Goal: Use online tool/utility: Utilize a website feature to perform a specific function

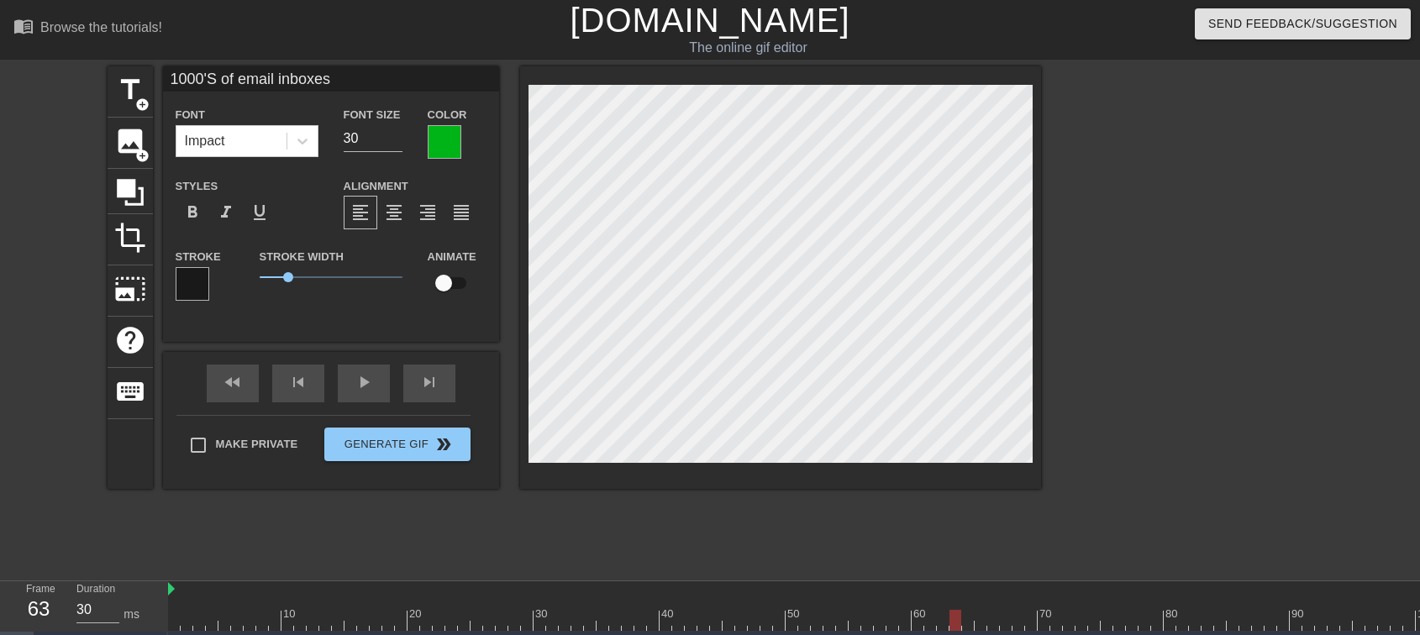
scroll to position [31, 0]
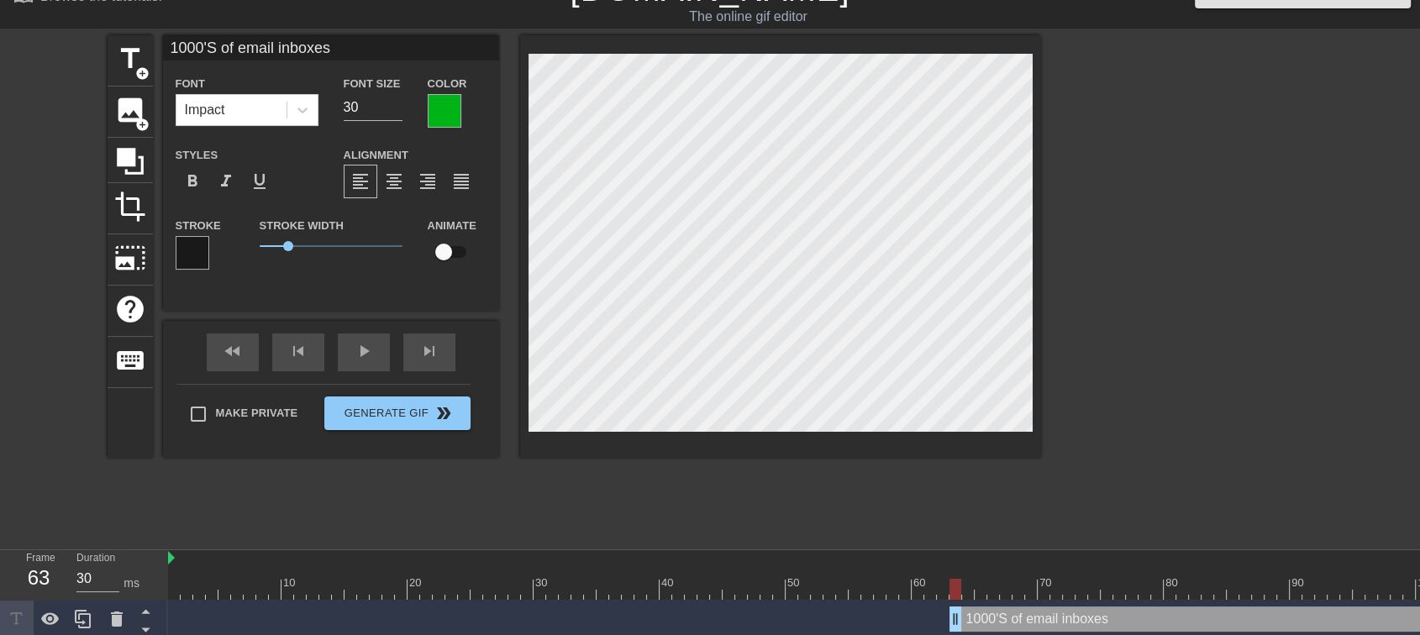
click at [445, 259] on input "checkbox" at bounding box center [444, 252] width 96 height 32
checkbox input "true"
type input "1000'S of email inboxes"
drag, startPoint x: 957, startPoint y: 613, endPoint x: 1072, endPoint y: 623, distance: 115.5
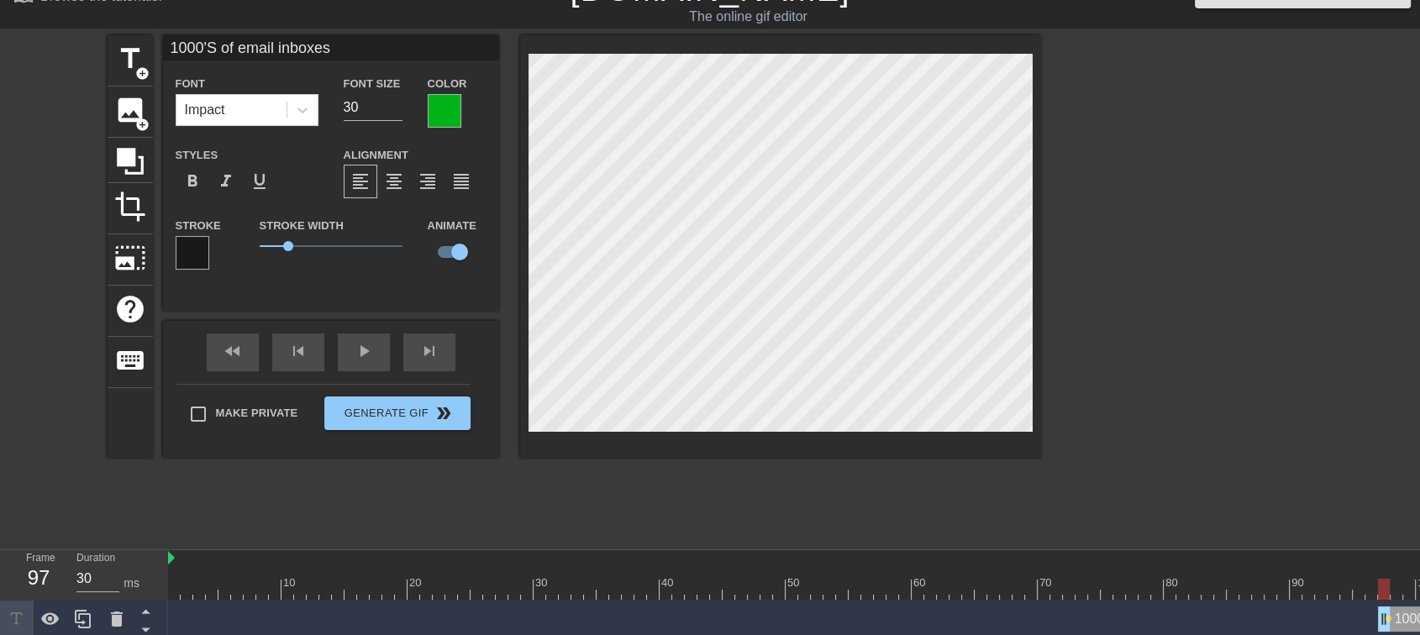
drag, startPoint x: 1064, startPoint y: 614, endPoint x: 1378, endPoint y: 654, distance: 315.9
click at [1378, 634] on html "menu_book Browse the tutorials! [DOMAIN_NAME] The online gif editor Send Feedba…" at bounding box center [710, 360] width 1420 height 783
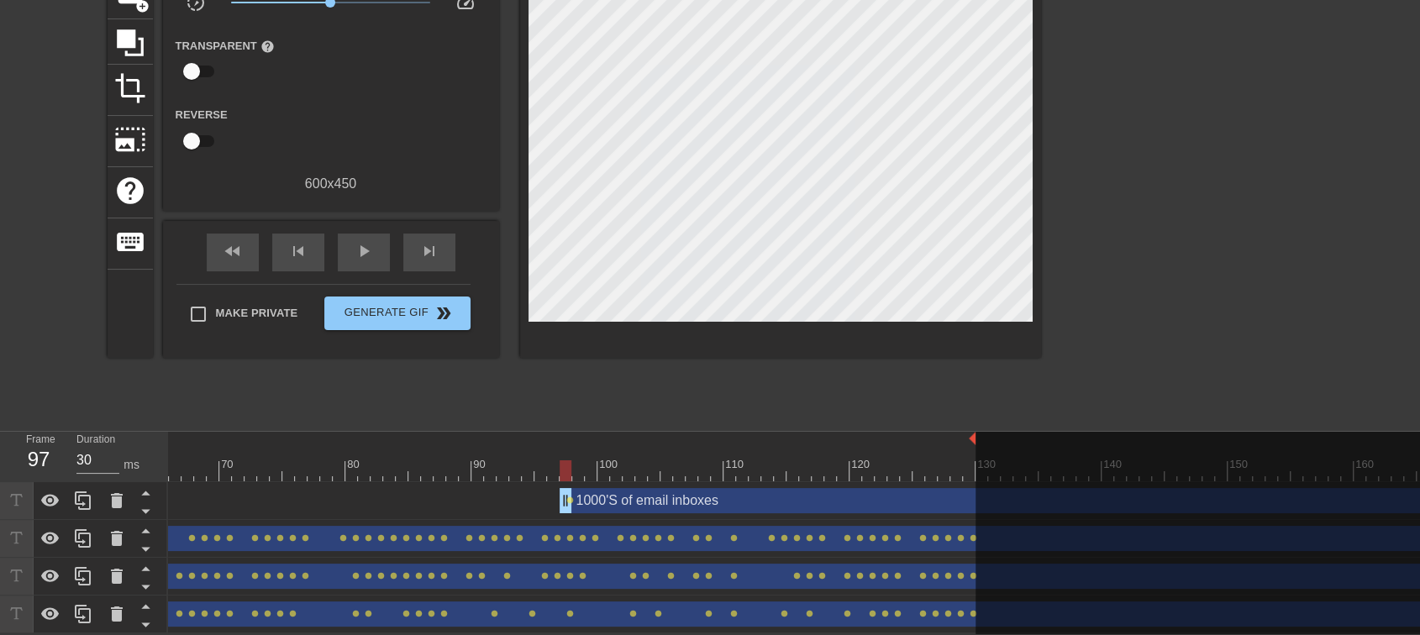
scroll to position [68, 0]
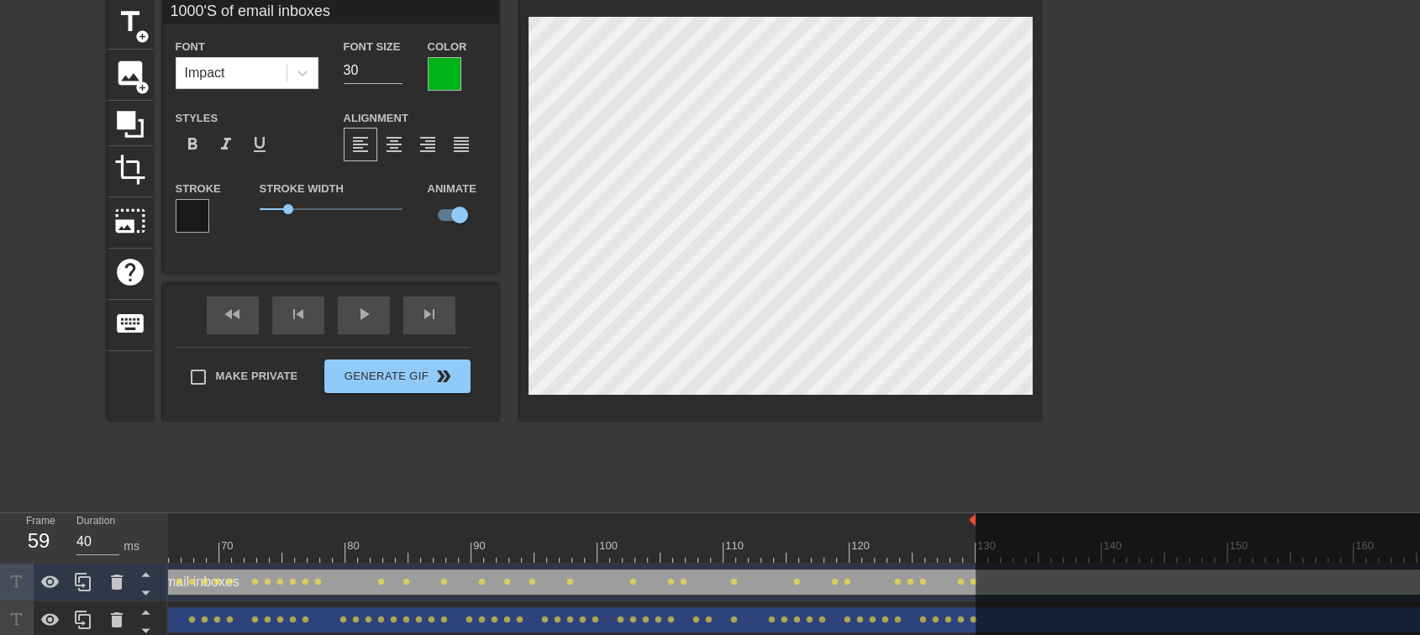
type input "30"
drag, startPoint x: 561, startPoint y: 580, endPoint x: 74, endPoint y: 468, distance: 499.9
click at [74, 468] on div "menu_book Browse the tutorials! [DOMAIN_NAME] The online gif editor Send Feedba…" at bounding box center [710, 323] width 1420 height 783
drag, startPoint x: 121, startPoint y: 16, endPoint x: 161, endPoint y: 61, distance: 60.7
click at [121, 16] on span "title" at bounding box center [130, 22] width 32 height 32
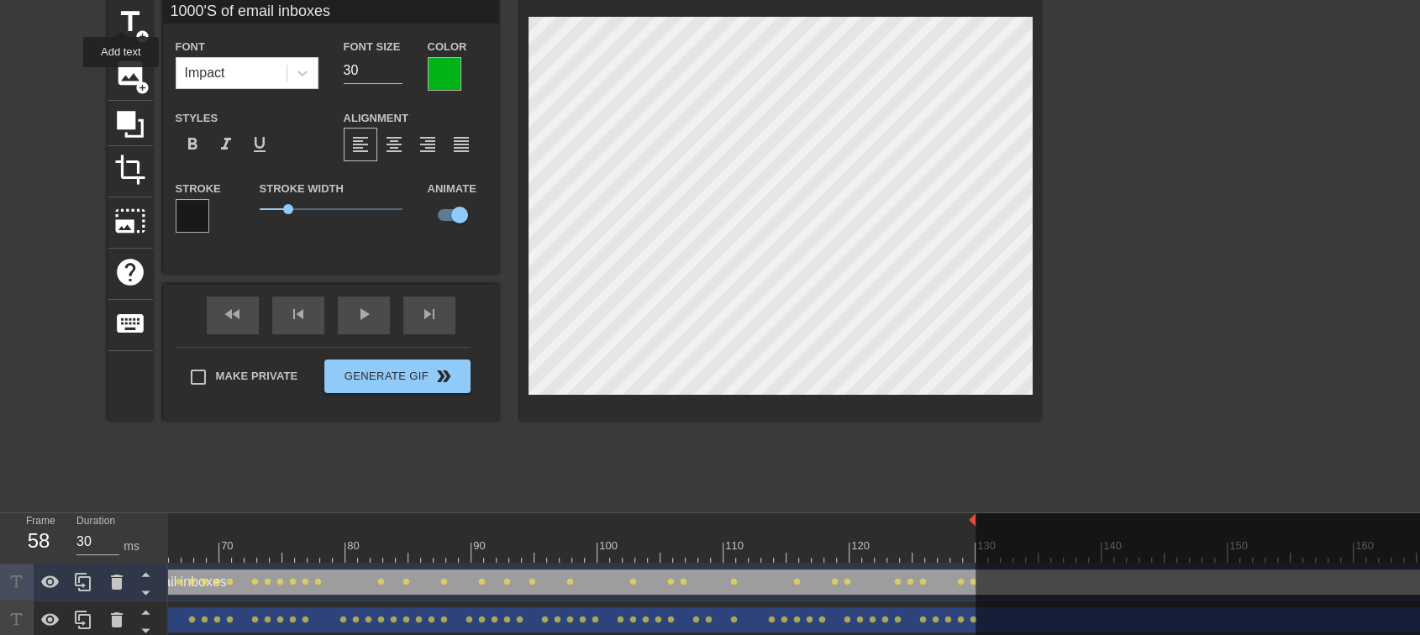
type input "New text 5"
type input "40"
checkbox input "false"
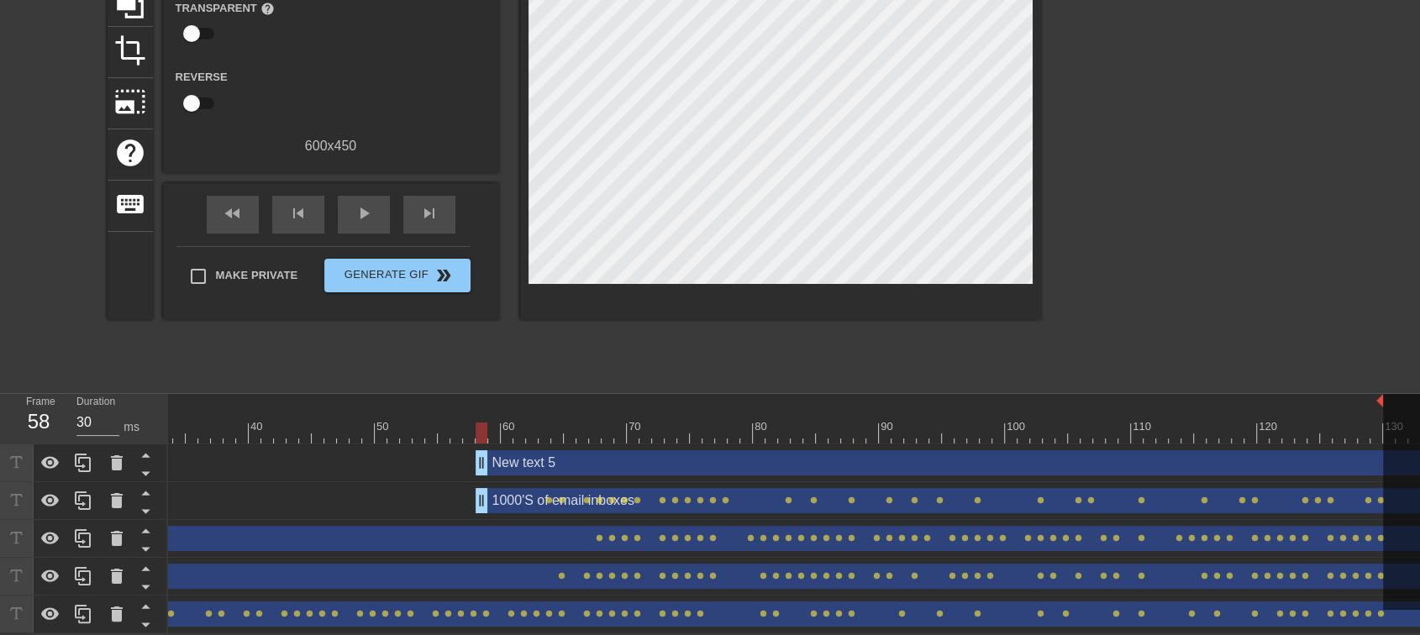
scroll to position [0, 351]
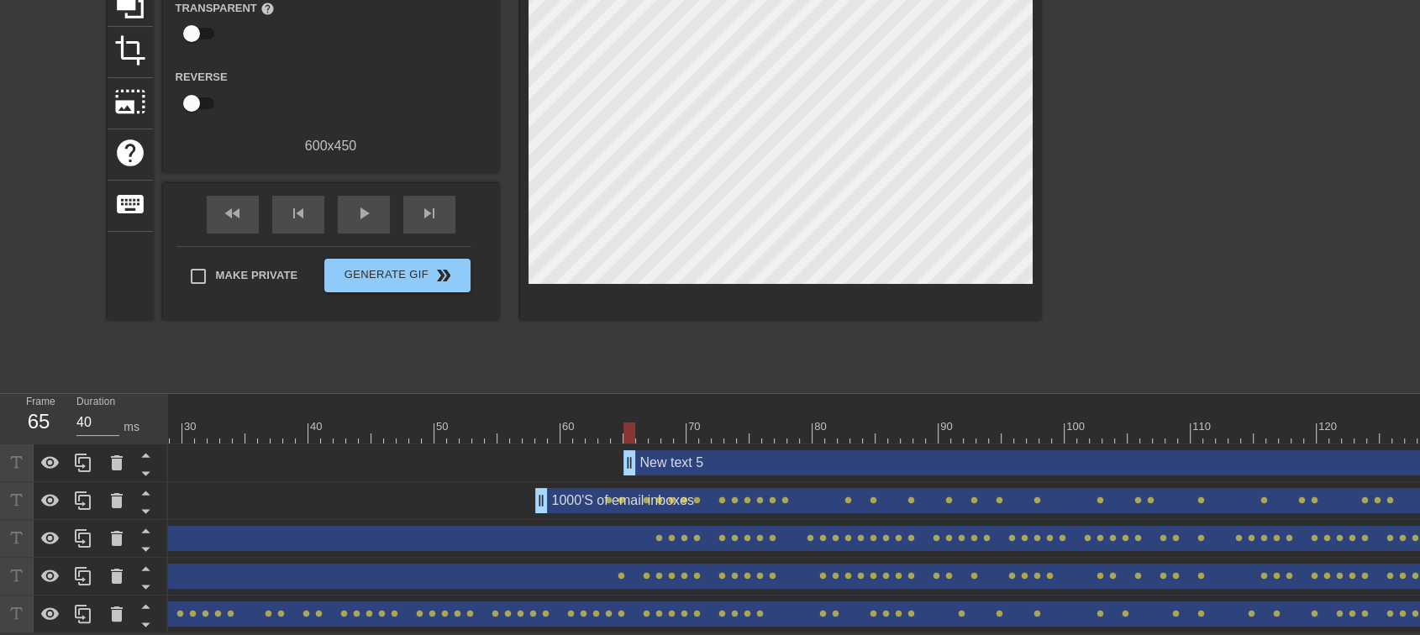
type input "30"
drag, startPoint x: 544, startPoint y: 454, endPoint x: 617, endPoint y: 457, distance: 72.3
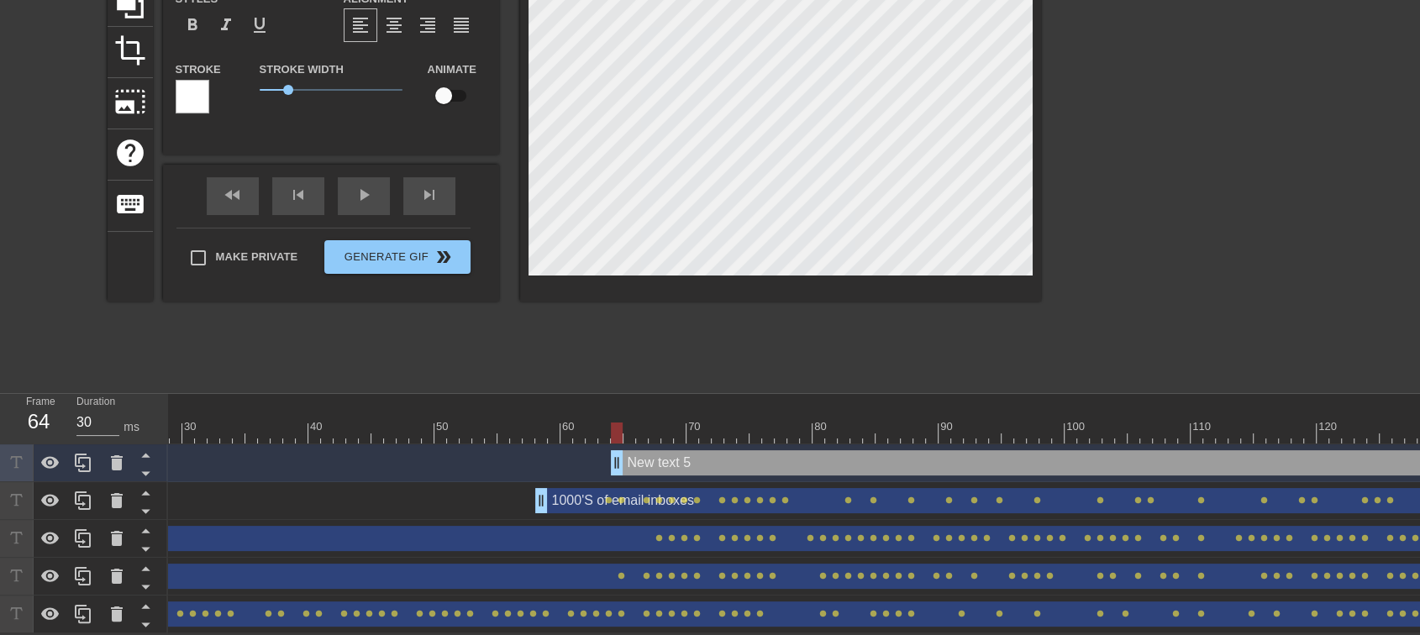
scroll to position [2, 3]
type input "1"
type textarea "1"
type input "10"
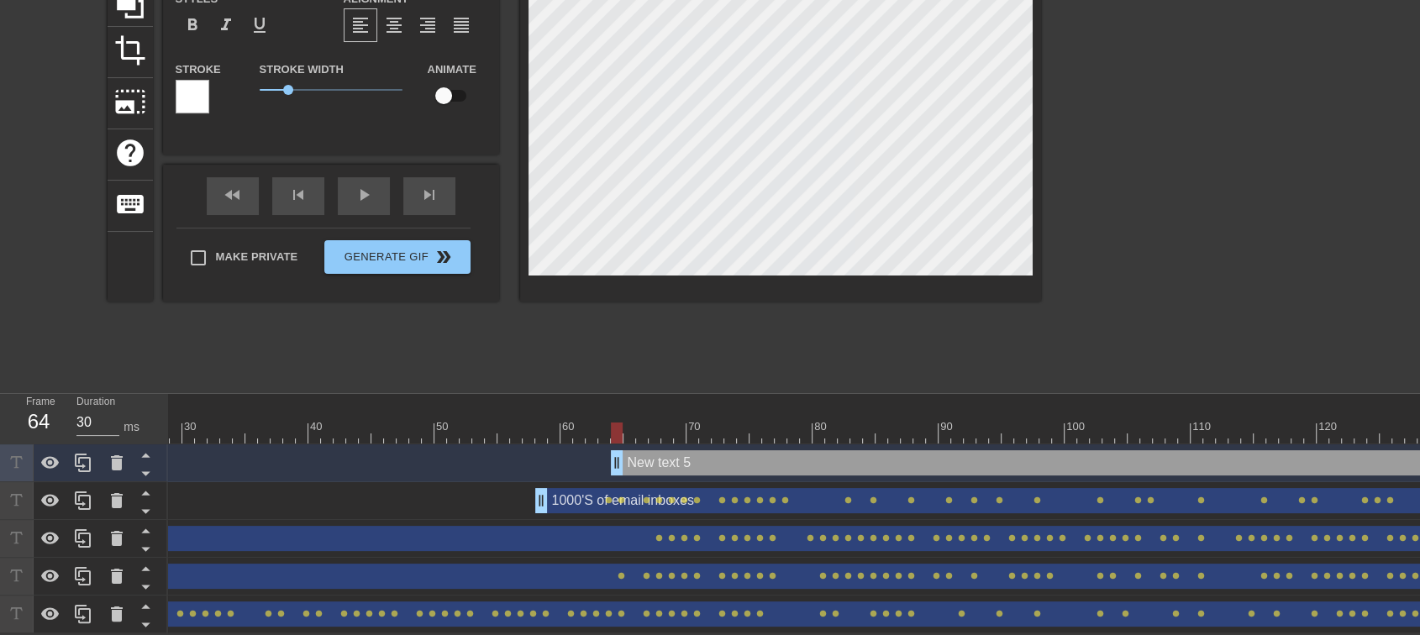
type textarea "10"
type input "100"
type textarea "100"
type input "1000"
type textarea "1000"
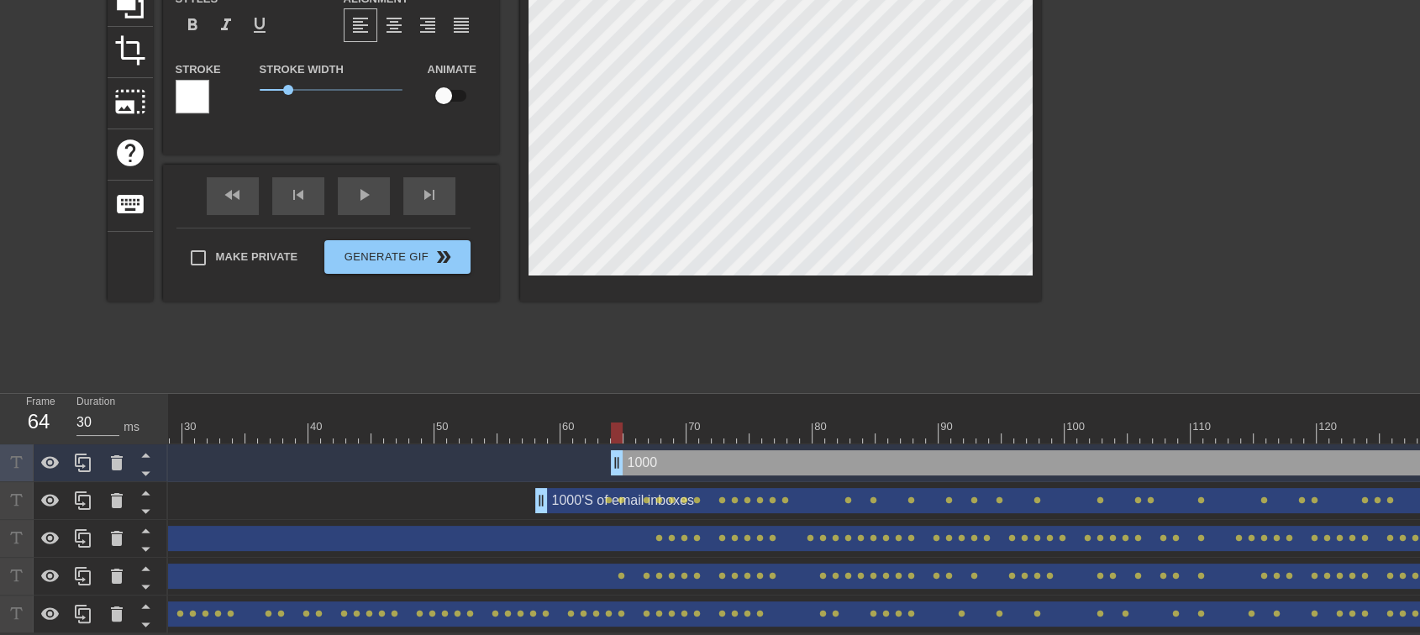
type input "1000'"
type textarea "1000'"
type input "1000's"
type textarea "1000's"
type input "1000's"
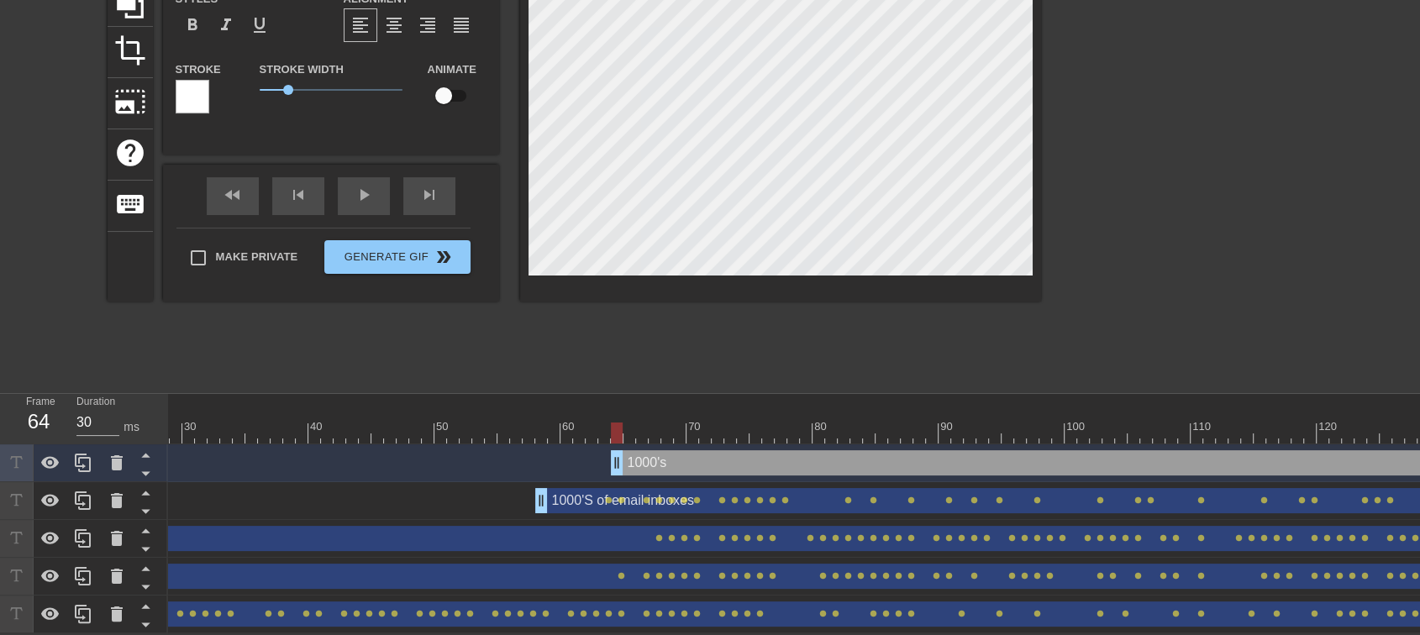
type textarea "1000's"
type input "1000's o"
type textarea "1000's o"
type input "1000's of"
type textarea "1000's of"
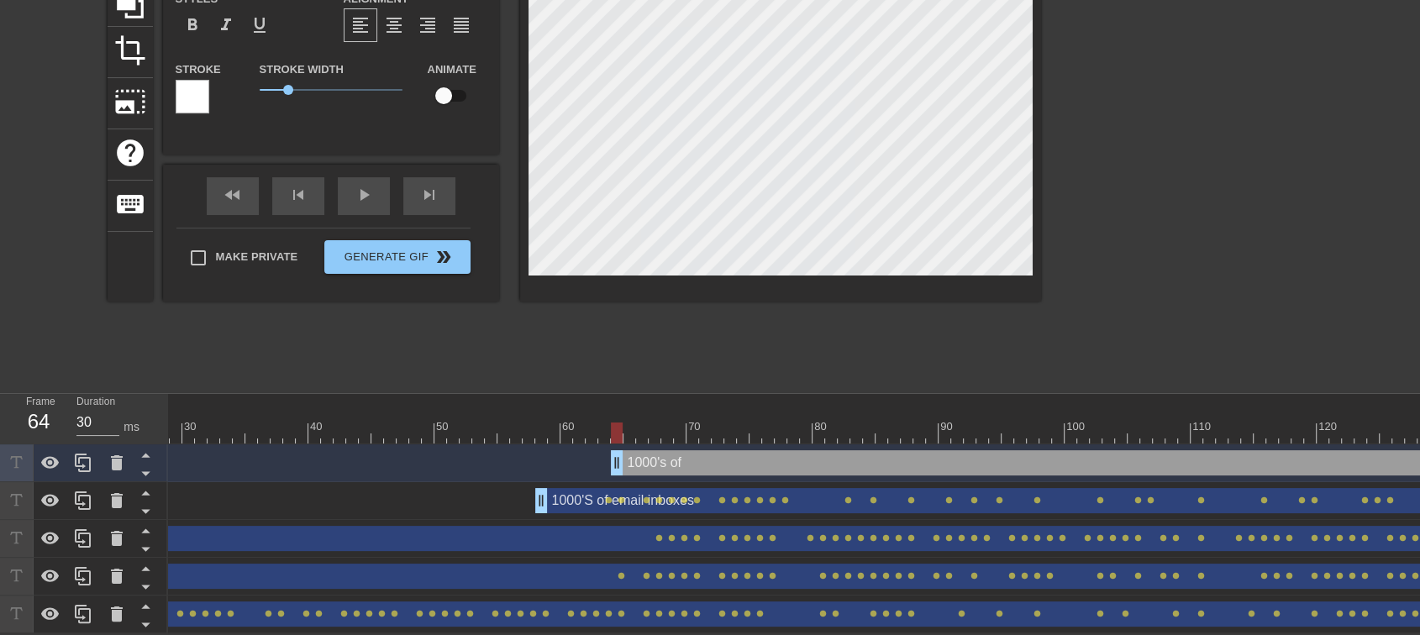
type input "1000's of"
type textarea "1000's of"
type input "1000's of e"
type textarea "1000's of e"
type input "1000's of em"
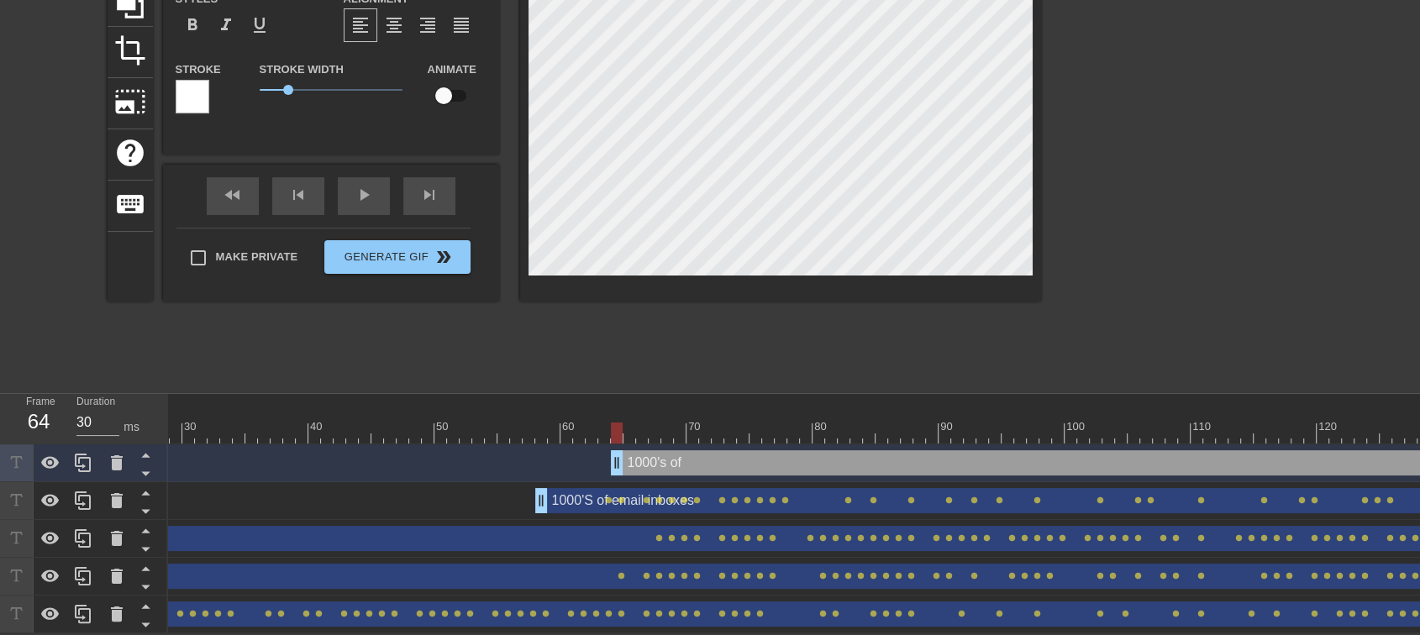
type textarea "1000's of em"
type input "1000's of ema"
type textarea "1000's of ema"
type input "1000's of emai"
type textarea "1000's of emai"
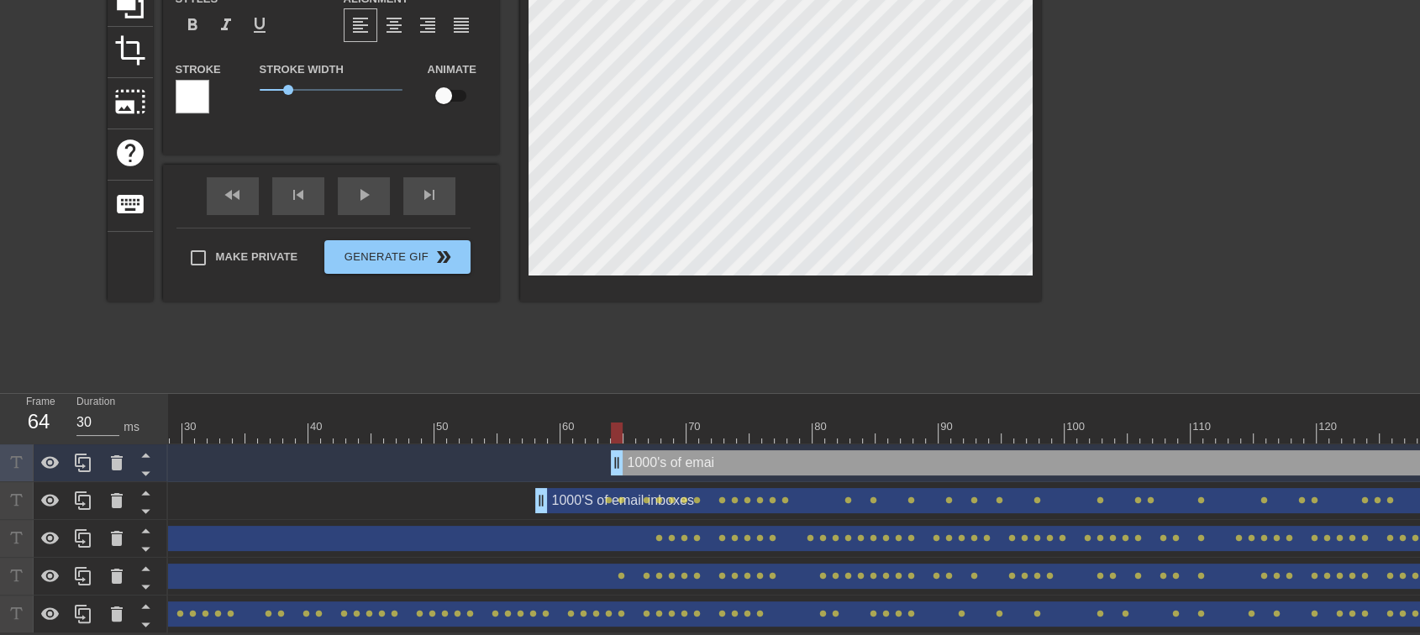
type input "1000's of email"
type textarea "1000's of email"
type input "1000's of email"
type textarea "1000's of email"
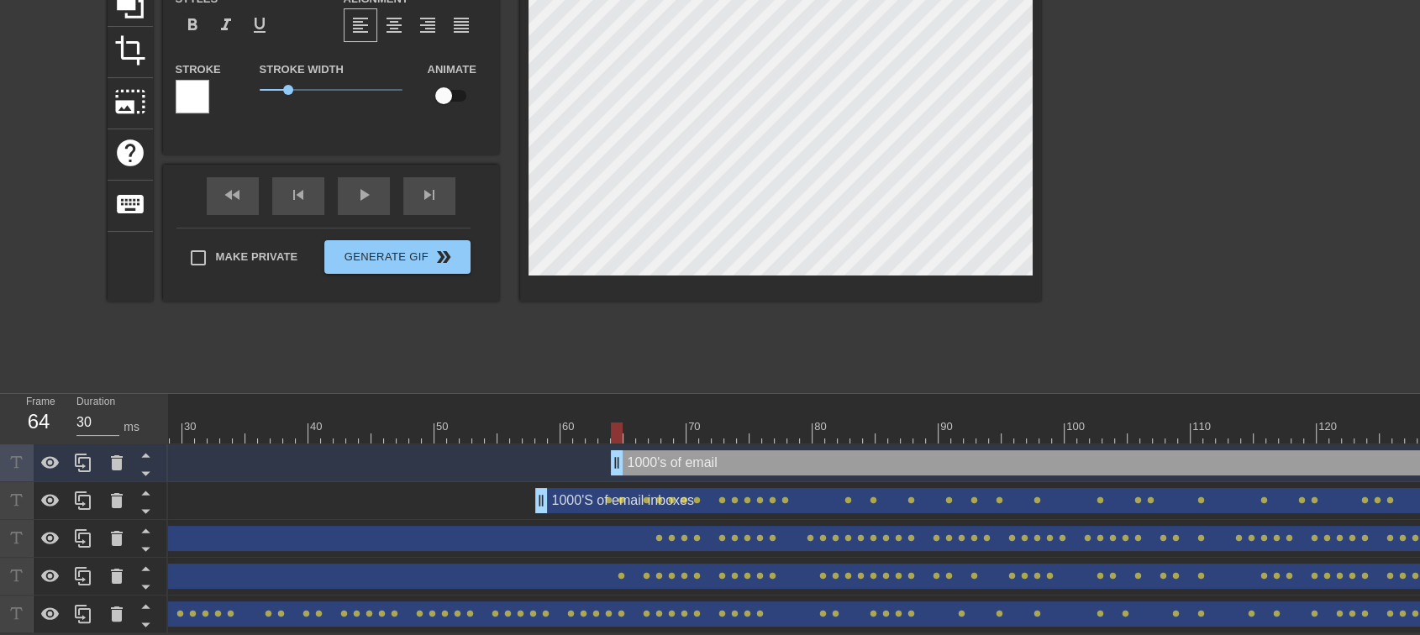
type input "1000's of emaili"
type textarea "1000's of email i"
type input "1000's of emailin"
type textarea "1000's of email in"
type input "1000's of emailinb"
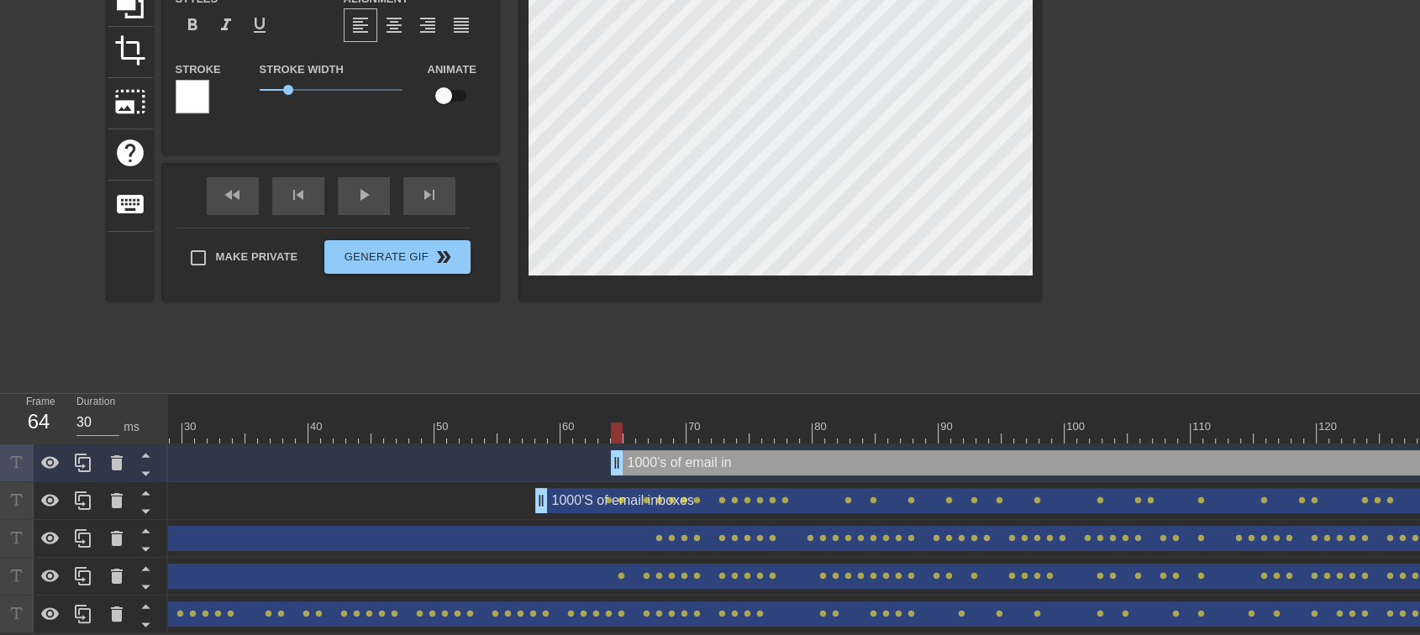
type textarea "1000's of email inb"
type input "1000's of emailinbo"
type textarea "1000's of email inbo"
type input "1000's of emailinbox"
type textarea "1000's of email inbox"
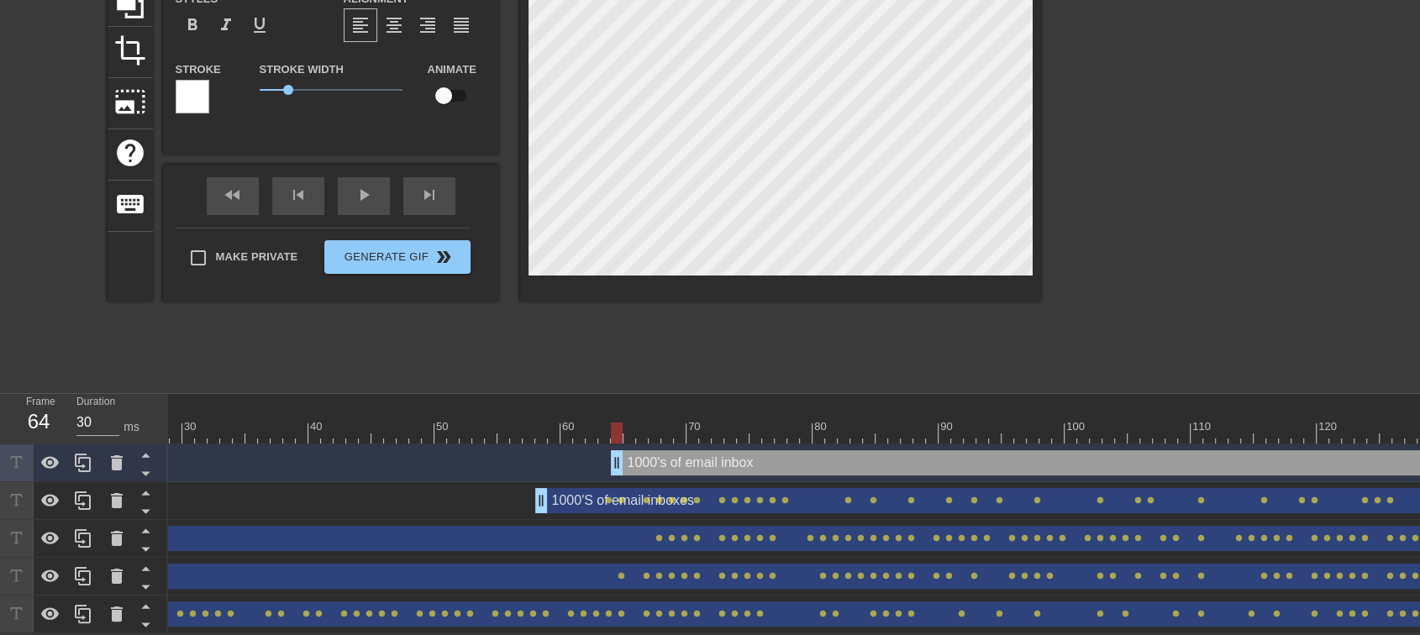
type input "1000's of emailinboxe"
type textarea "1000's of email inboxe"
type input "1000's of emailinboxes"
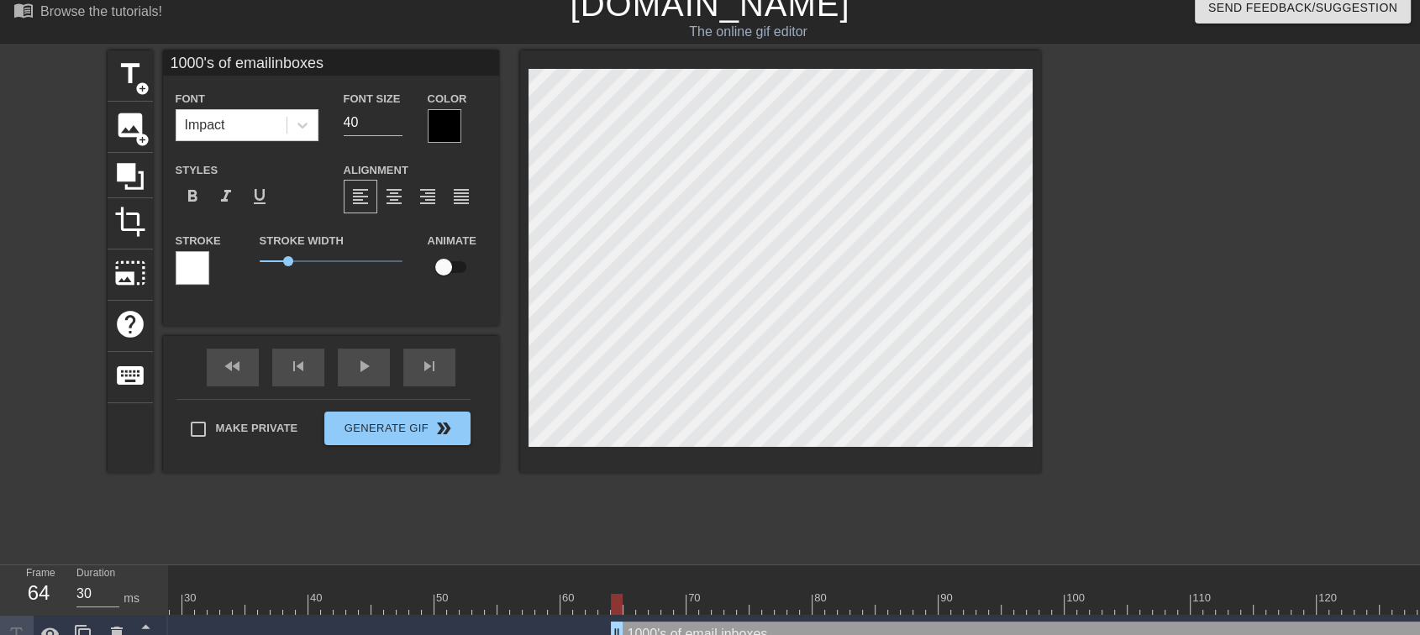
scroll to position [13, 0]
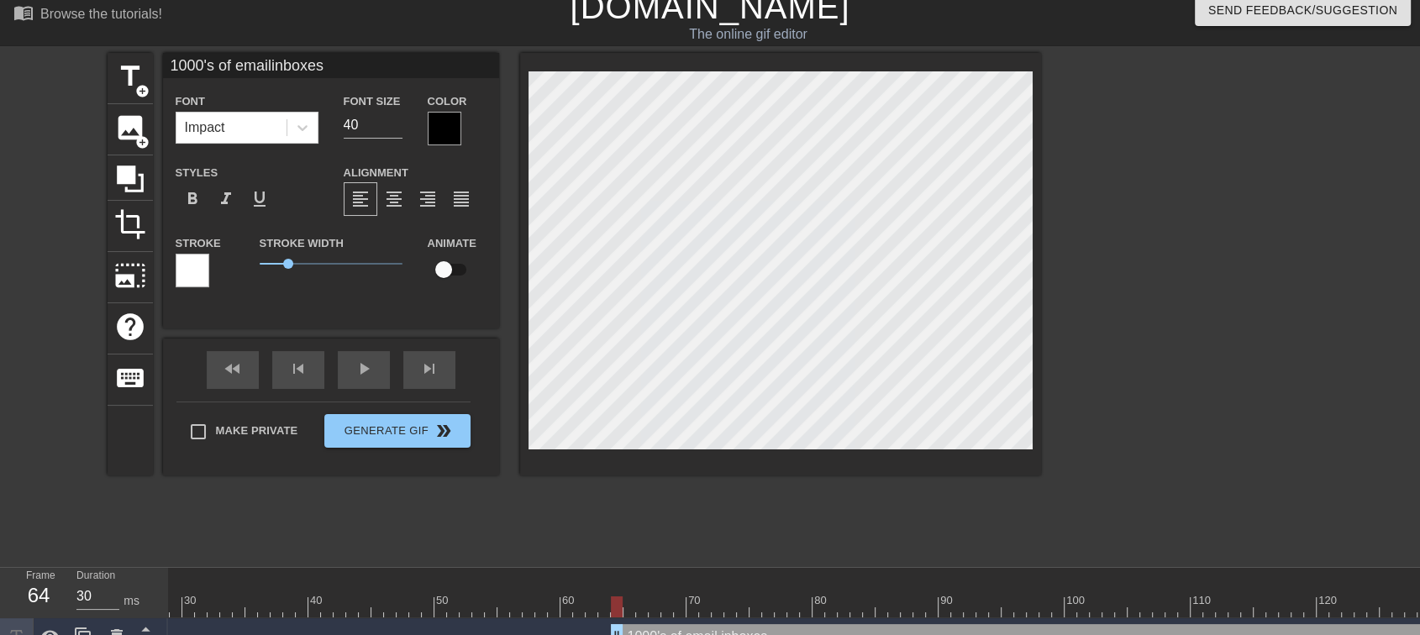
type textarea "1000's of email inboxes"
click at [442, 133] on div at bounding box center [445, 129] width 34 height 34
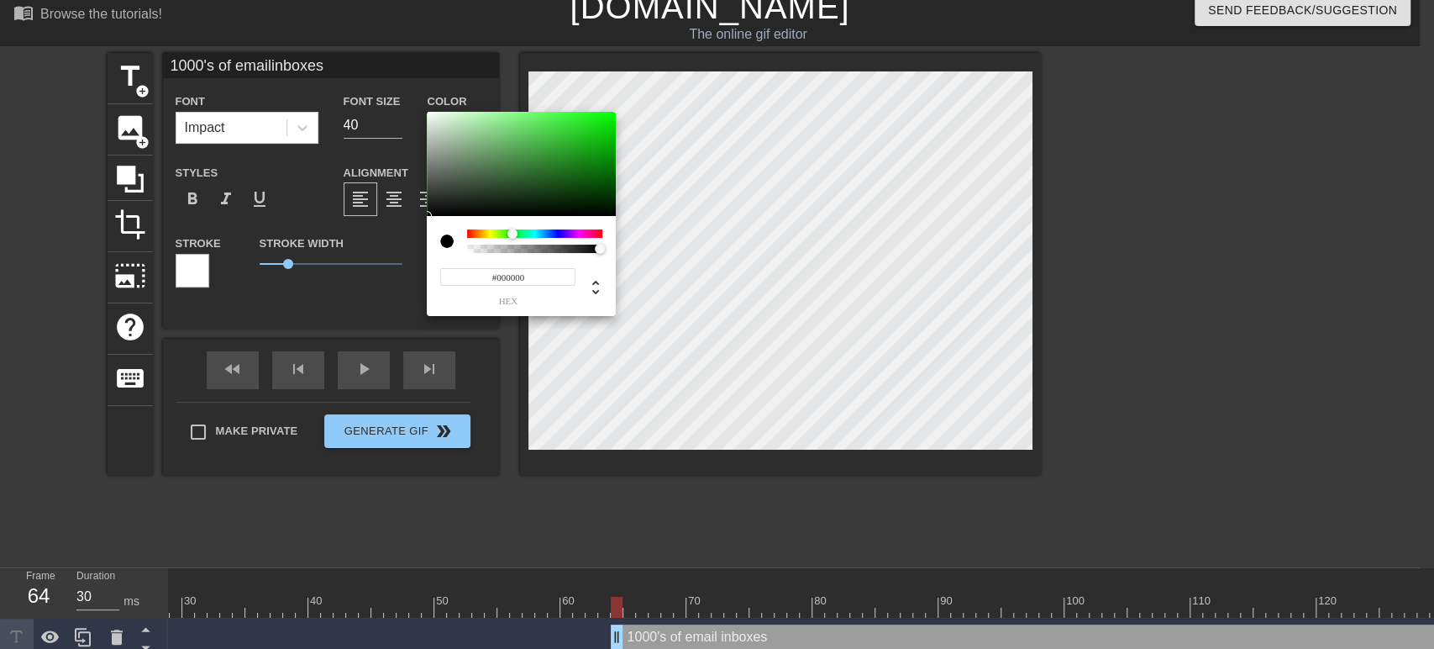
drag, startPoint x: 469, startPoint y: 235, endPoint x: 512, endPoint y: 234, distance: 43.7
click at [512, 234] on div at bounding box center [512, 234] width 10 height 10
type input "1000's of emailinboxes"
type input "#154415"
type input "1000's of emailinboxes"
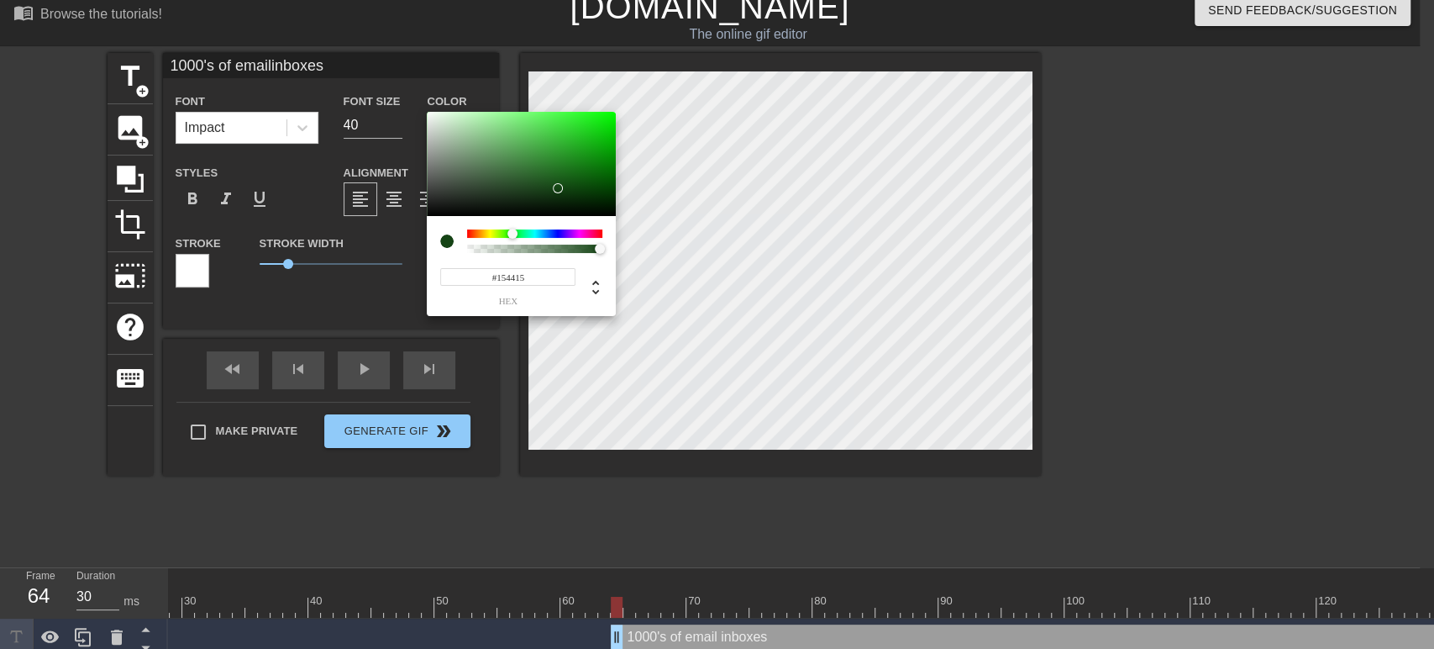
type input "#174A17"
type input "1000's of emailinboxes"
type input "#185818"
type input "1000's of emailinboxes"
type input "#185A18"
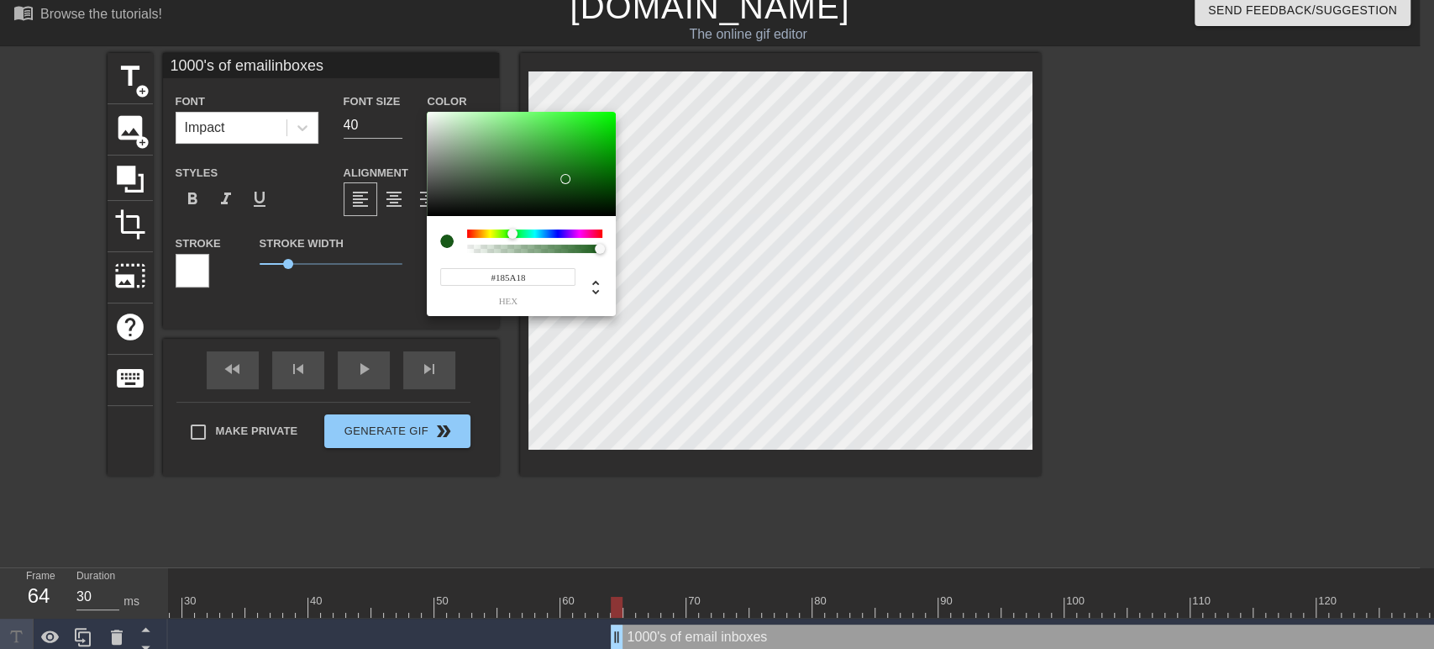
type input "1000's of emailinboxes"
type input "#195C19"
type input "1000's of emailinboxes"
type input "#1C6B1C"
type input "1000's of emailinboxes"
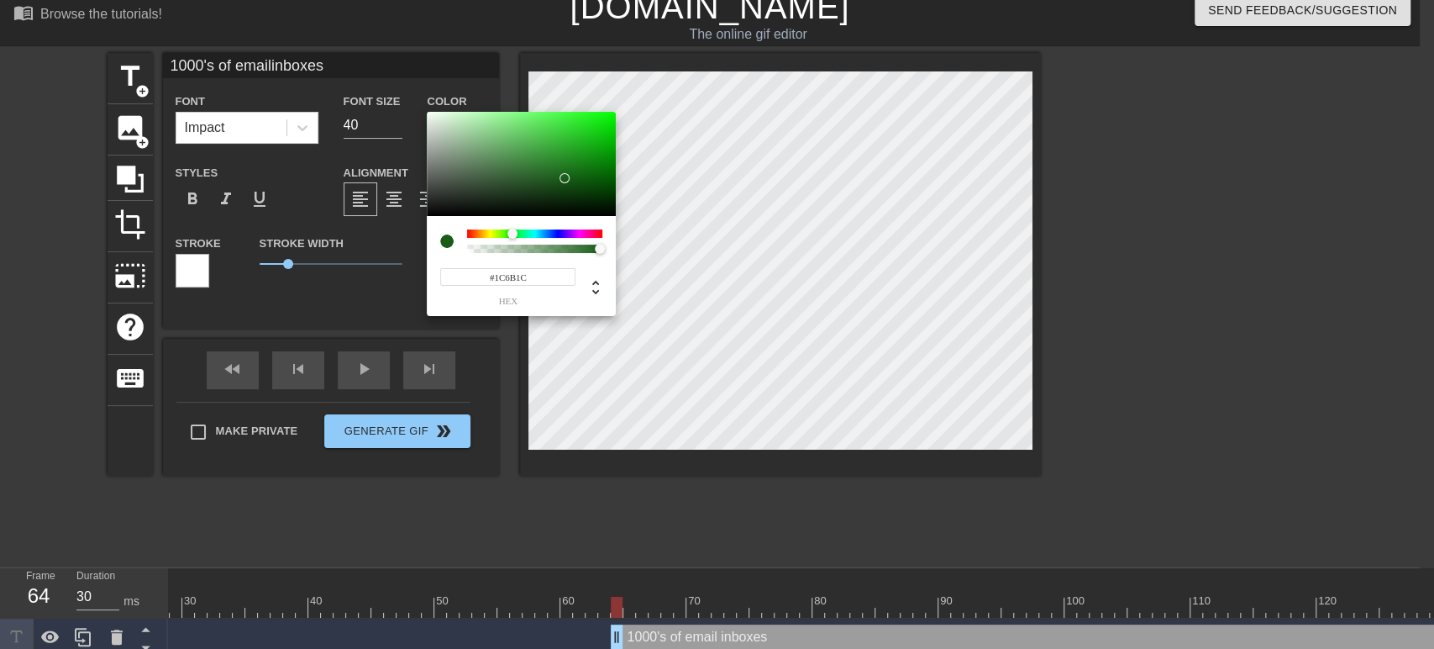
type input "#1C6F1C"
type input "1000's of emailinboxes"
type input "#1D731D"
type input "1000's of emailinboxes"
type input "#1E7F1E"
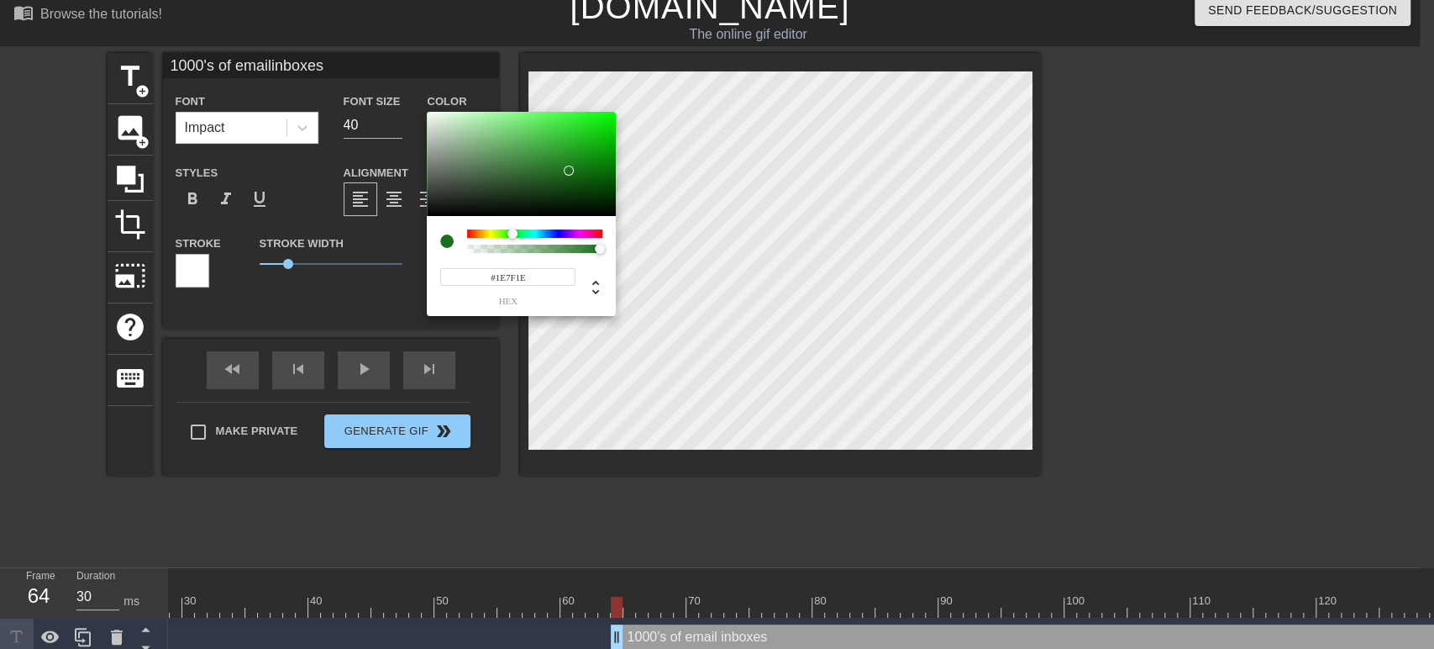
type input "1000's of emailinboxes"
type input "#1F831F"
drag, startPoint x: 556, startPoint y: 188, endPoint x: 571, endPoint y: 162, distance: 30.1
click at [571, 162] on div at bounding box center [521, 164] width 189 height 104
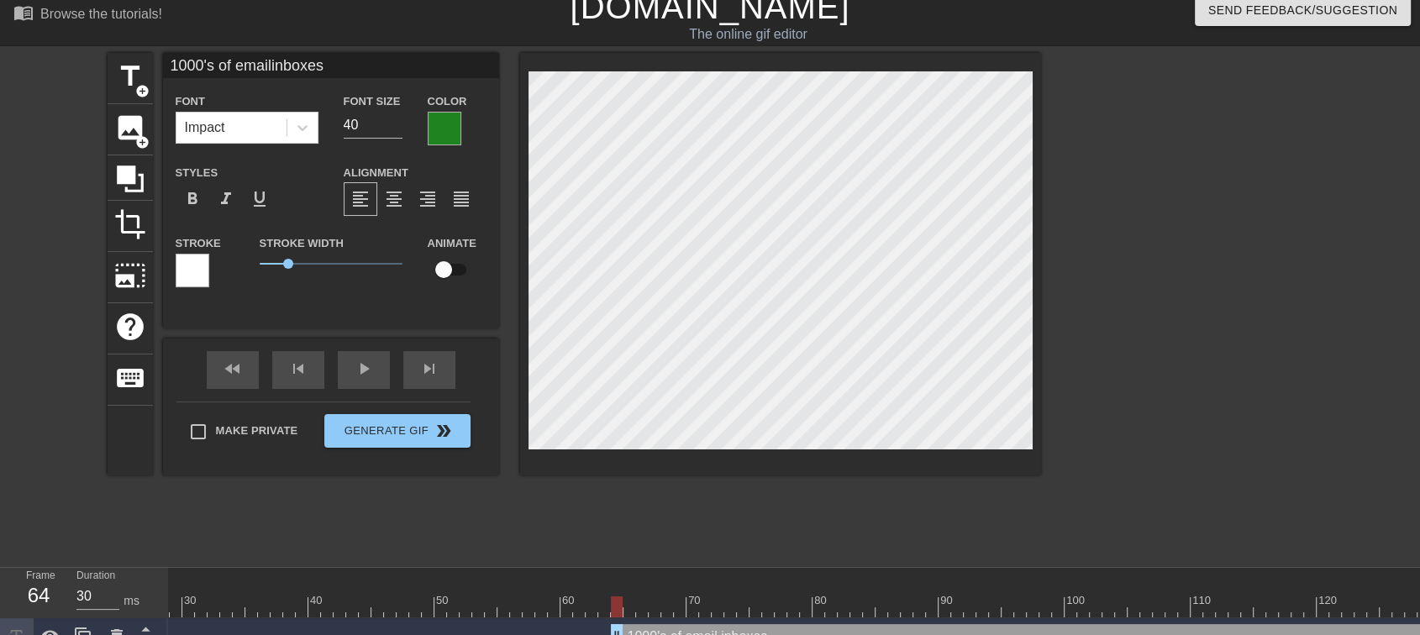
click at [187, 271] on div at bounding box center [193, 271] width 34 height 34
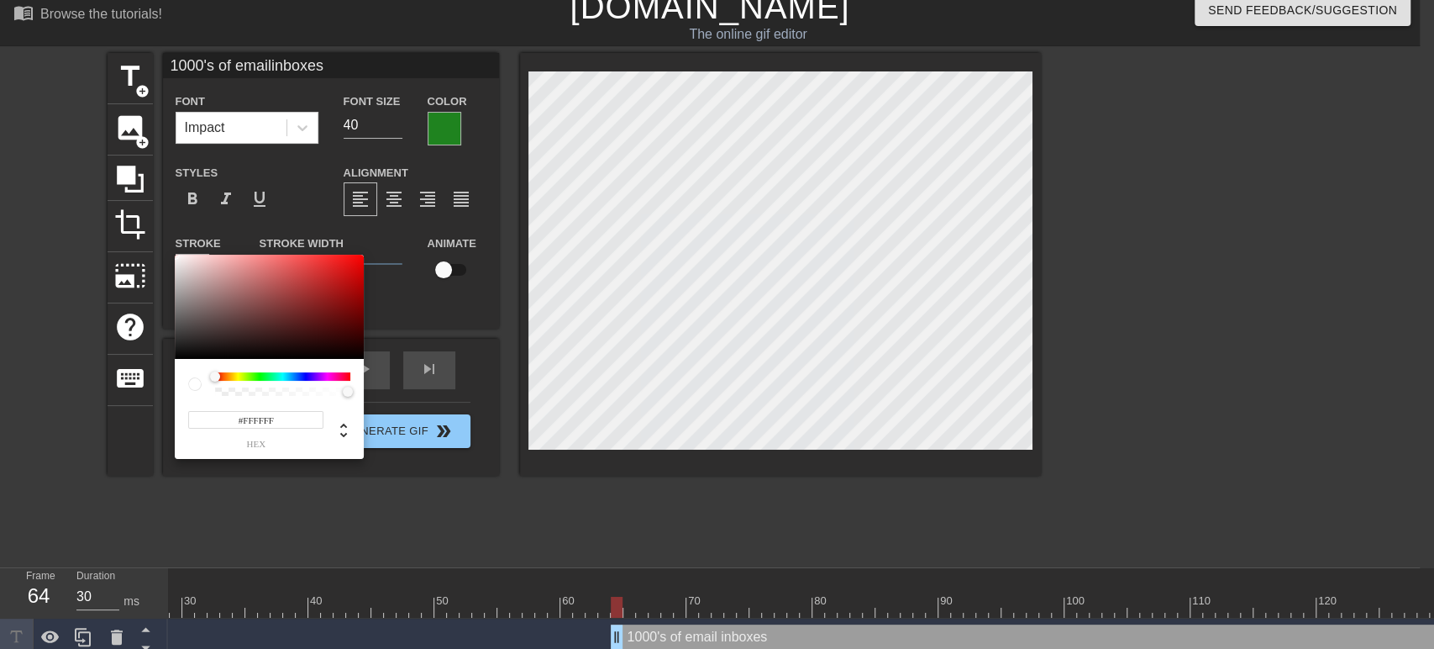
type input "1000's of emailinboxes"
type input "#BFB2B2"
type input "1000's of emailinboxes"
type input "#BDB0B0"
type input "1000's of emailinboxes"
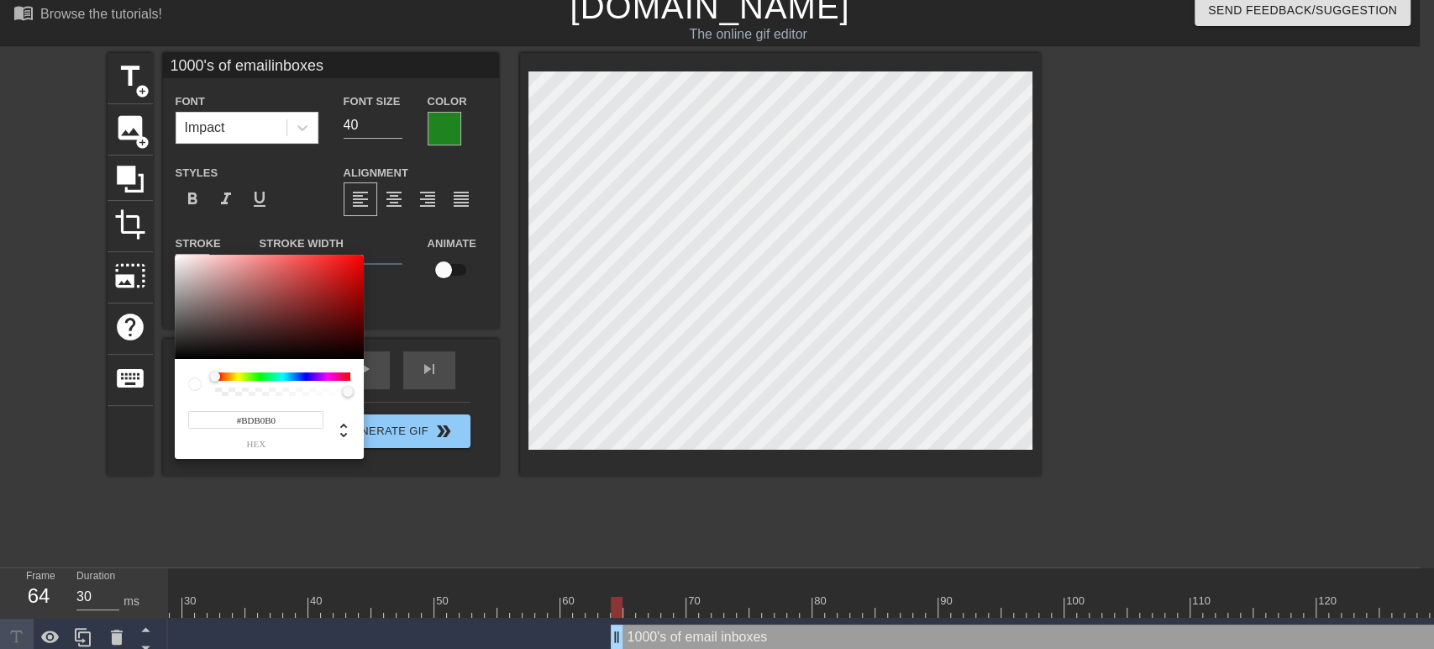
type input "#3E3D3D"
type input "1000's of emailinboxes"
type input "#0A0A0A"
type input "1000's of emailinboxes"
type input "#000000"
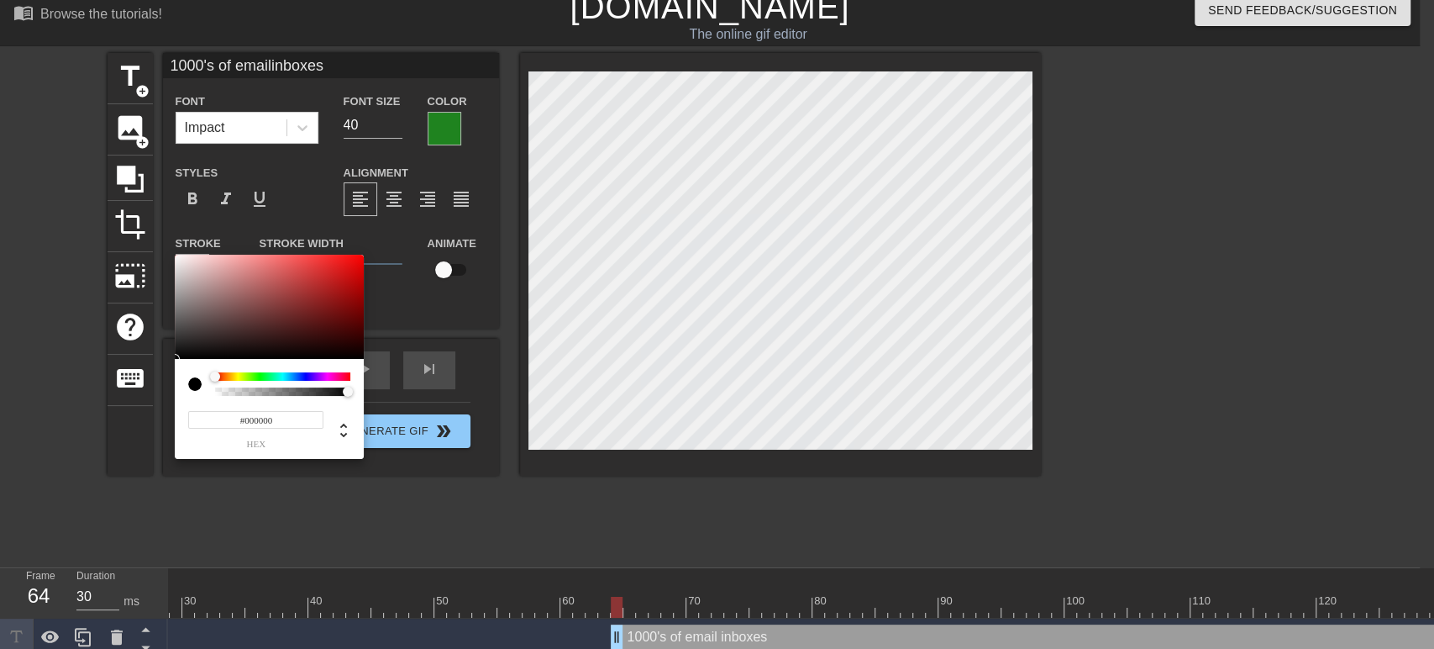
type input "1000's of emailinboxes"
drag, startPoint x: 188, startPoint y: 281, endPoint x: 164, endPoint y: 399, distance: 120.9
click at [164, 399] on div "#000000 hex" at bounding box center [717, 324] width 1434 height 649
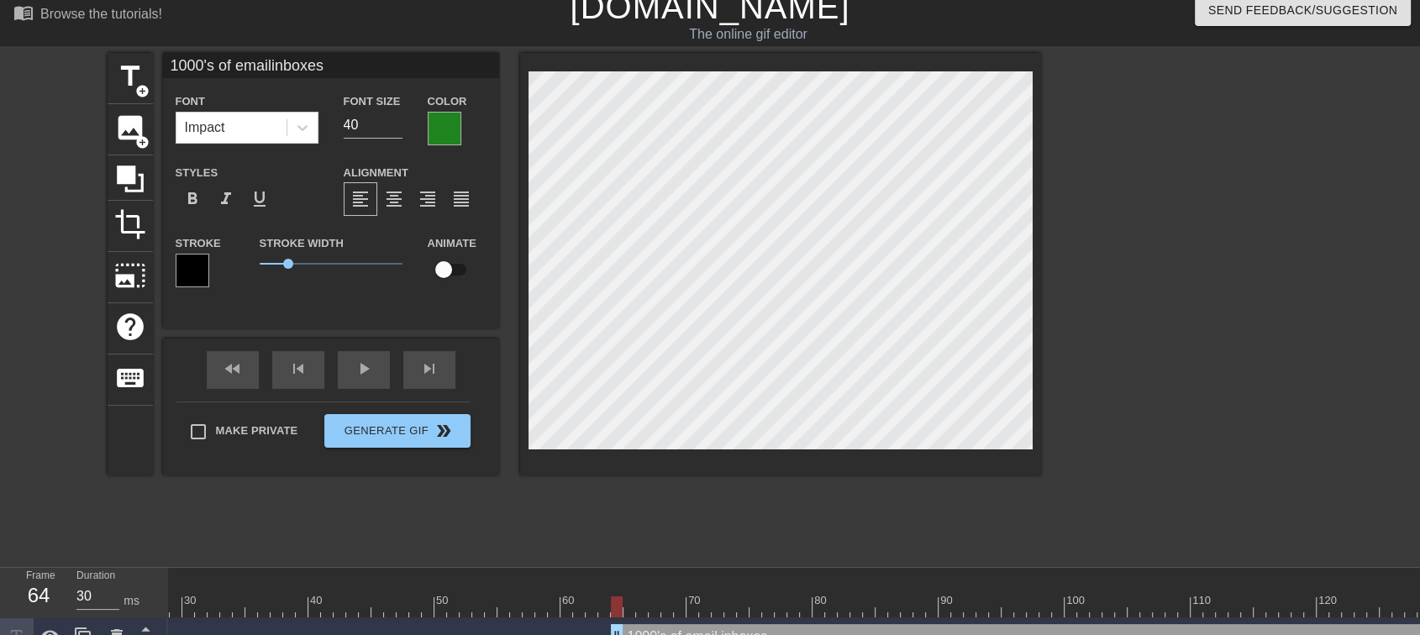
click at [446, 132] on div at bounding box center [445, 129] width 34 height 34
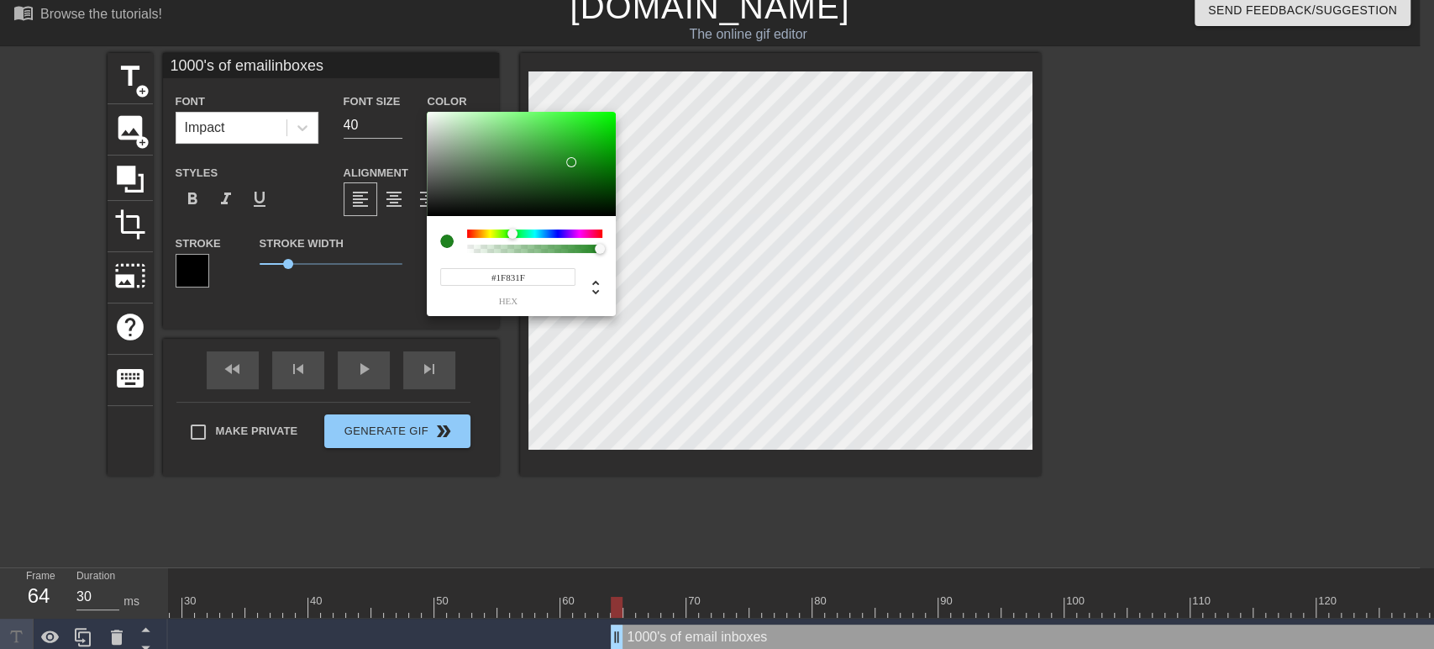
type input "1000's of emailinboxes"
type input "#1D811D"
type input "1000's of emailinboxes"
type input "#1D831D"
type input "1000's of emailinboxes"
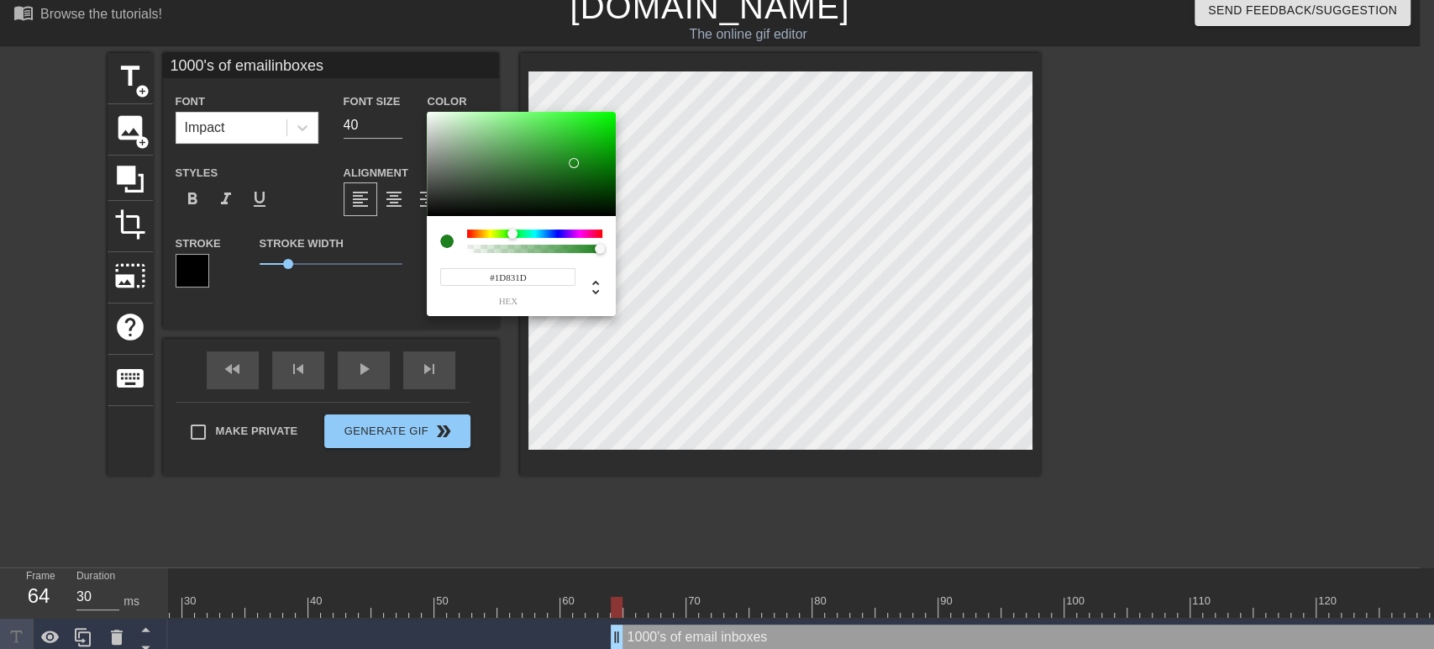
type input "#1F8A1F"
type input "1000's of emailinboxes"
type input "#219621"
type input "1000's of emailinboxes"
type input "#229622"
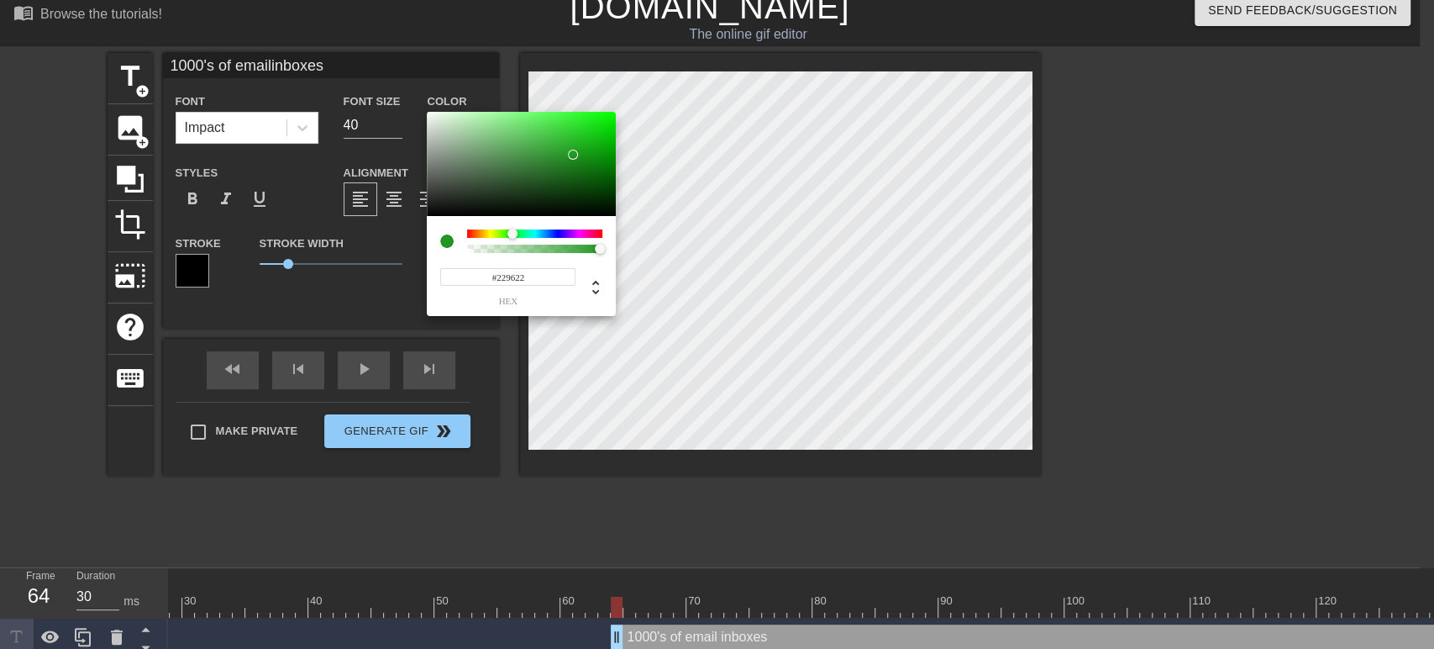
type input "1000's of emailinboxes"
type input "#259825"
type input "1000's of emailinboxes"
type input "#2A9A2A"
type input "1000's of emailinboxes"
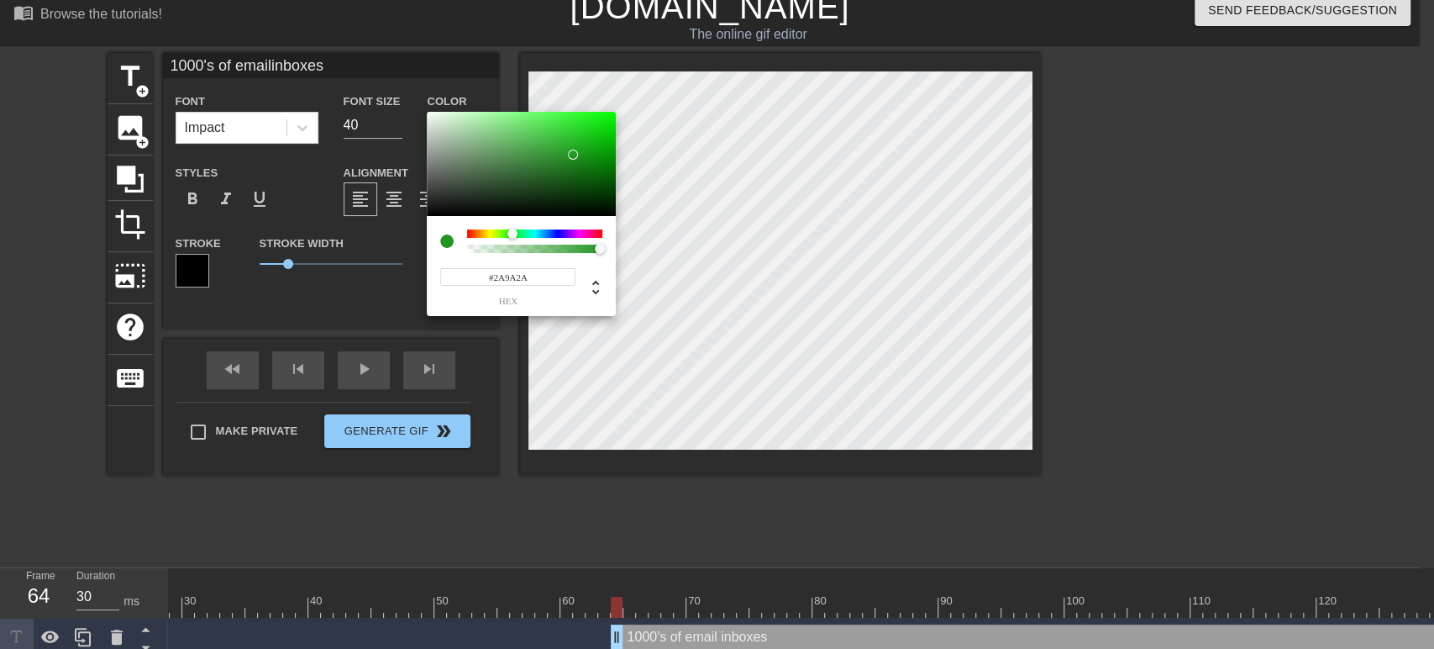
type input "#2B9A2B"
type input "1000's of emailinboxes"
type input "#319A31"
type input "1000's of emailinboxes"
type input "#379C37"
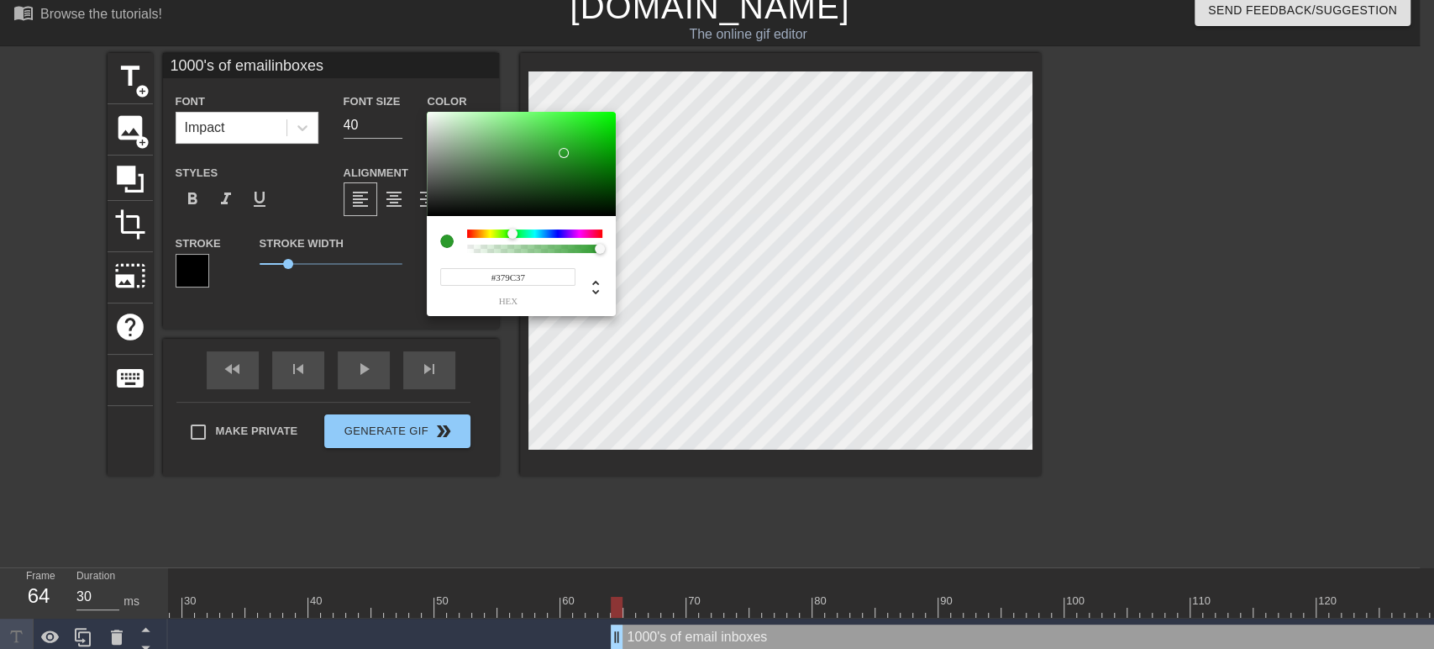
type input "1000's of emailinboxes"
type input "#389E38"
type input "1000's of emailinboxes"
type input "#3A9E3A"
type input "1000's of emailinboxes"
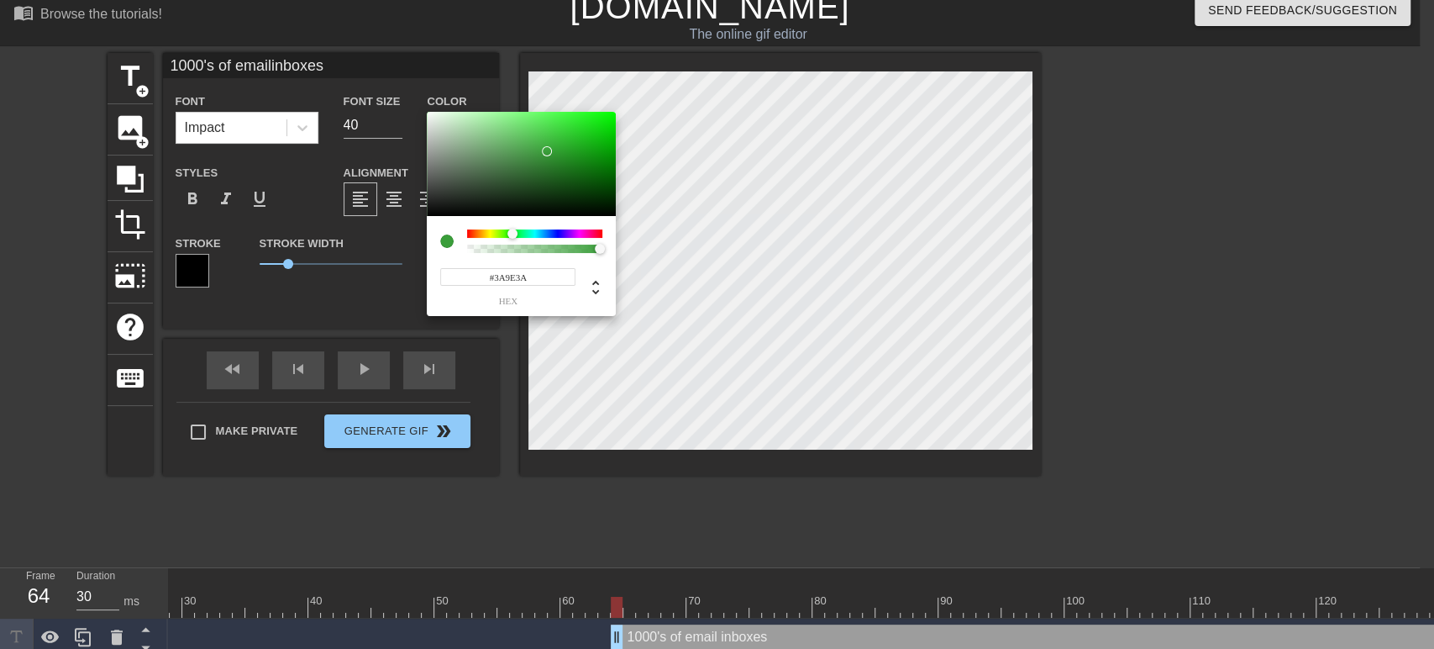
type input "#40A240"
type input "1000's of emailinboxes"
type input "#41A241"
type input "1000's of emailinboxes"
type input "#42A442"
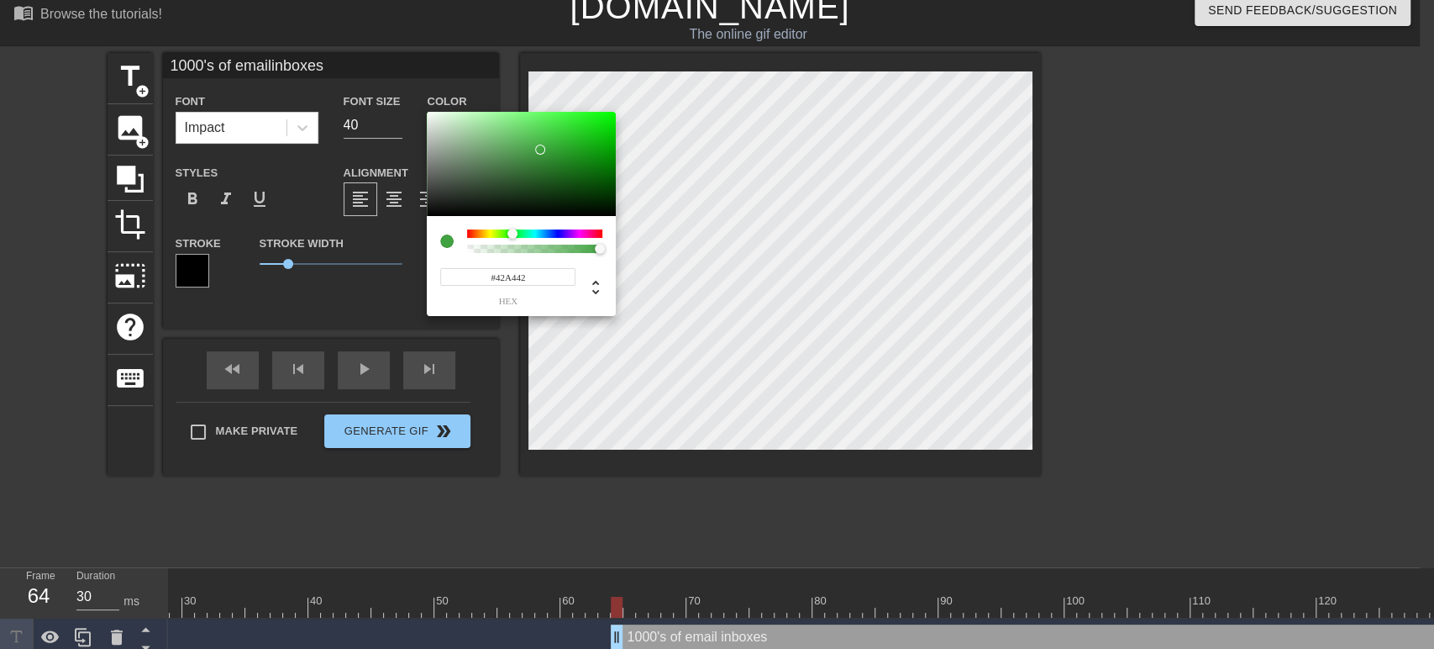
type input "1000's of emailinboxes"
type input "#3EA73E"
type input "1000's of emailinboxes"
type input "#38A938"
type input "1000's of emailinboxes"
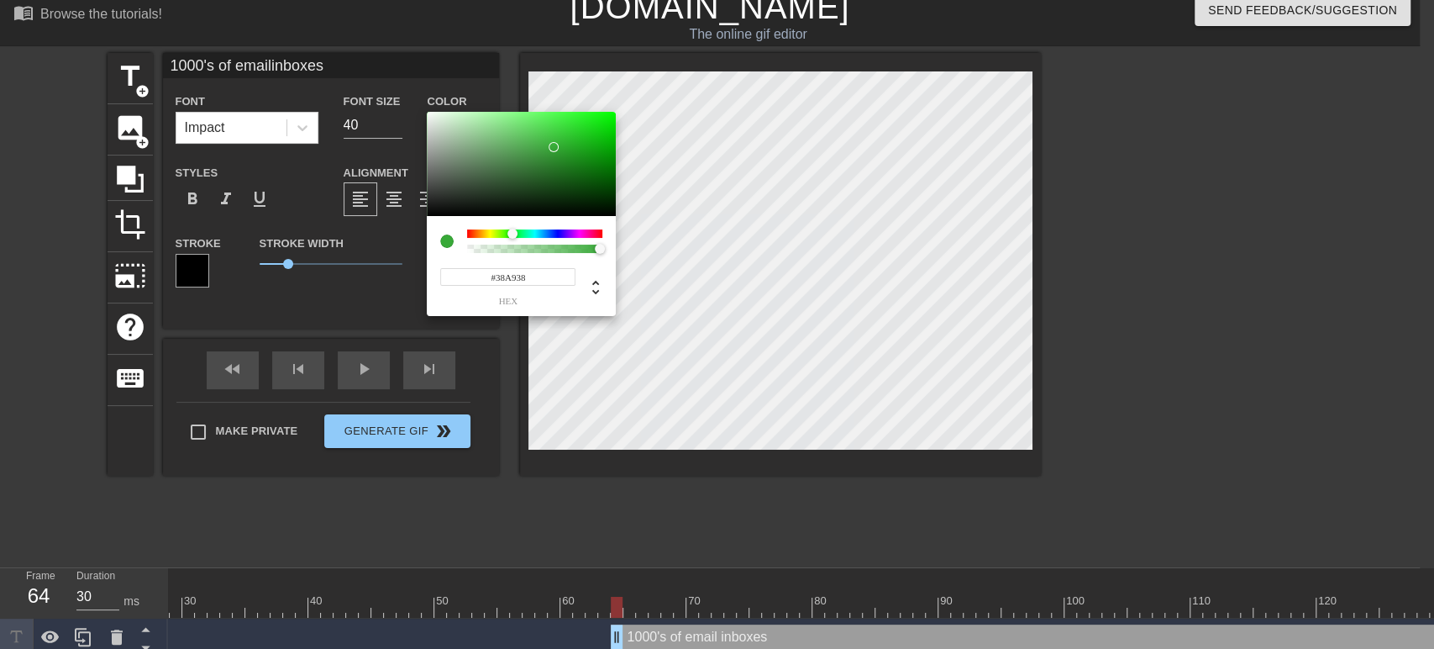
type input "#2FA92F"
type input "1000's of emailinboxes"
type input "#28A728"
type input "1000's of emailinboxes"
type input "#27A727"
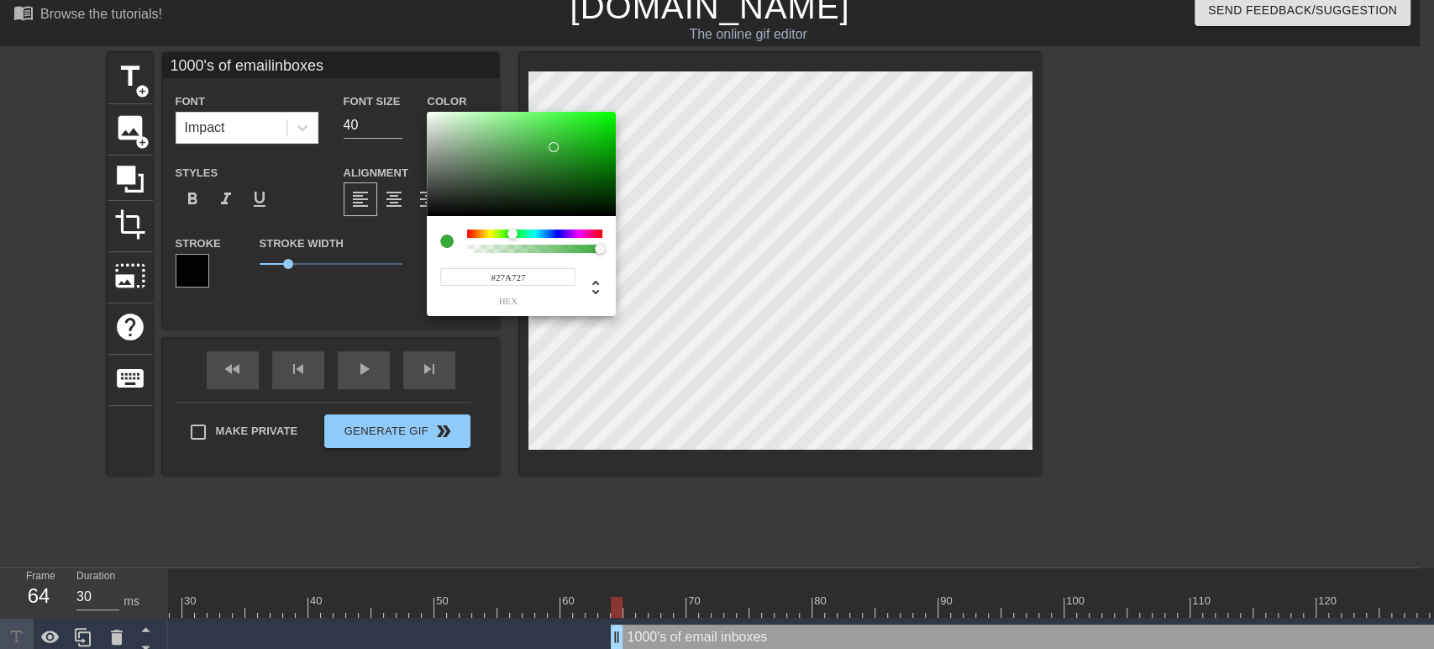
type input "1000's of emailinboxes"
type input "#1FA71F"
type input "1000's of emailinboxes"
type input "#1CA71C"
type input "1000's of emailinboxes"
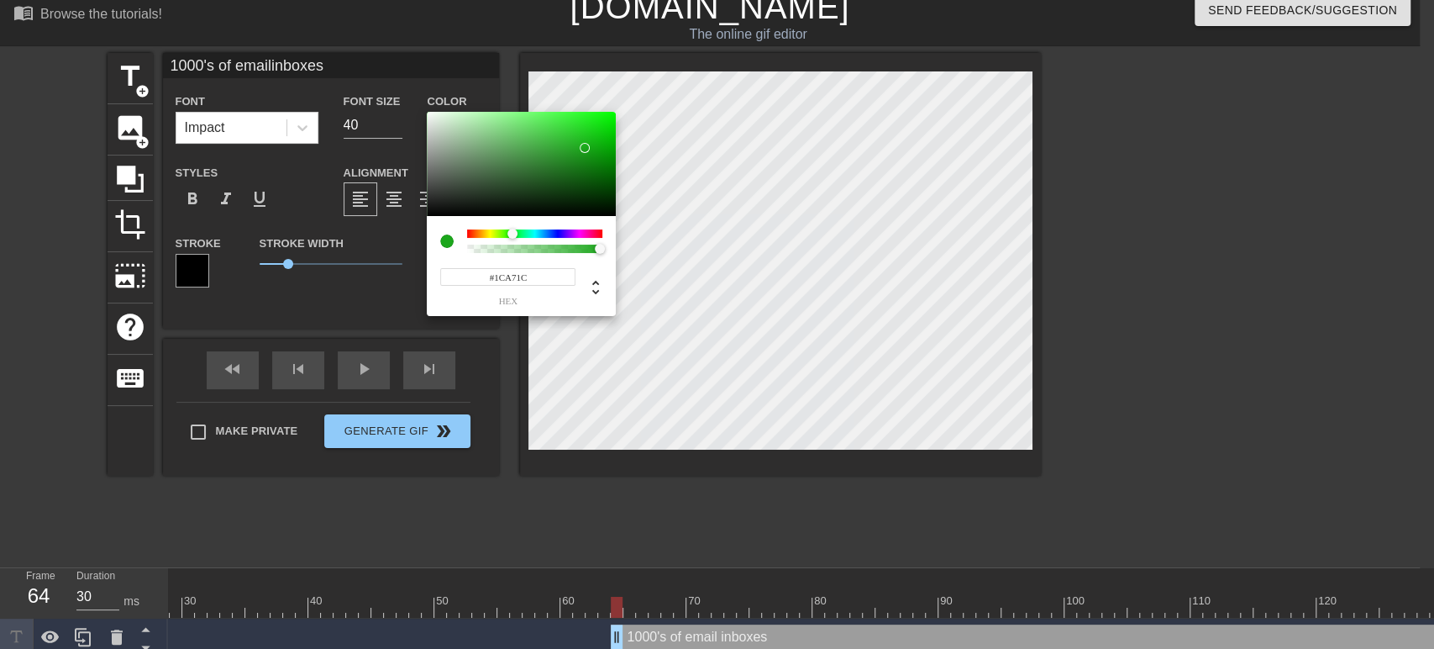
type input "#17A717"
type input "1000's of emailinboxes"
type input "#16A716"
type input "1000's of emailinboxes"
type input "#13A713"
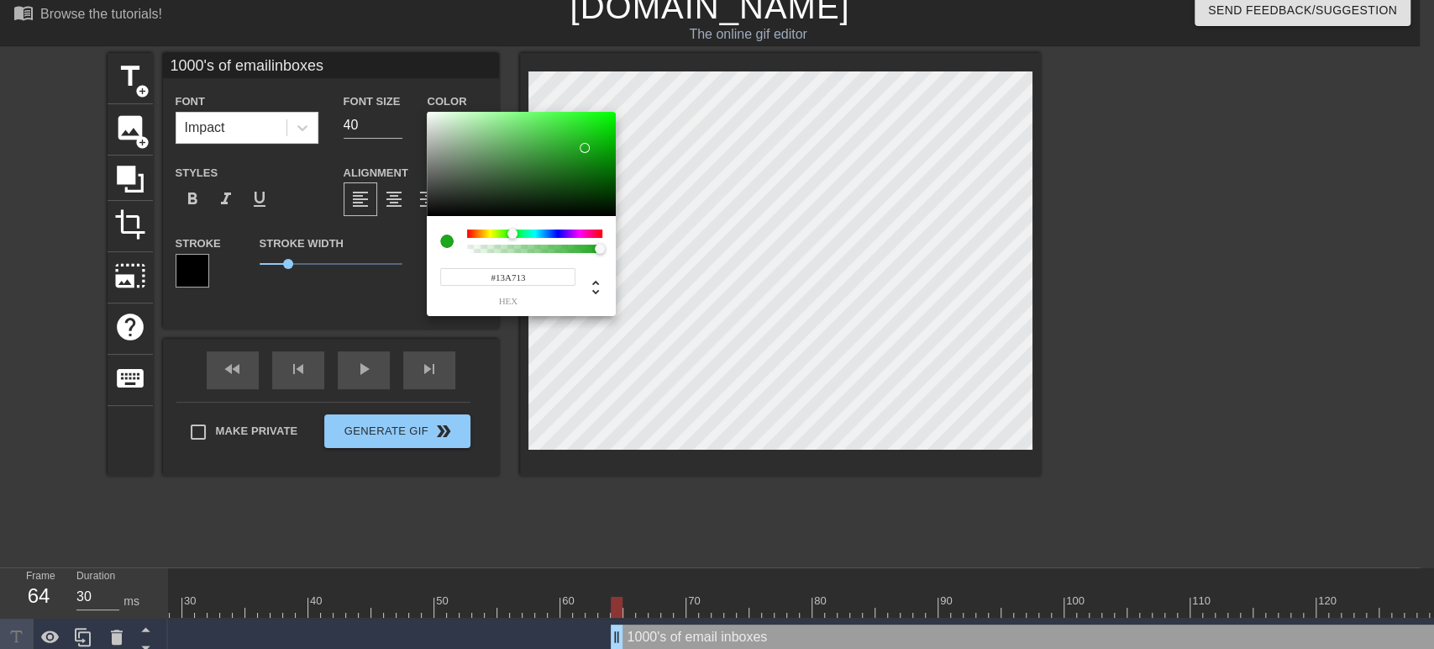
type input "1000's of emailinboxes"
type input "#10A710"
type input "1000's of emailinboxes"
type input "#0DA70D"
type input "1000's of emailinboxes"
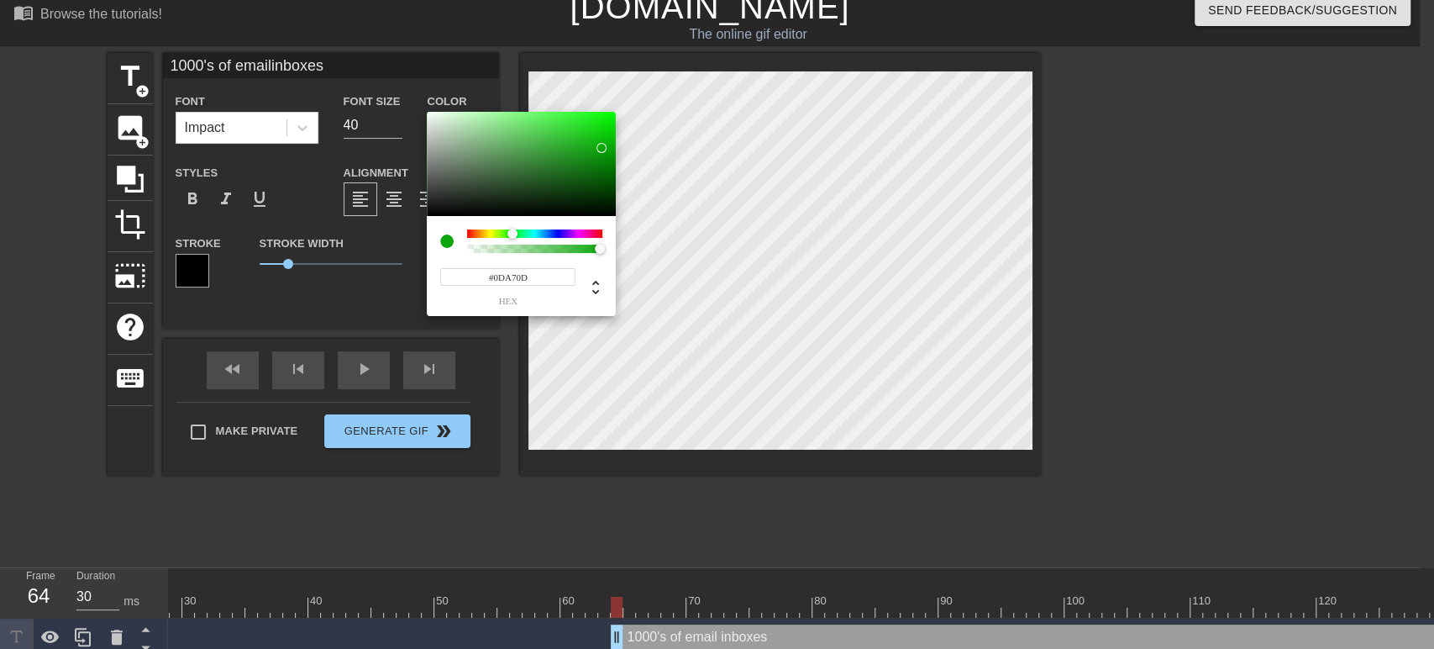
type input "#0CA70C"
type input "1000's of emailinboxes"
type input "#0BA70B"
type input "1000's of emailinboxes"
type input "#0AA70A"
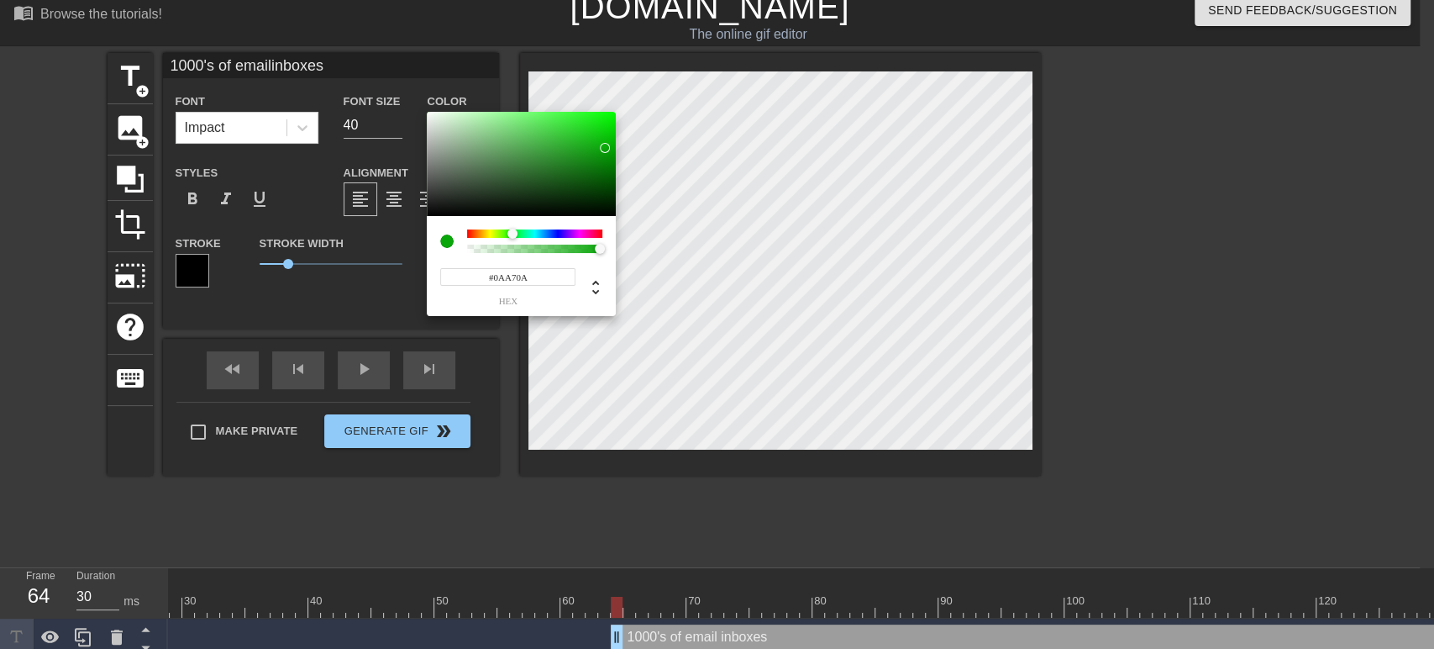
drag, startPoint x: 574, startPoint y: 164, endPoint x: 605, endPoint y: 148, distance: 34.9
click at [605, 148] on div at bounding box center [605, 148] width 10 height 10
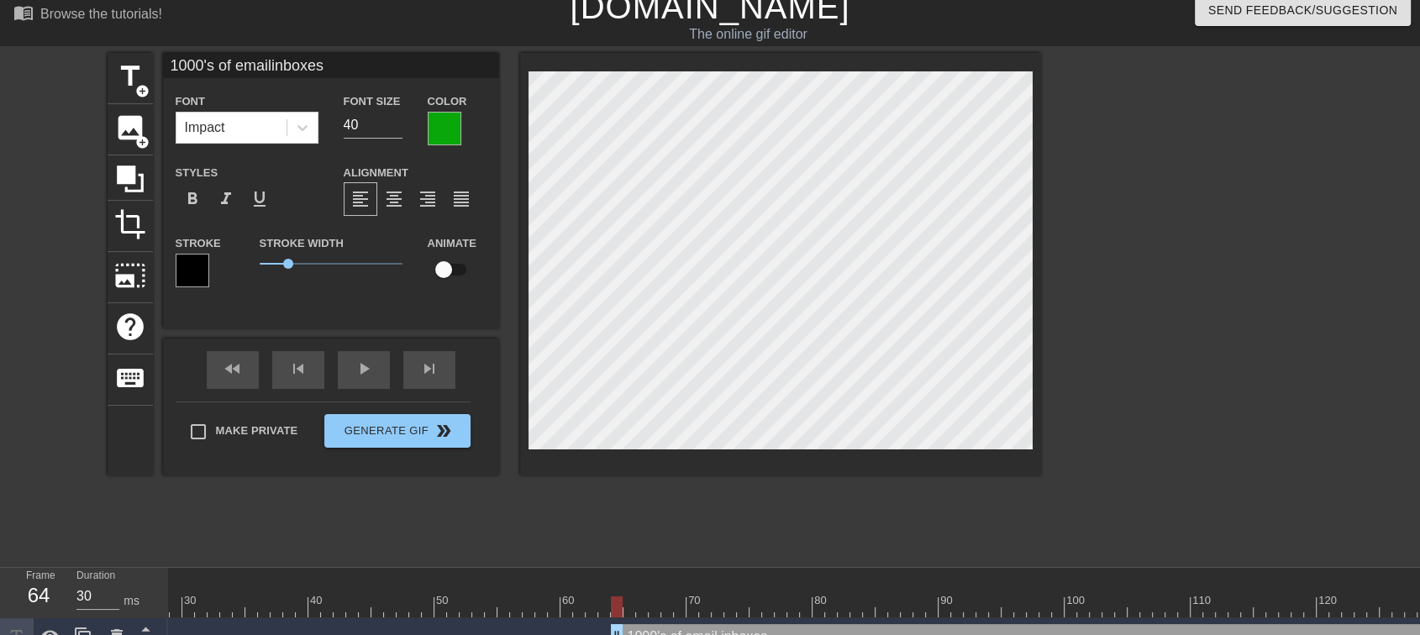
drag, startPoint x: 306, startPoint y: 311, endPoint x: 689, endPoint y: 465, distance: 412.8
click at [689, 465] on div at bounding box center [780, 264] width 521 height 423
click at [453, 271] on input "checkbox" at bounding box center [444, 270] width 96 height 32
checkbox input "true"
type input "1000's of emailinboxes"
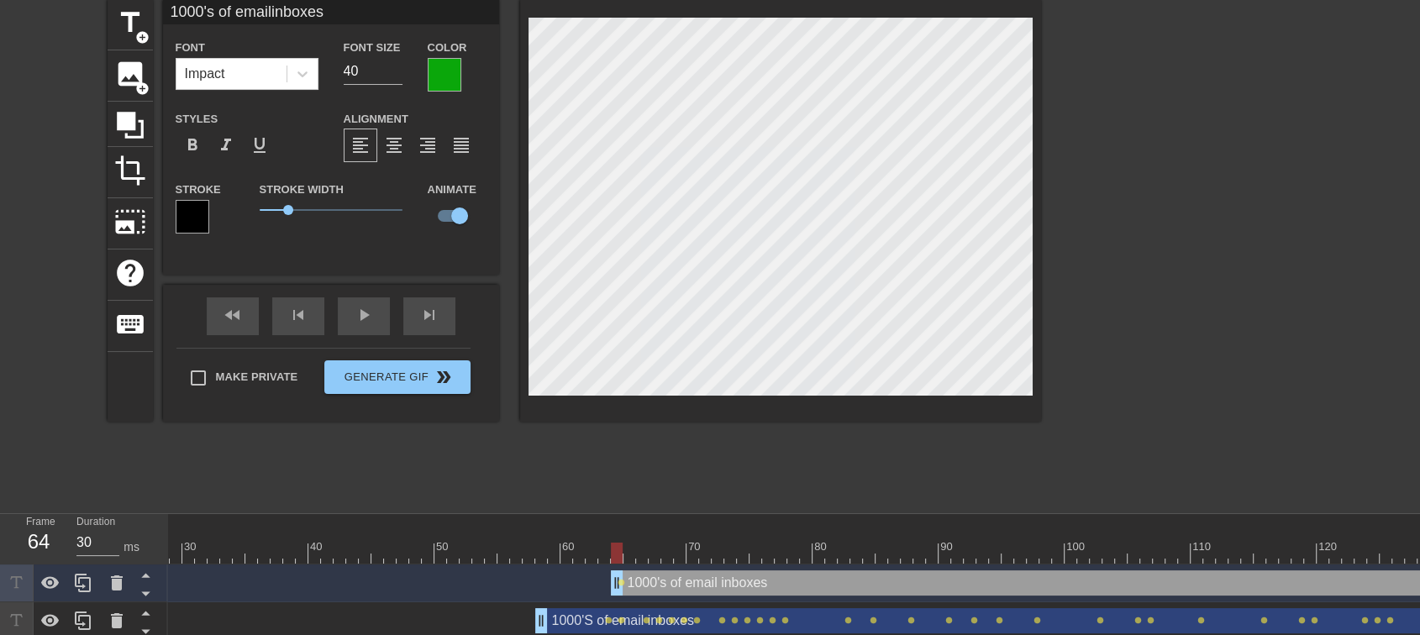
scroll to position [107, 0]
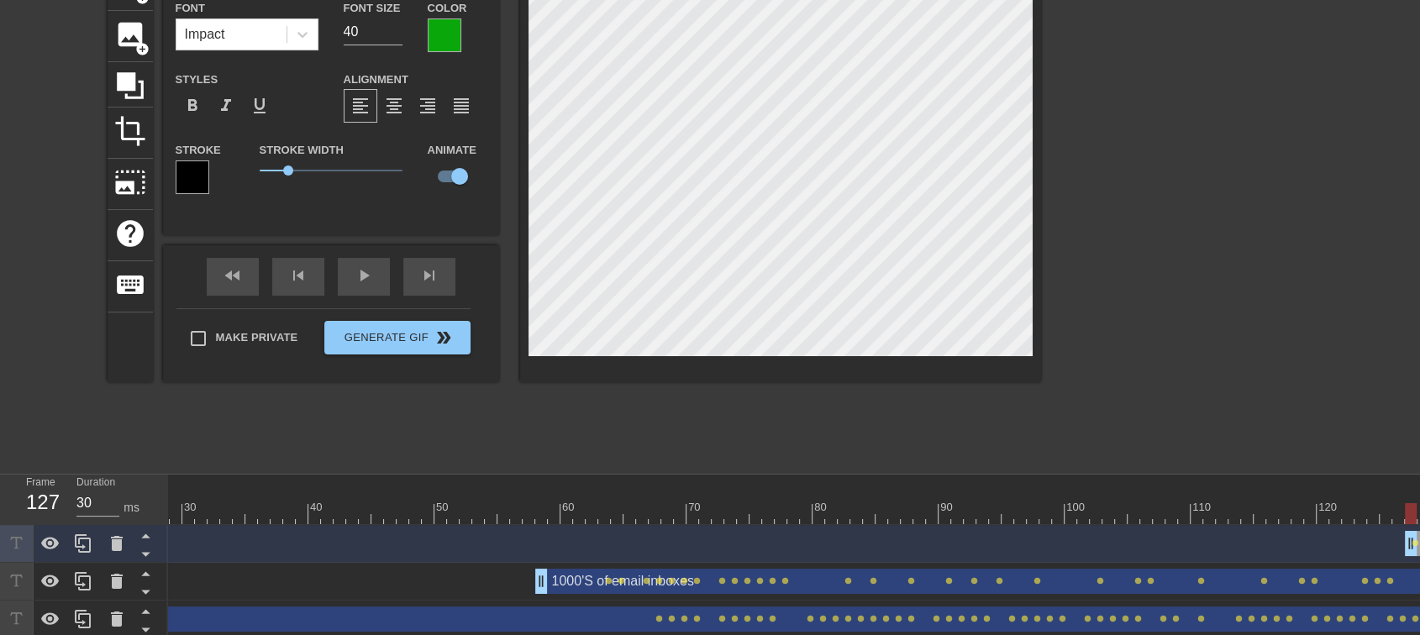
drag, startPoint x: 903, startPoint y: 543, endPoint x: 1405, endPoint y: 577, distance: 503.6
click at [1069, 577] on div "1000's of email inboxes drag_handle drag_handle lens 1000'S of email inboxes dr…" at bounding box center [443, 619] width 1252 height 189
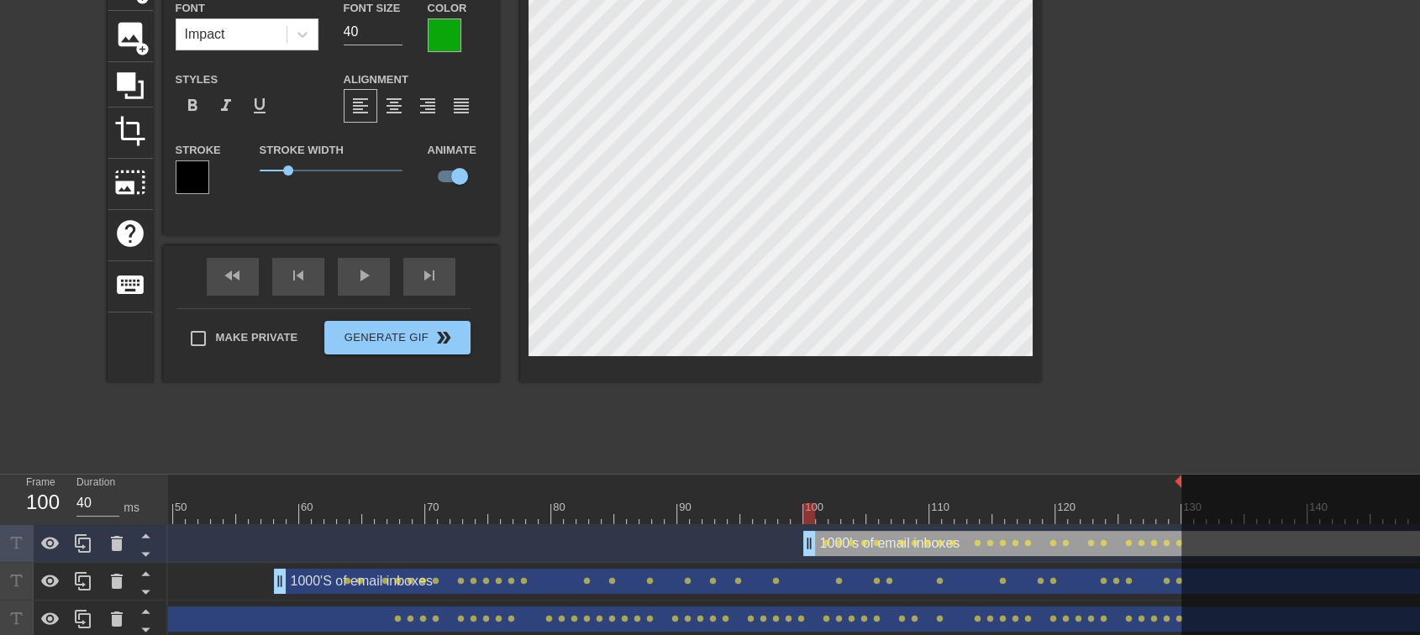
type input "30"
drag, startPoint x: 1147, startPoint y: 547, endPoint x: 831, endPoint y: 425, distance: 338.6
click at [831, 425] on div "menu_book Browse the tutorials! [DOMAIN_NAME] The online gif editor Send Feedba…" at bounding box center [710, 303] width 1420 height 821
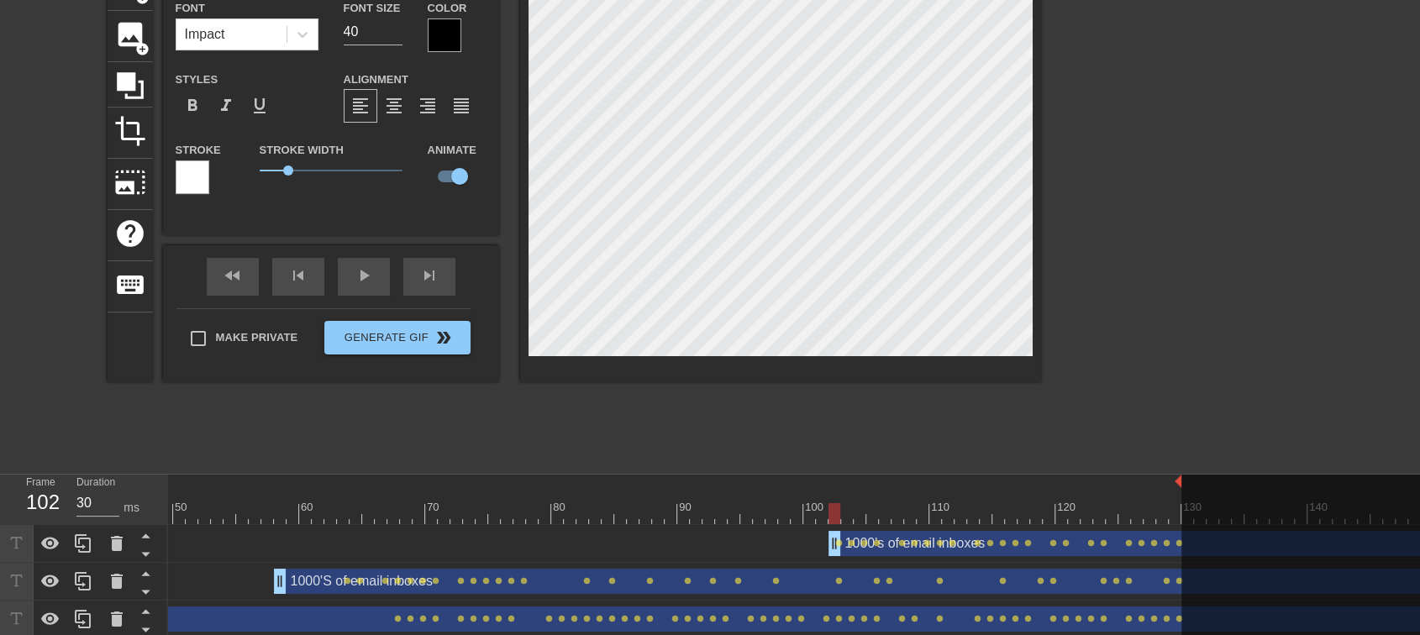
type input "STOP REPLYING ALL"
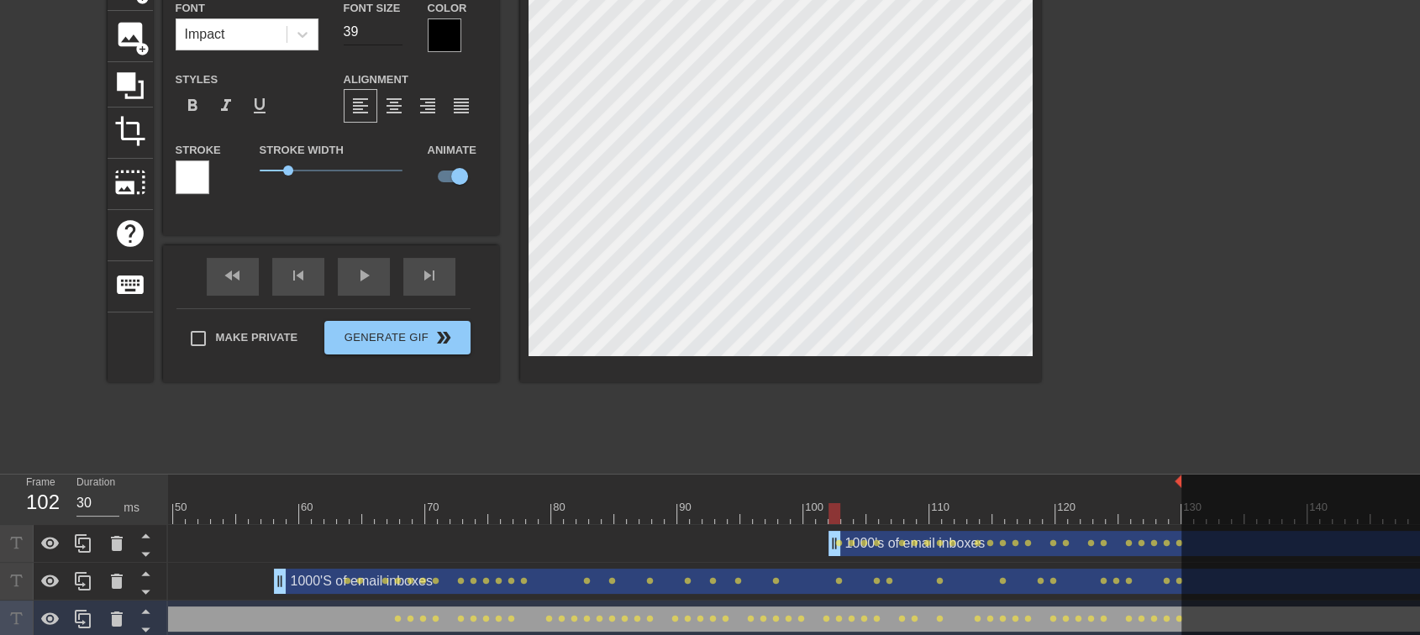
click at [396, 34] on input "39" at bounding box center [373, 31] width 59 height 27
click at [396, 34] on input "38" at bounding box center [373, 31] width 59 height 27
click at [396, 34] on input "37" at bounding box center [373, 31] width 59 height 27
click at [396, 34] on input "36" at bounding box center [373, 31] width 59 height 27
click at [396, 34] on input "35" at bounding box center [373, 31] width 59 height 27
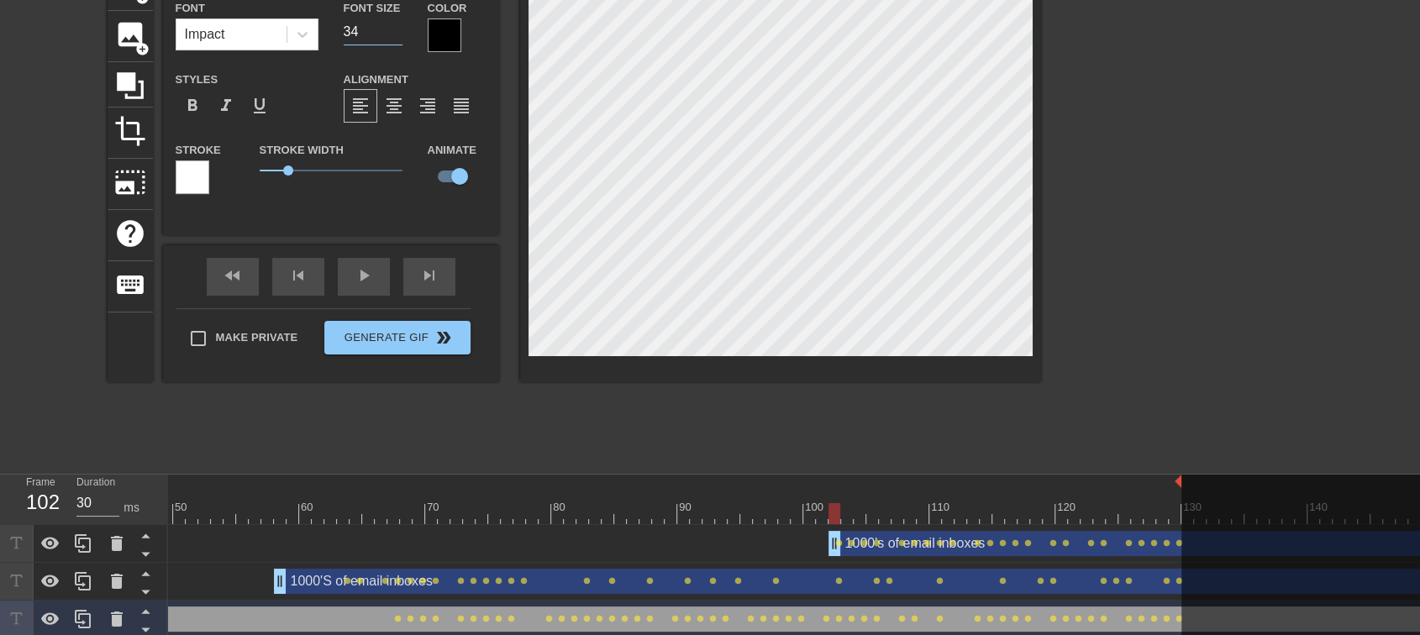
type input "34"
click at [396, 34] on input "34" at bounding box center [373, 31] width 59 height 27
type input "me to pls"
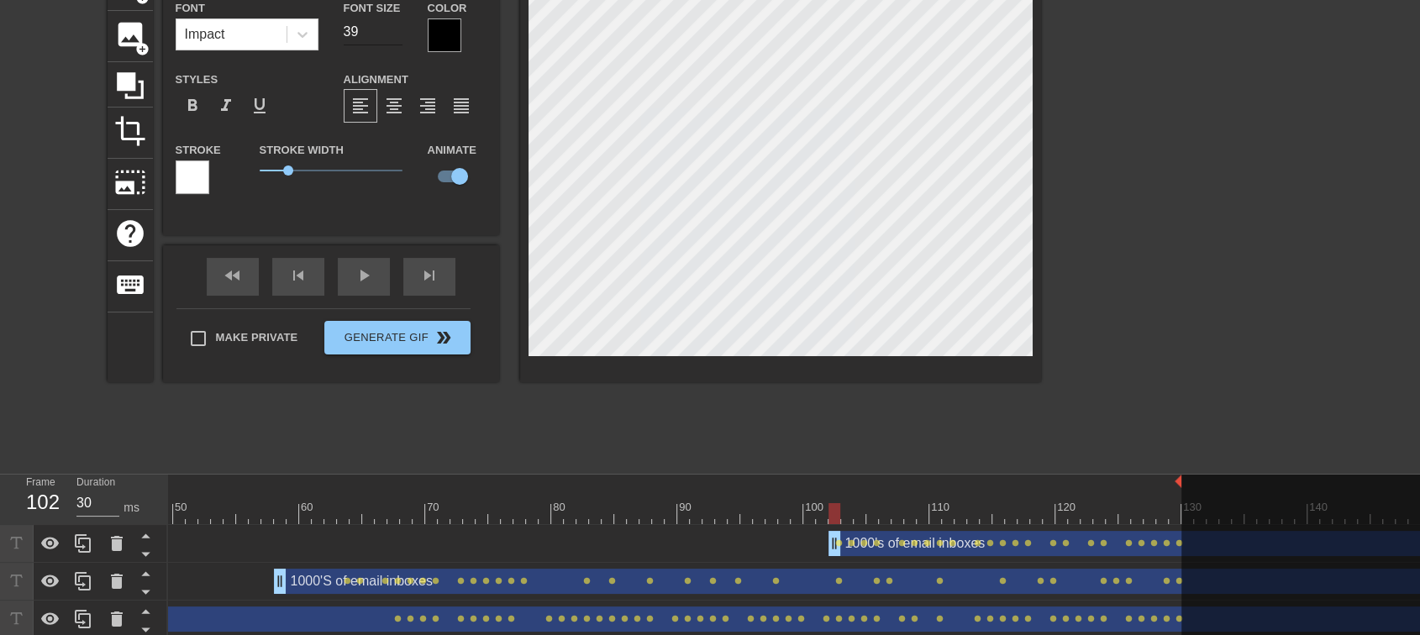
click at [390, 34] on input "39" at bounding box center [373, 31] width 59 height 27
click at [390, 34] on input "38" at bounding box center [373, 31] width 59 height 27
click at [390, 34] on input "37" at bounding box center [373, 31] width 59 height 27
click at [390, 34] on input "36" at bounding box center [373, 31] width 59 height 27
type input "35"
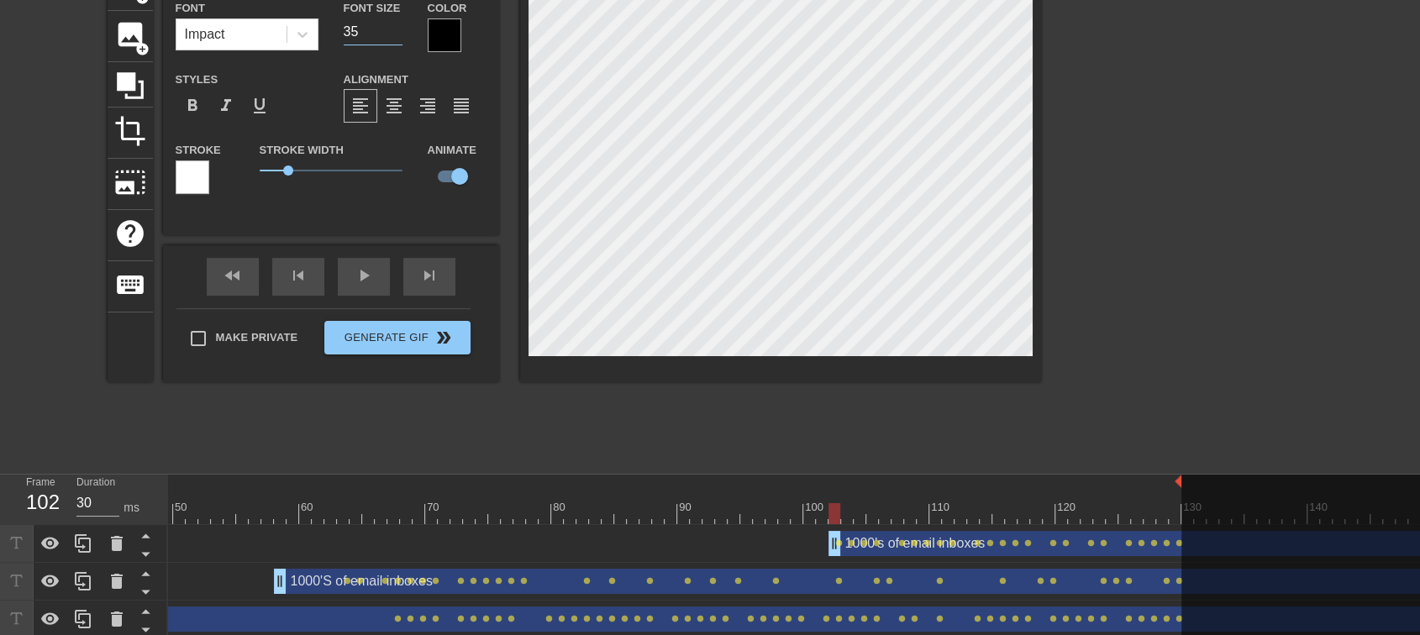
click at [390, 34] on input "35" at bounding box center [373, 31] width 59 height 27
type input "STOP REPLYING ALL"
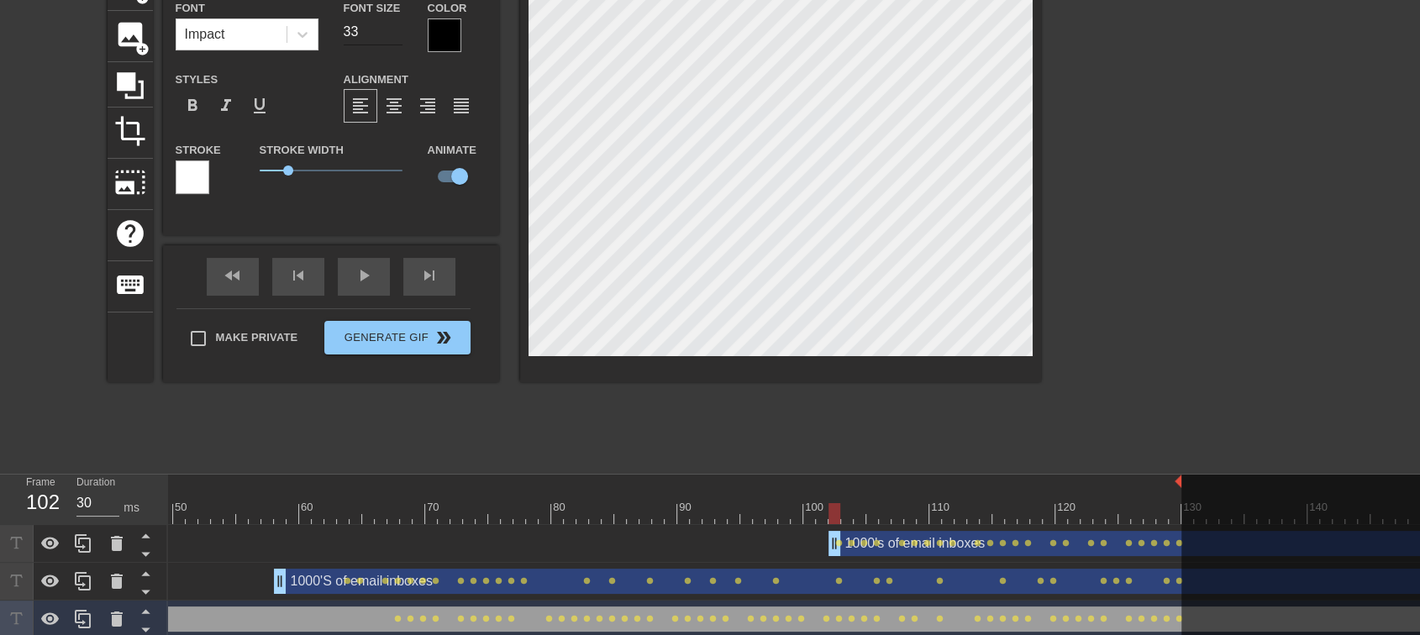
click at [395, 33] on input "33" at bounding box center [373, 31] width 59 height 27
click at [395, 33] on input "32" at bounding box center [373, 31] width 59 height 27
click at [395, 33] on input "31" at bounding box center [373, 31] width 59 height 27
click at [395, 33] on input "30" at bounding box center [373, 31] width 59 height 27
type input "29"
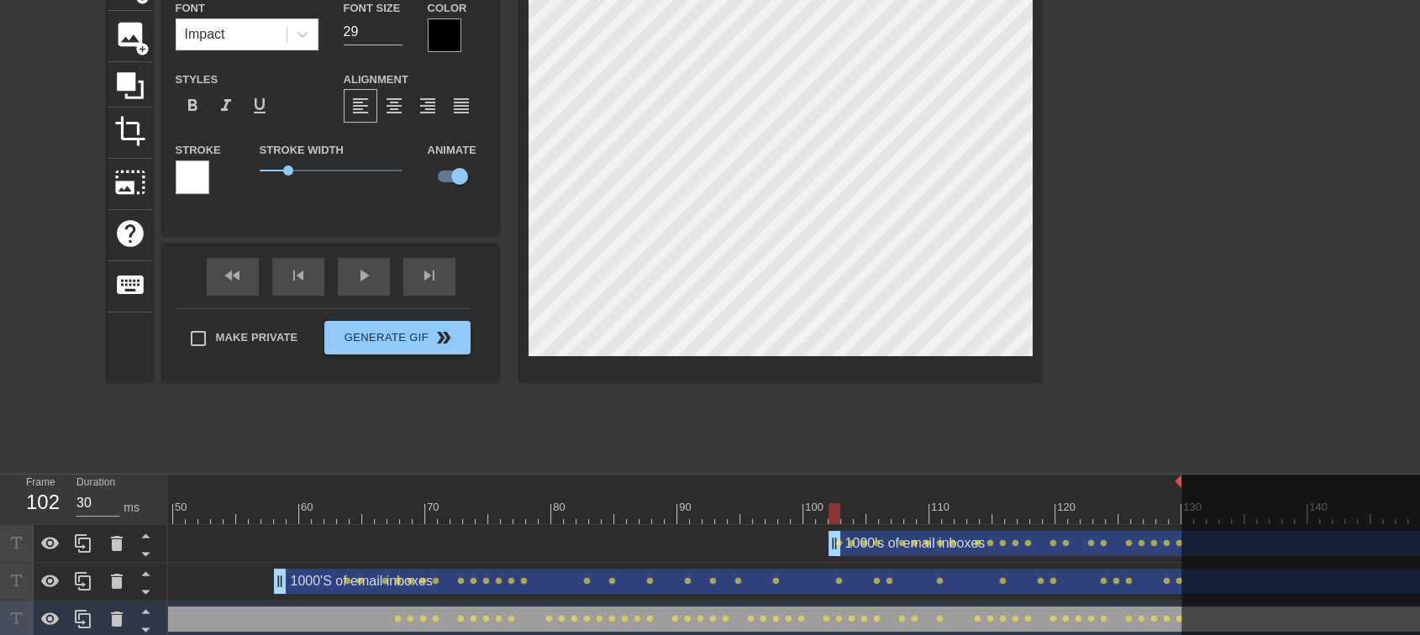
click at [395, 33] on input "29" at bounding box center [373, 31] width 59 height 27
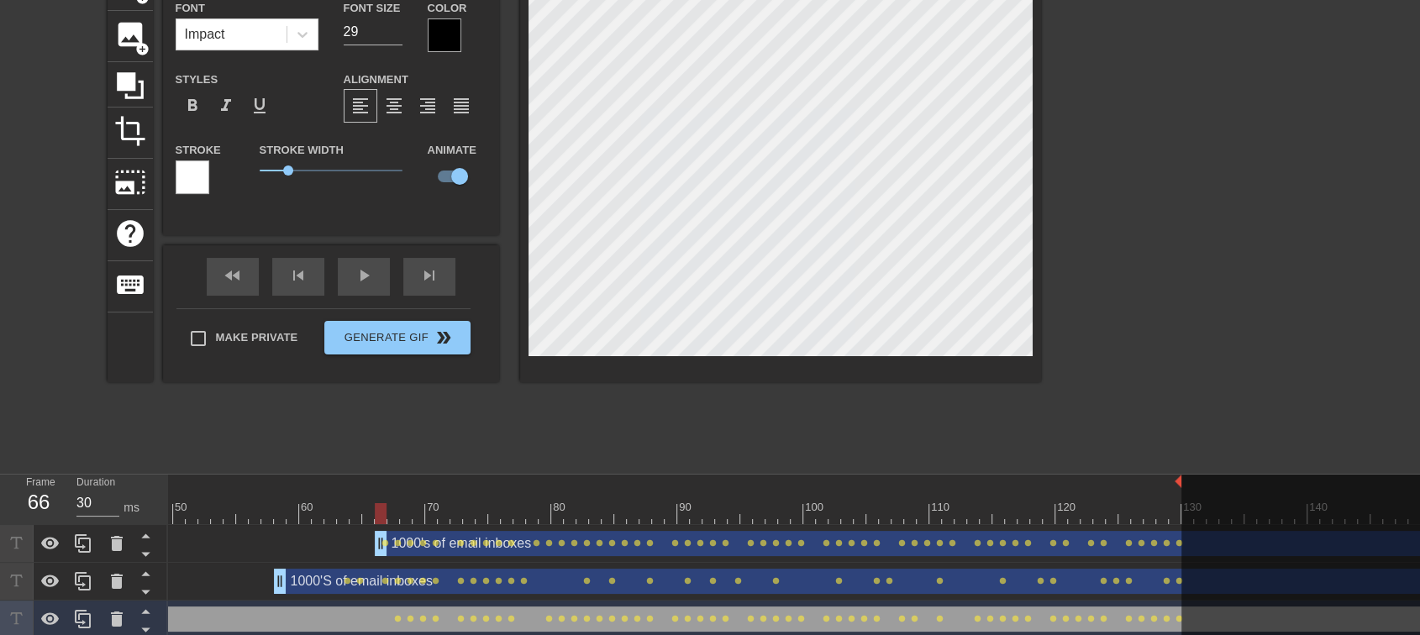
drag, startPoint x: 833, startPoint y: 547, endPoint x: 381, endPoint y: 512, distance: 454.1
click at [381, 512] on div "10 20 30 40 50 60 70 80 90 100 110 120 130 140 150 160" at bounding box center [794, 594] width 1252 height 239
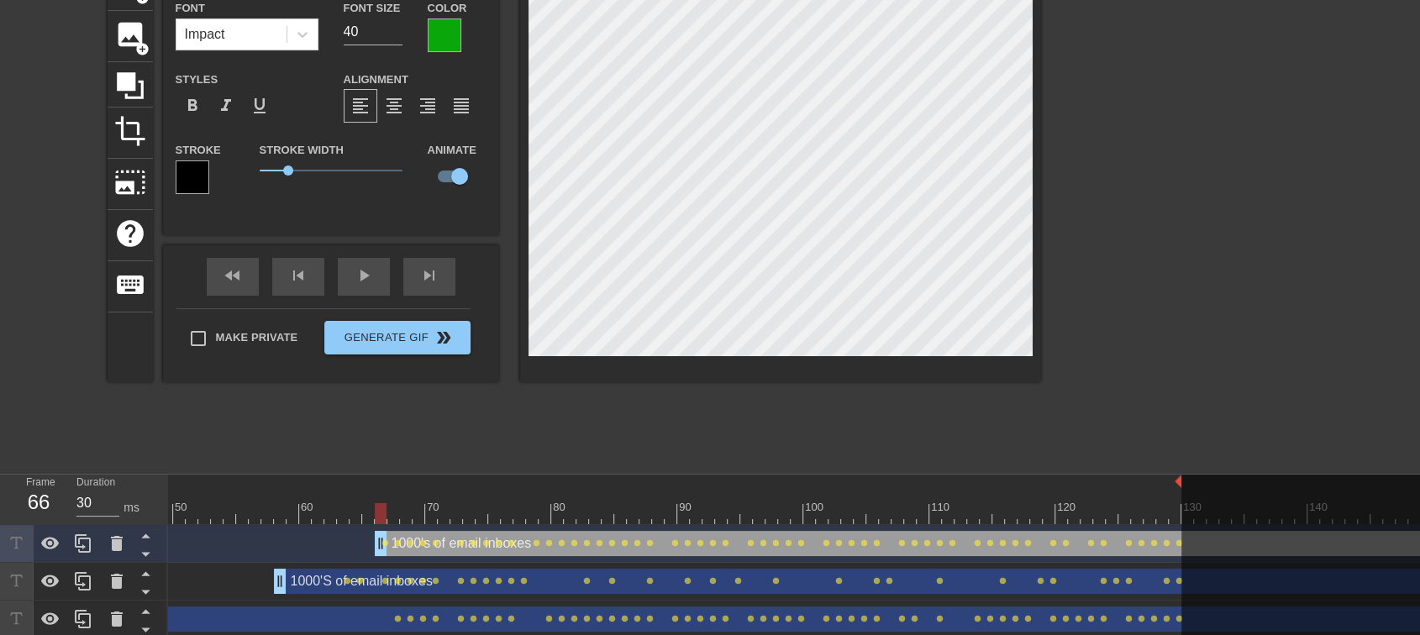
click at [538, 363] on div at bounding box center [780, 171] width 521 height 423
drag, startPoint x: 376, startPoint y: 542, endPoint x: 403, endPoint y: 541, distance: 27.7
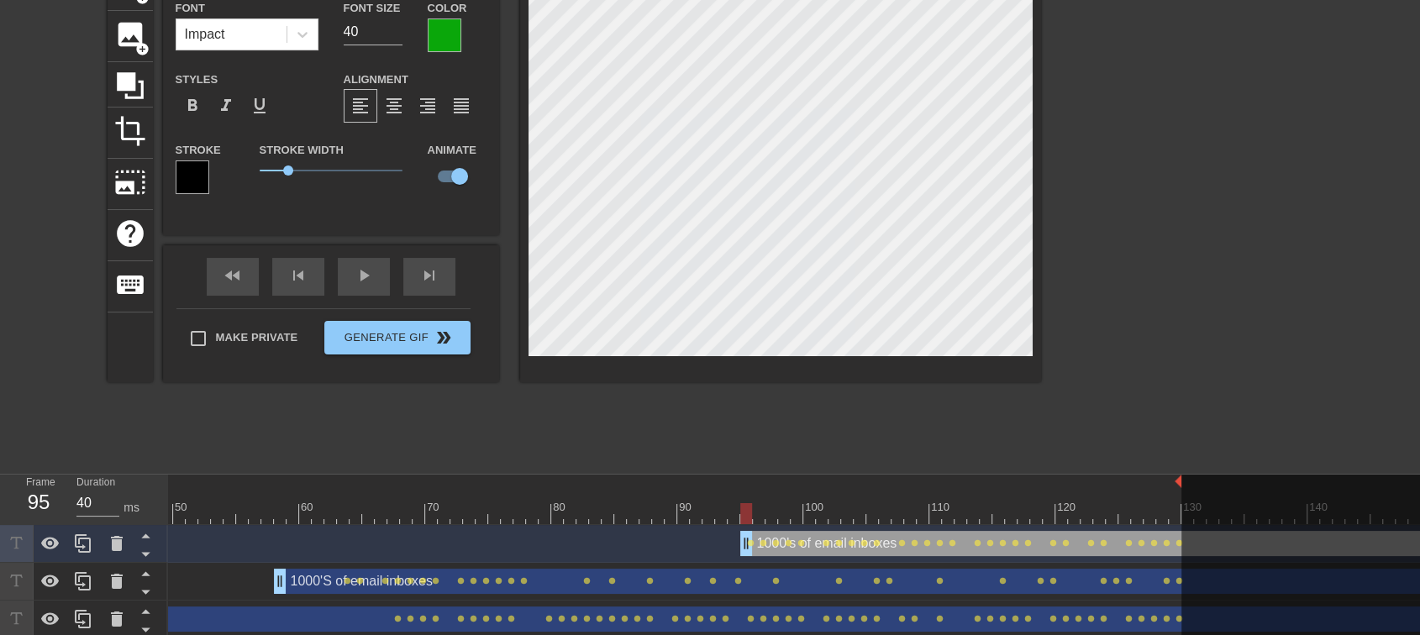
type input "30"
drag, startPoint x: 398, startPoint y: 543, endPoint x: 750, endPoint y: 512, distance: 353.4
click at [750, 512] on div "10 20 30 40 50 60 70 80 90 100 110 120 130 140 150 160" at bounding box center [794, 594] width 1252 height 239
type input "1000'S of email inboxes"
type input "30"
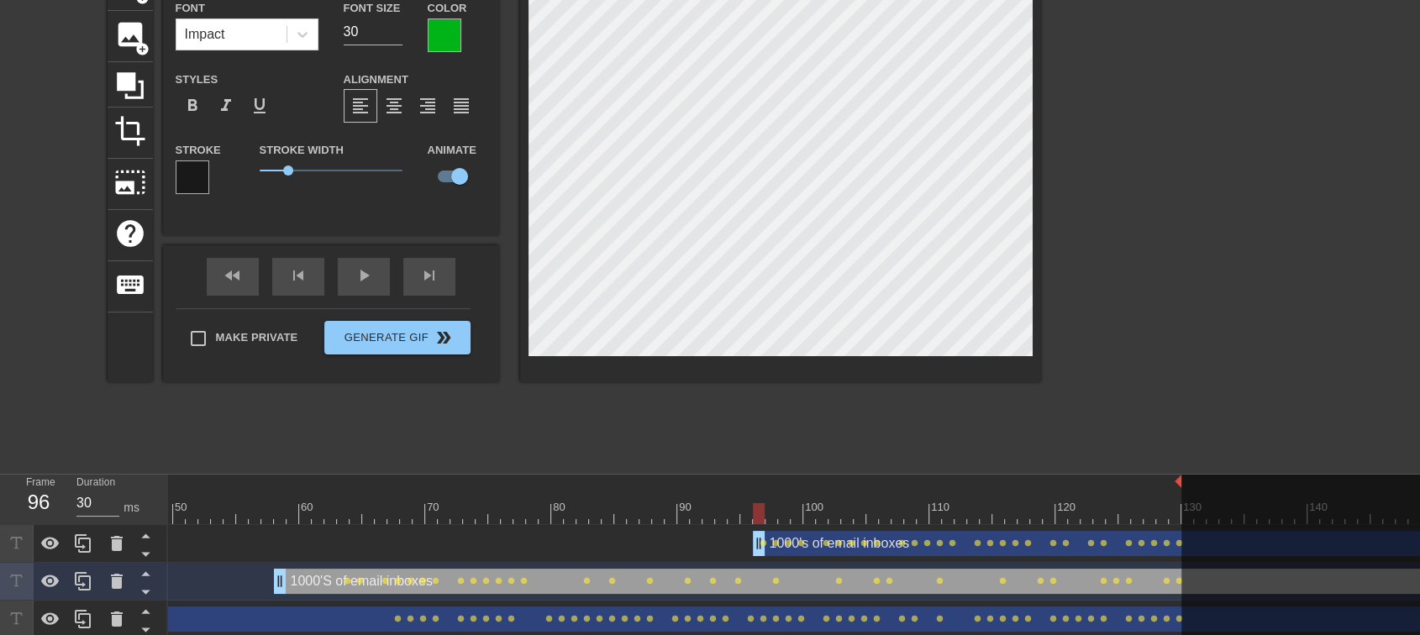
type input "1000's of emailinboxes"
type input "40"
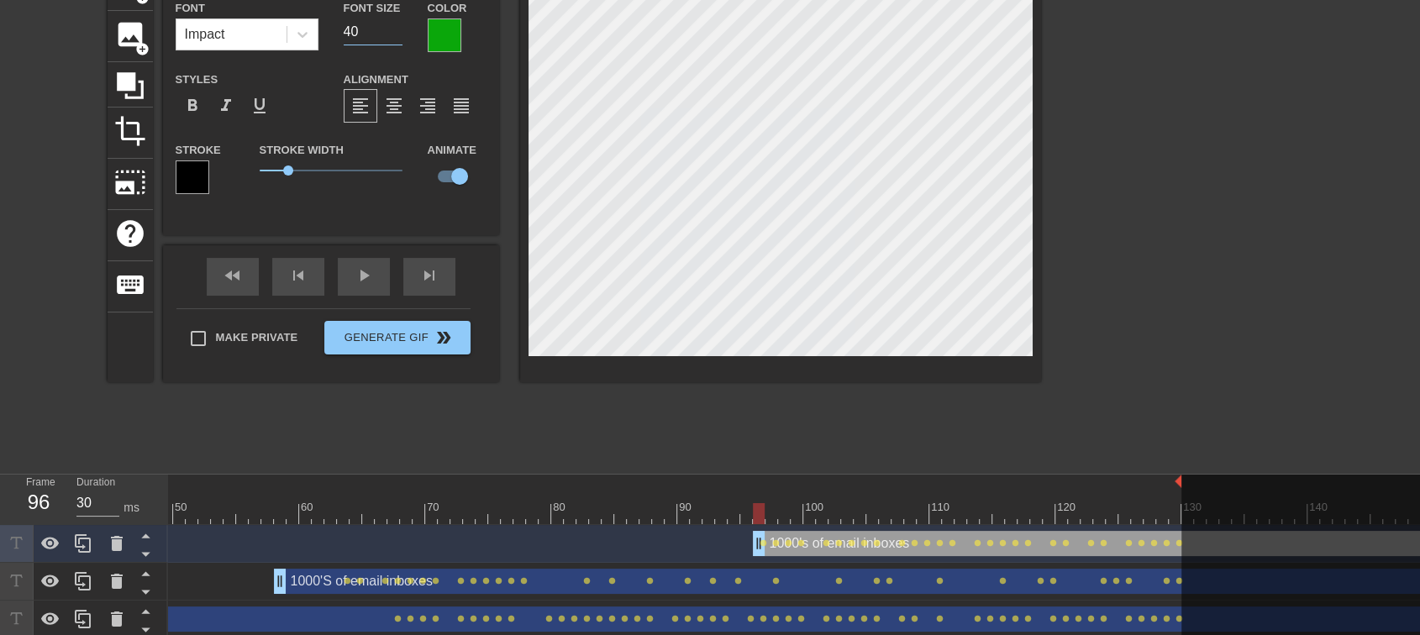
click at [359, 29] on input "40" at bounding box center [373, 31] width 59 height 27
type input "1000's of emailinboxes"
type input "3"
type input "1000's of emailinboxes"
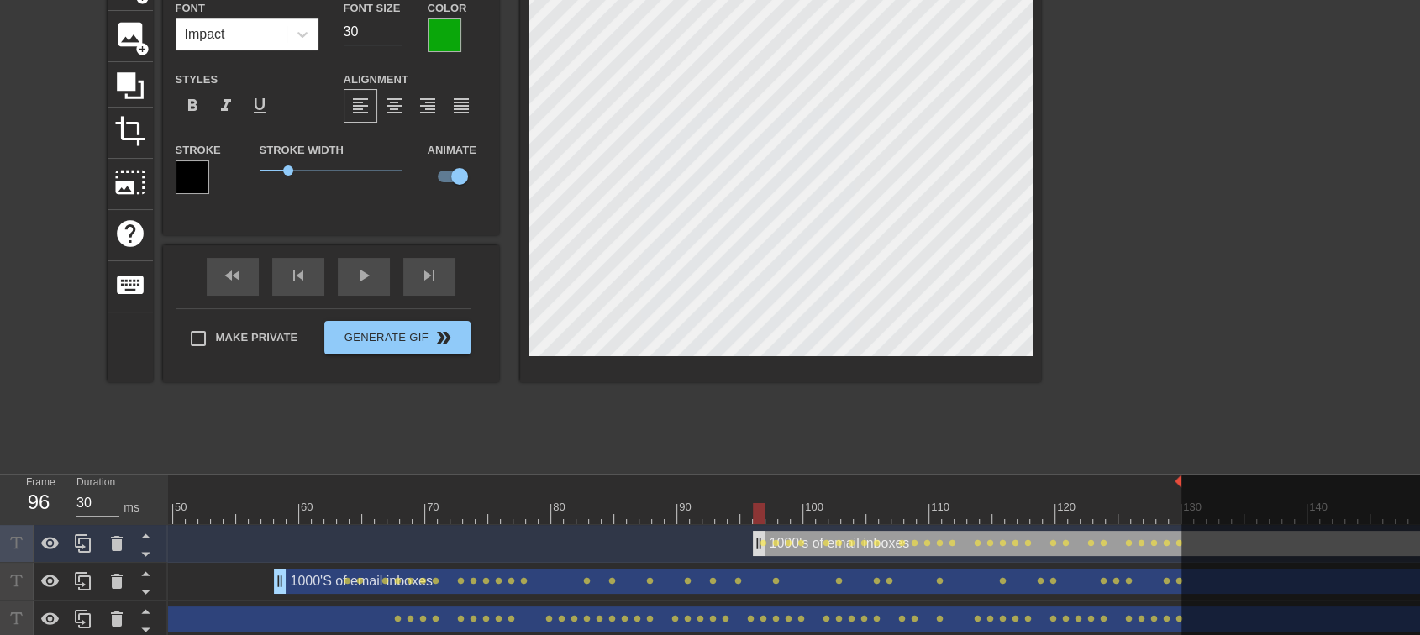
type input "30"
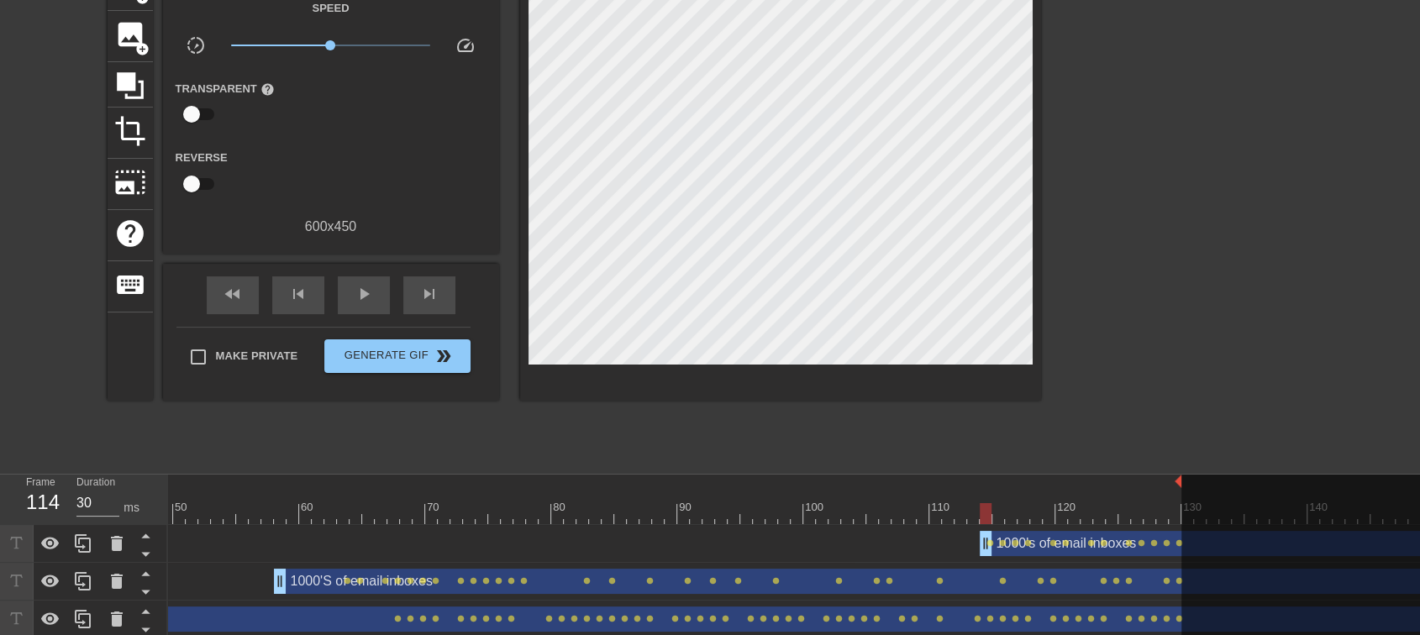
click at [977, 540] on div "1000's of email inboxes drag_handle drag_handle lens lens lens lens lens lens l…" at bounding box center [1446, 543] width 3780 height 25
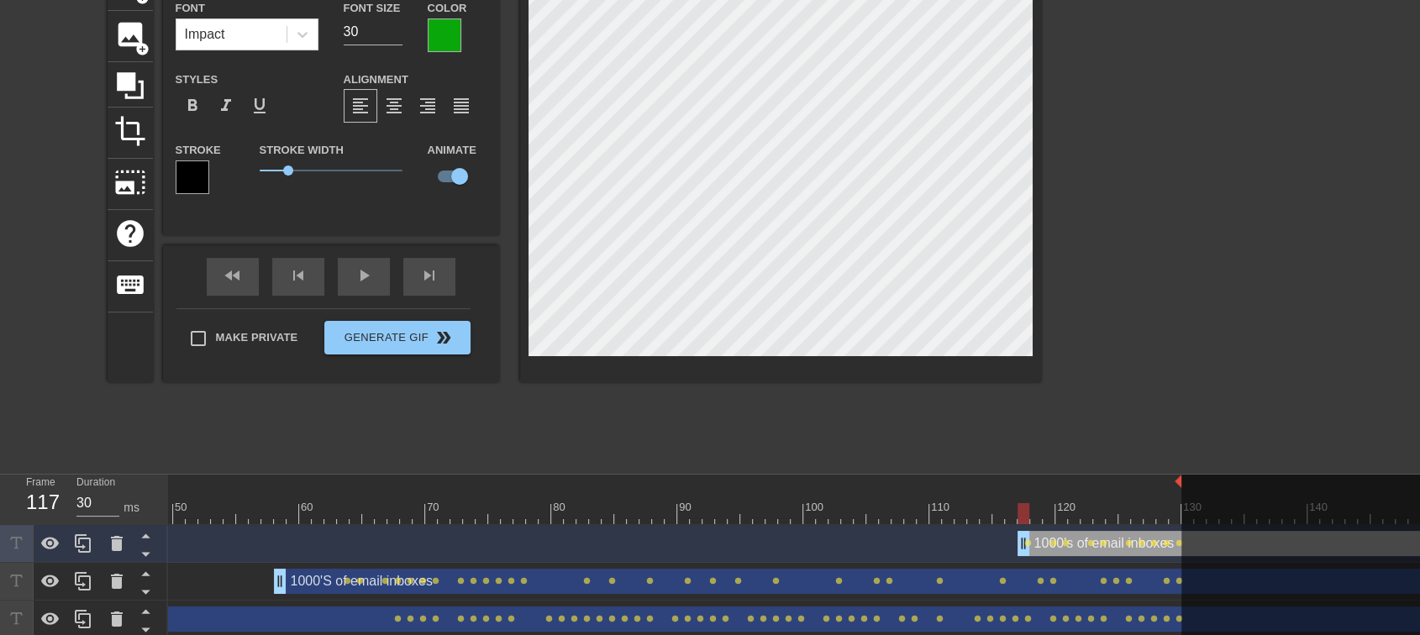
drag, startPoint x: 981, startPoint y: 547, endPoint x: 1024, endPoint y: 592, distance: 62.4
click at [807, 592] on div "1000's of email inboxes drag_handle drag_handle lens lens lens lens lens lens l…" at bounding box center [182, 619] width 1252 height 189
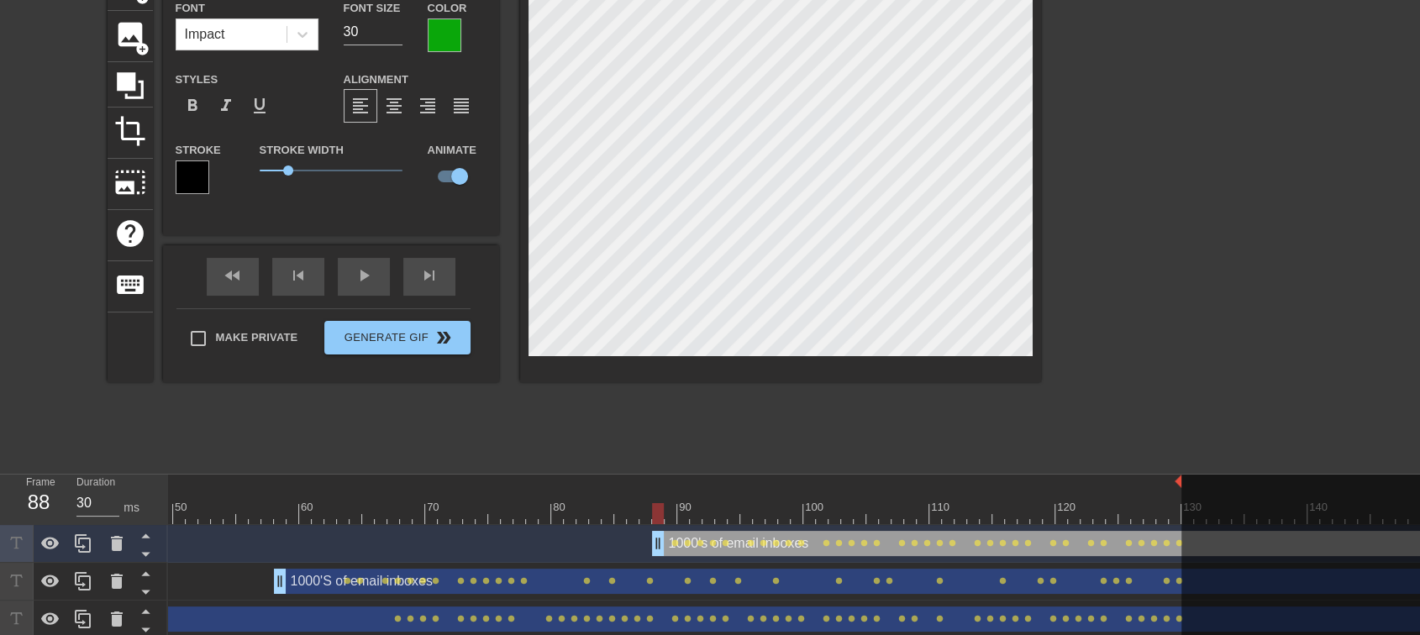
drag, startPoint x: 1017, startPoint y: 549, endPoint x: 638, endPoint y: 543, distance: 378.9
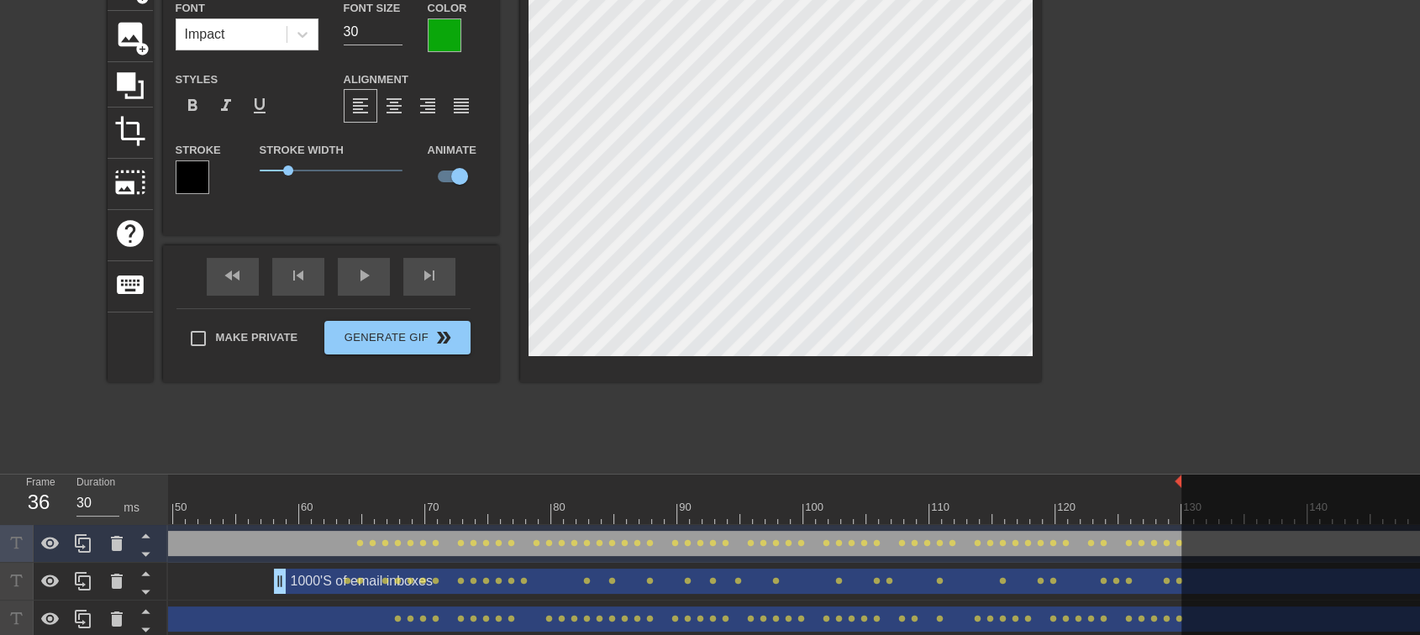
drag, startPoint x: 644, startPoint y: 549, endPoint x: 0, endPoint y: 388, distance: 664.2
click at [0, 388] on div "menu_book Browse the tutorials! [DOMAIN_NAME] The online gif editor Send Feedba…" at bounding box center [710, 303] width 1420 height 821
type input "30"
drag, startPoint x: 273, startPoint y: 586, endPoint x: 0, endPoint y: 563, distance: 274.0
click at [0, 563] on div "Frame 36 Duration 30 ms 10 20 30 40 50 60 70 80 90 100 110 120 130 140 150" at bounding box center [710, 594] width 1420 height 239
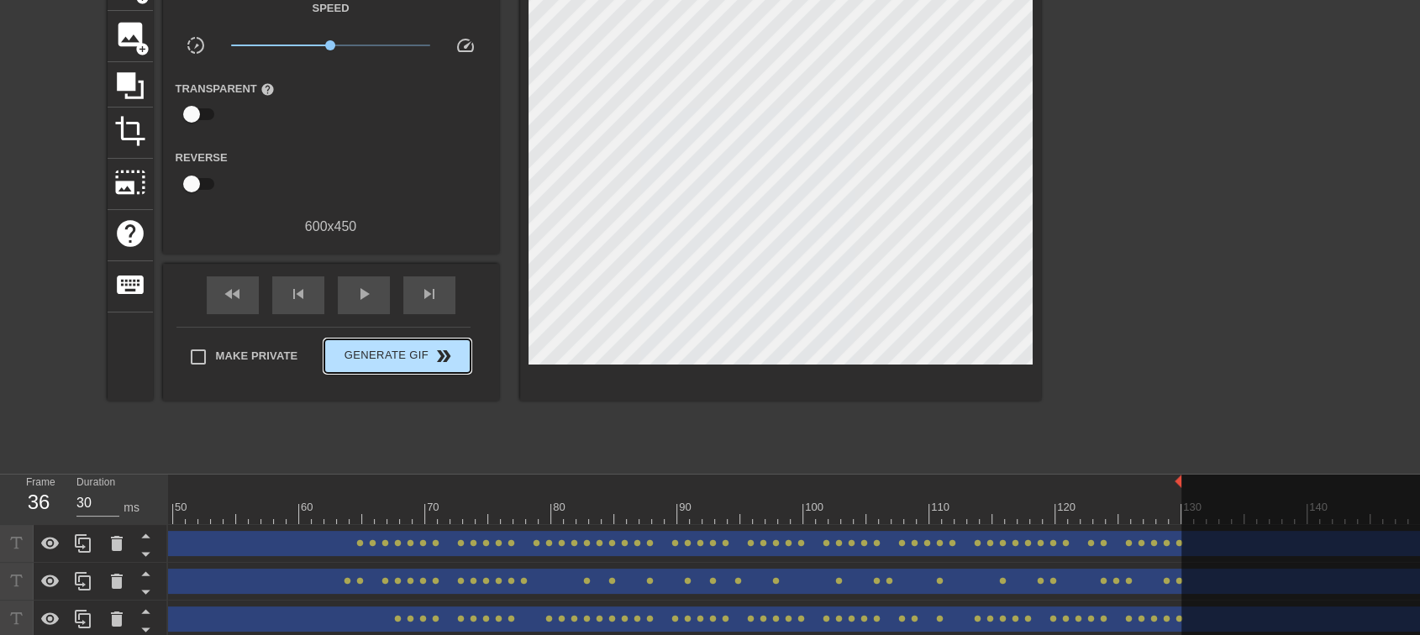
click at [427, 328] on div "Make Private Generate Gif double_arrow" at bounding box center [323, 360] width 294 height 66
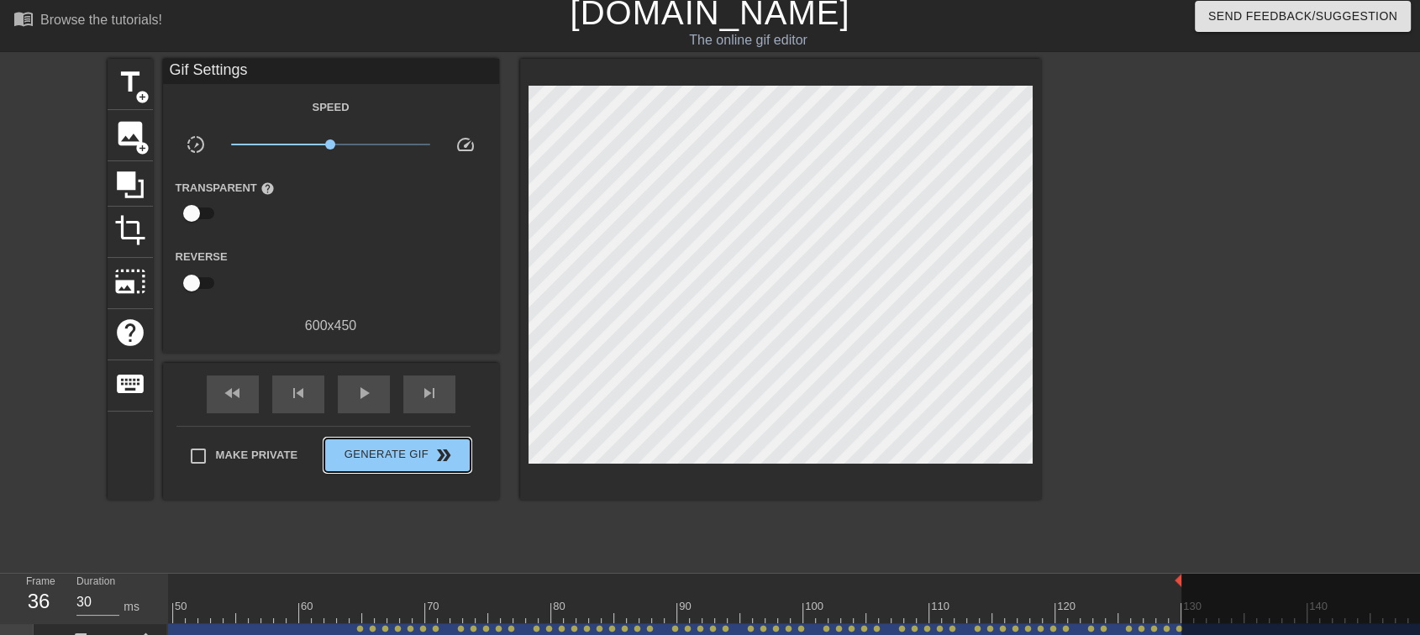
scroll to position [0, 0]
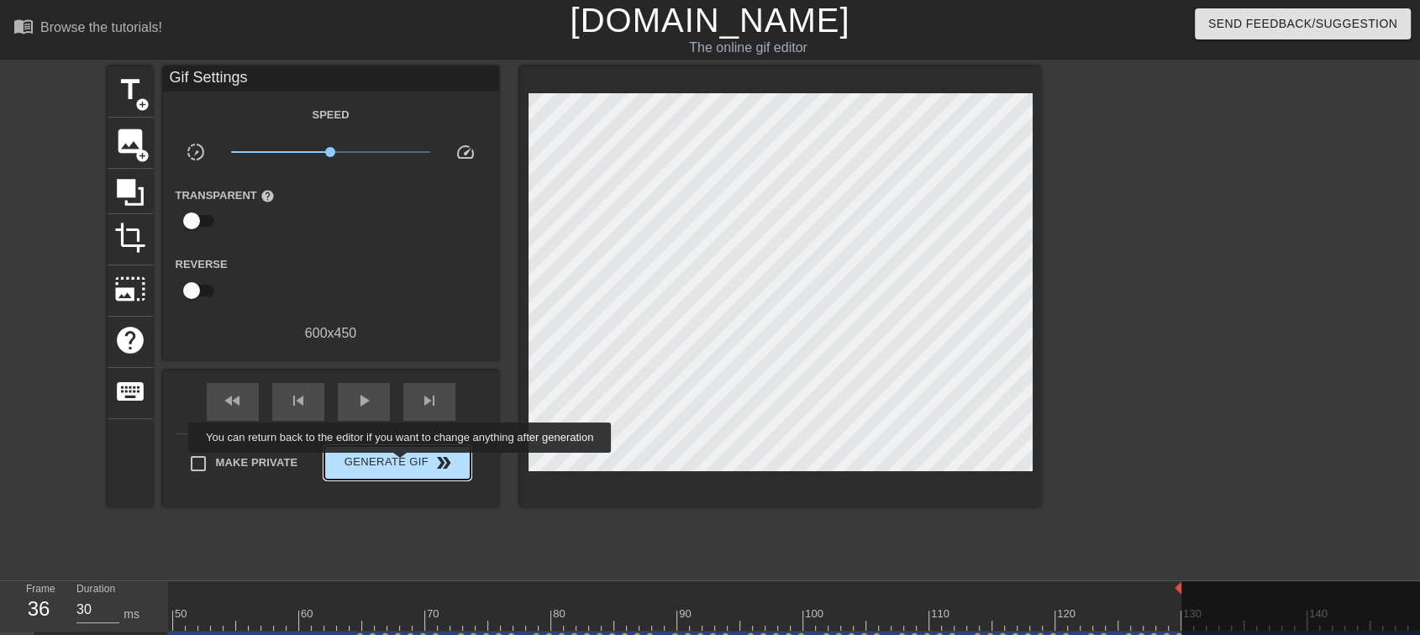
click at [402, 465] on span "Generate Gif double_arrow" at bounding box center [397, 463] width 132 height 20
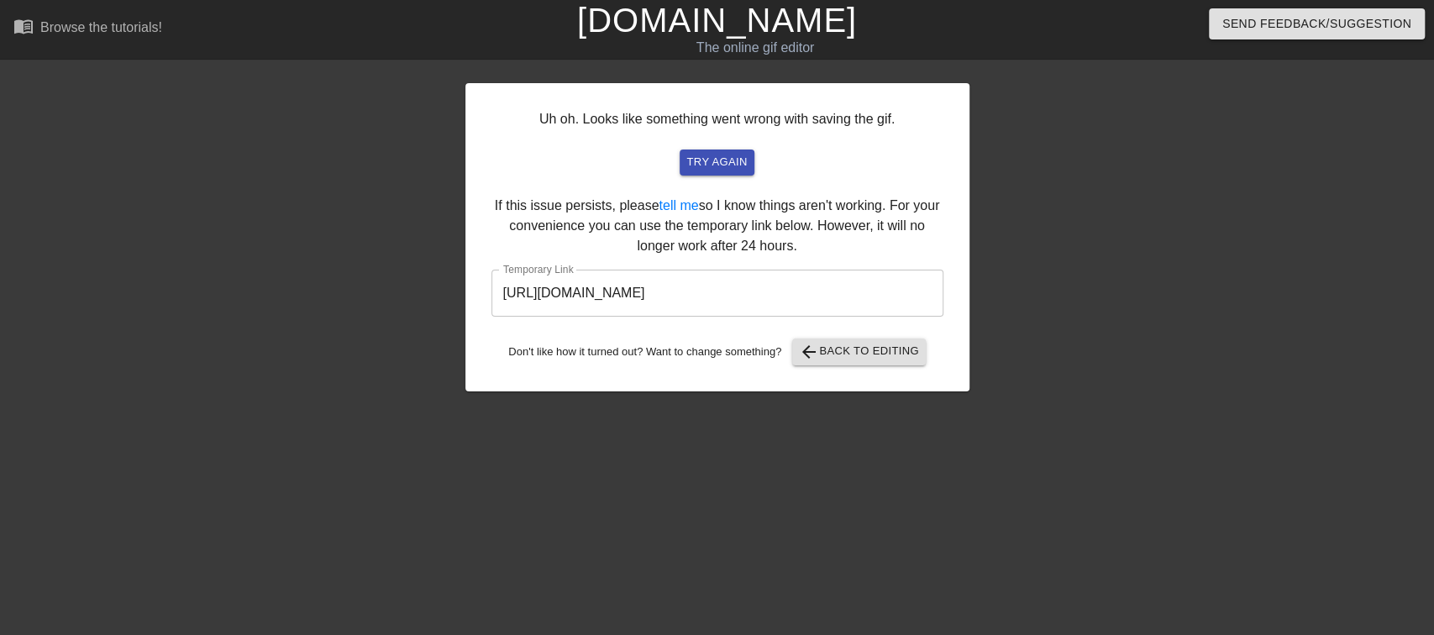
click at [759, 302] on input "[URL][DOMAIN_NAME]" at bounding box center [717, 293] width 452 height 47
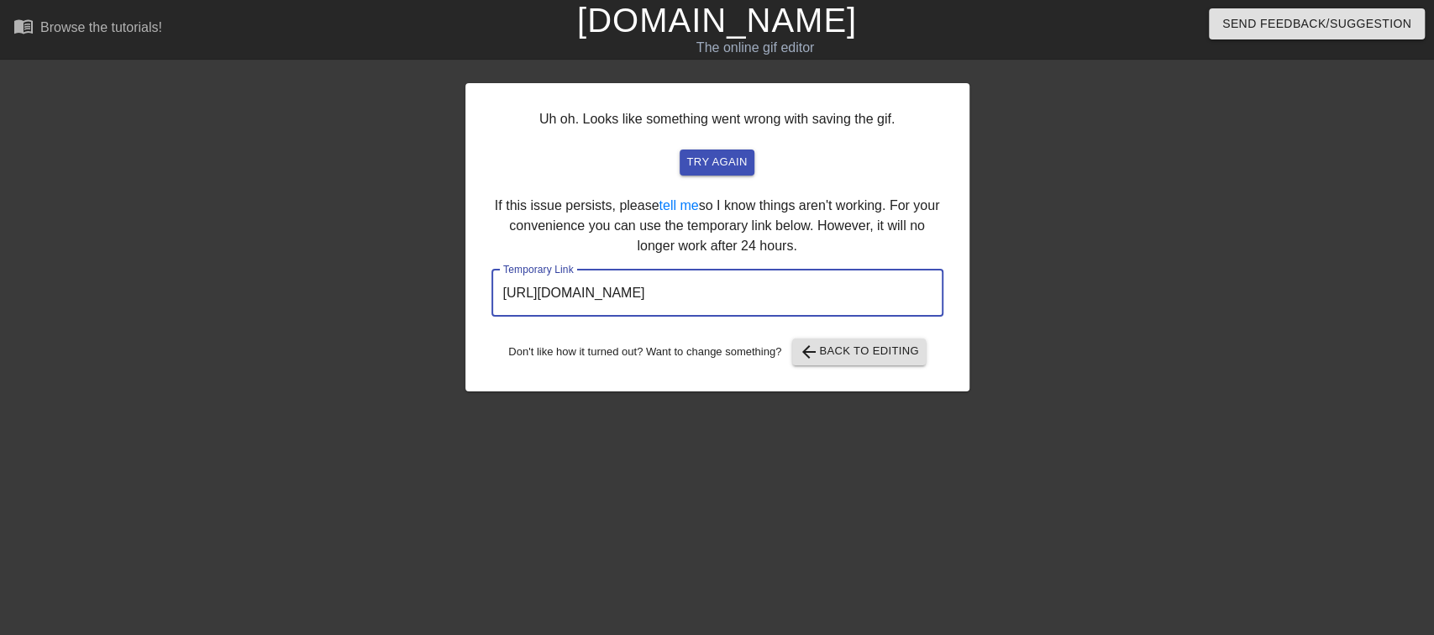
click at [774, 287] on input "[URL][DOMAIN_NAME]" at bounding box center [717, 293] width 452 height 47
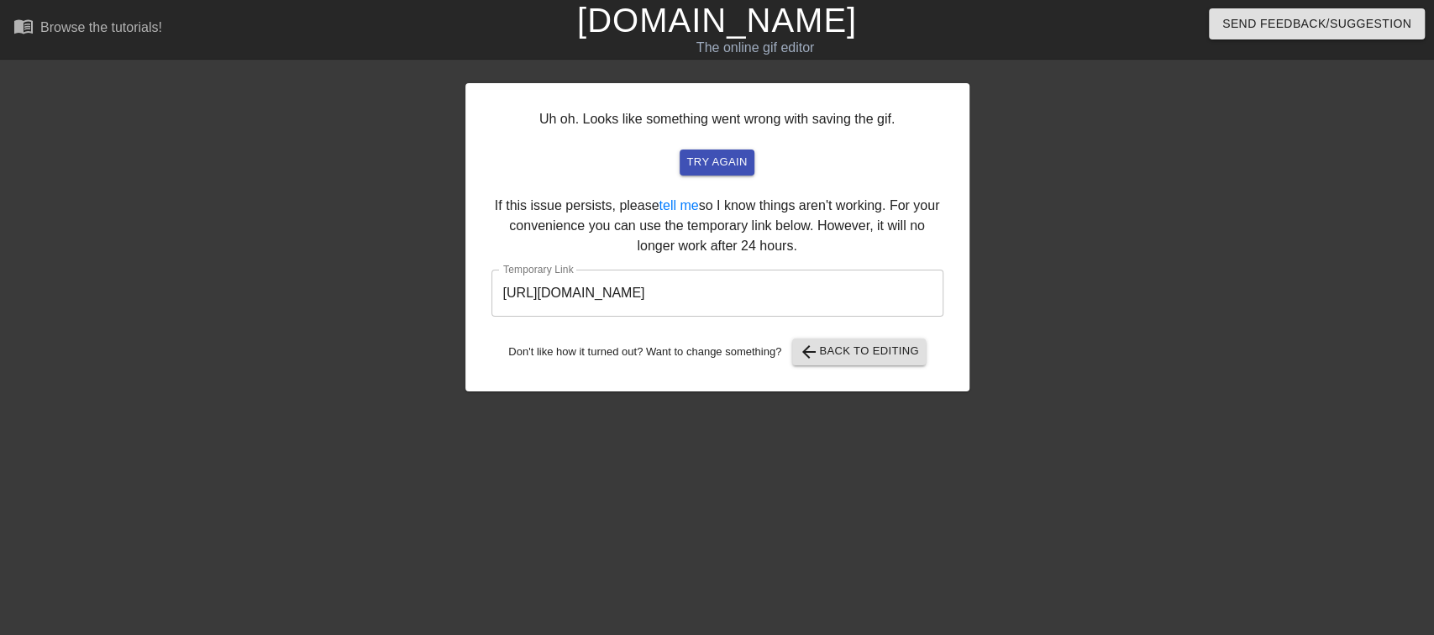
click at [860, 334] on div "Uh oh. Looks like something went wrong with saving the gif. try again If this i…" at bounding box center [717, 237] width 504 height 308
click at [853, 352] on span "arrow_back Back to Editing" at bounding box center [859, 352] width 120 height 20
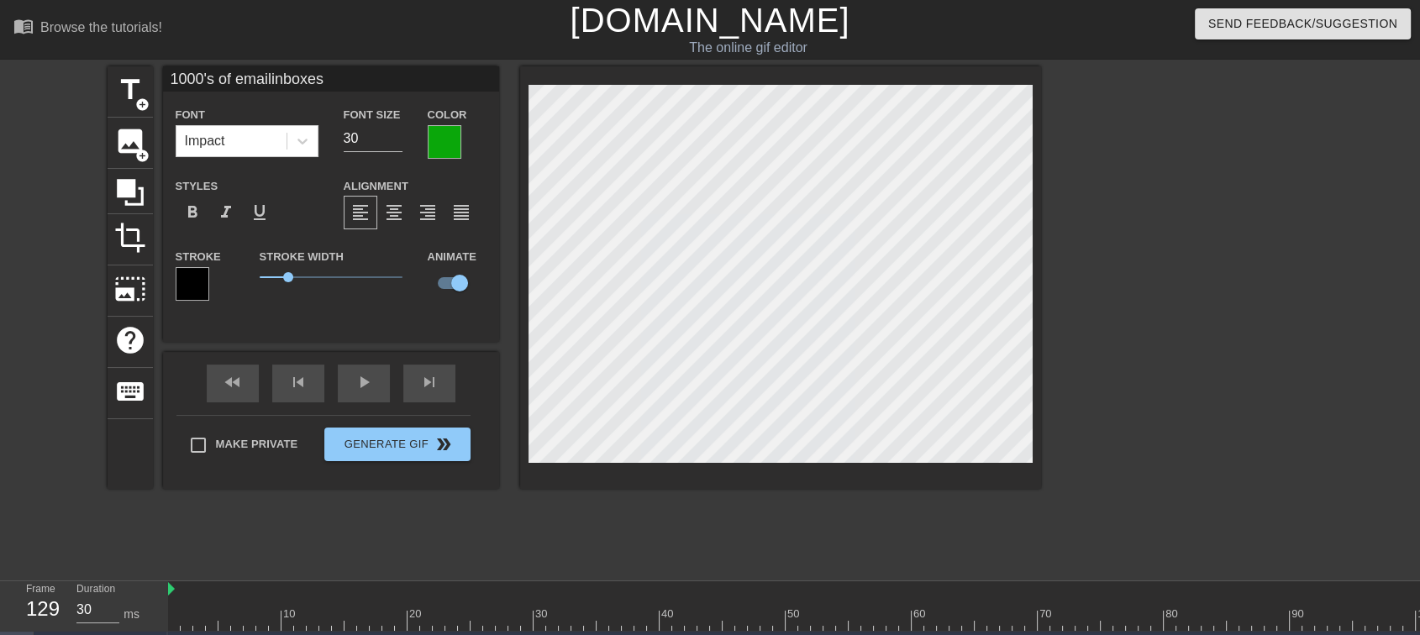
click at [446, 147] on div at bounding box center [445, 142] width 34 height 34
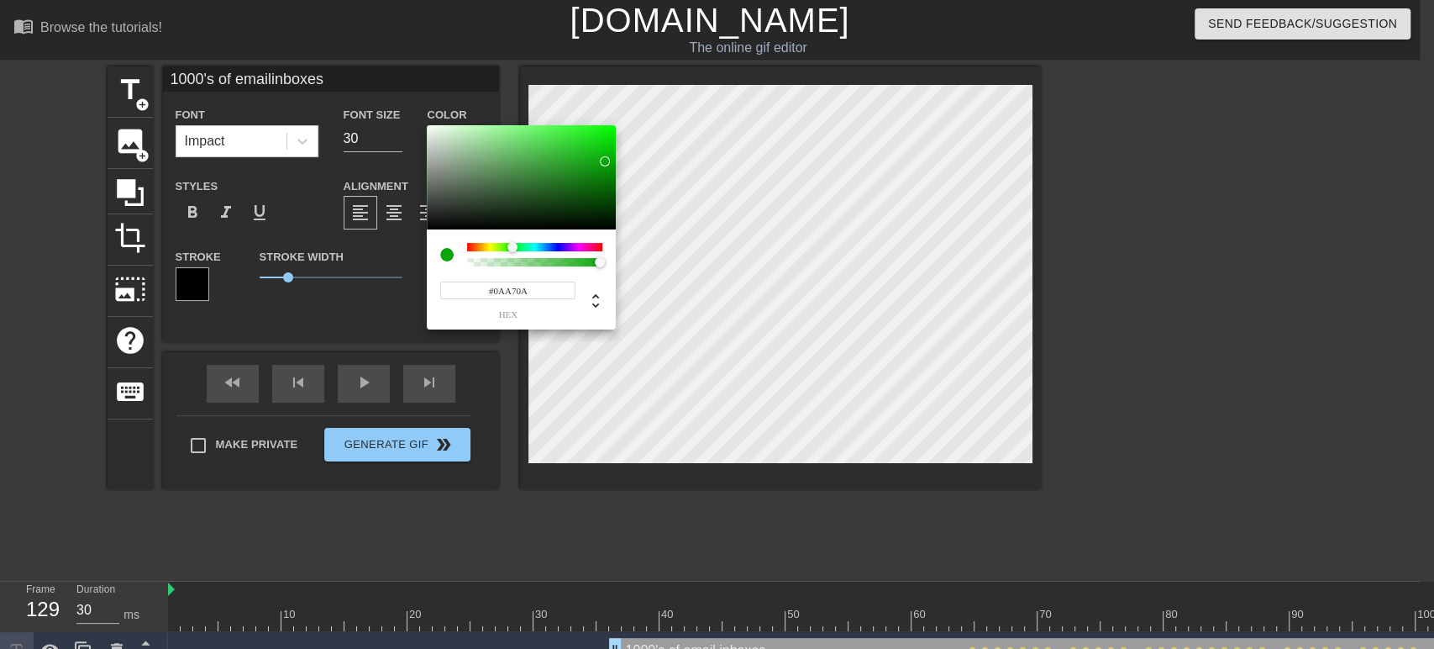
type input "1000's of emailinboxes"
type input "#0BB50B"
type input "1000's of emailinboxes"
type input "#0BB70B"
type input "1000's of emailinboxes"
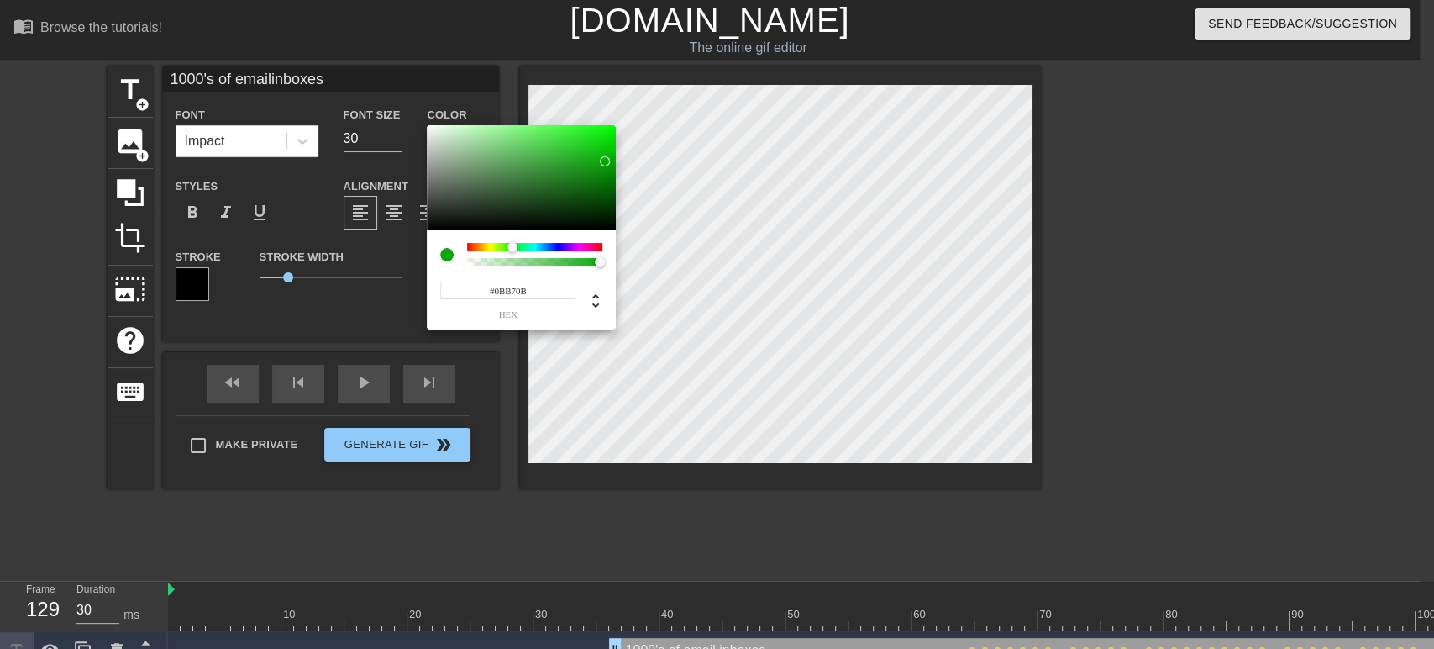
type input "#19E819"
type input "1000's of emailinboxes"
type input "#27FF27"
type input "1000's of emailinboxes"
type input "#2EFF2E"
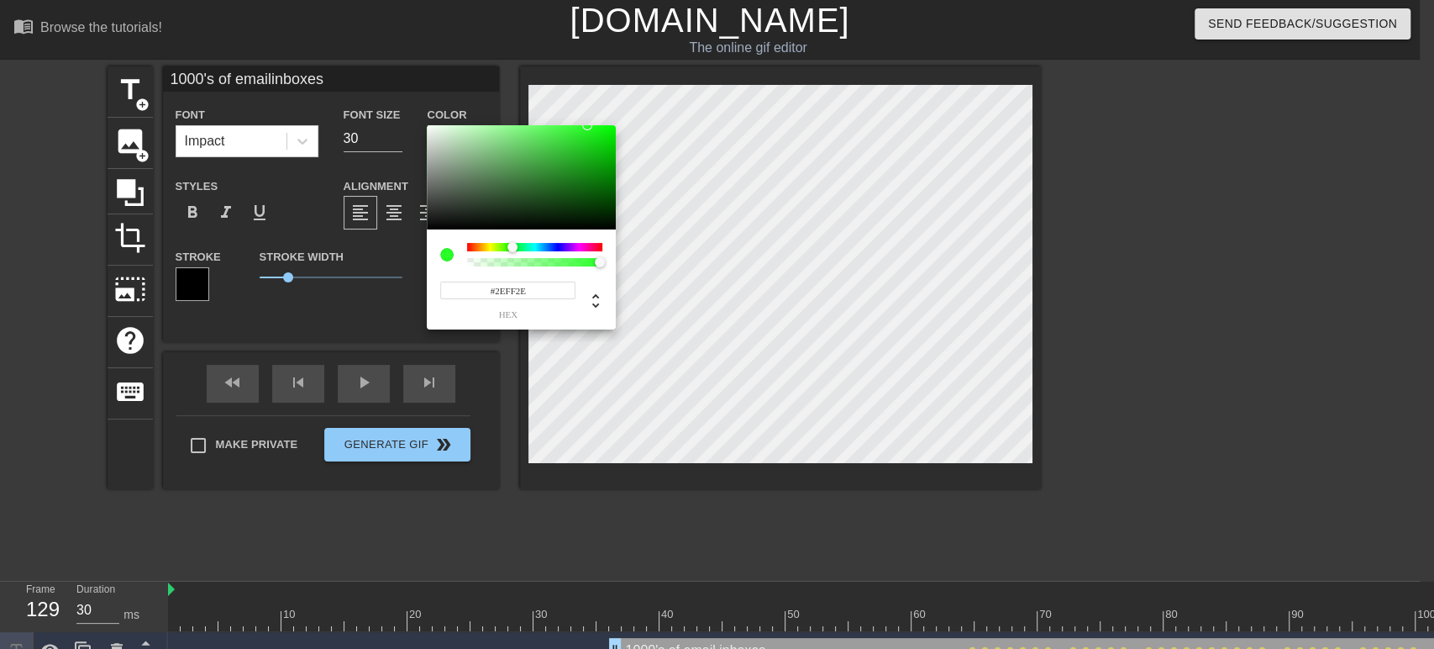
type input "1000's of emailinboxes"
type input "#37FF37"
type input "1000's of emailinboxes"
type input "#3CFF3C"
type input "1000's of emailinboxes"
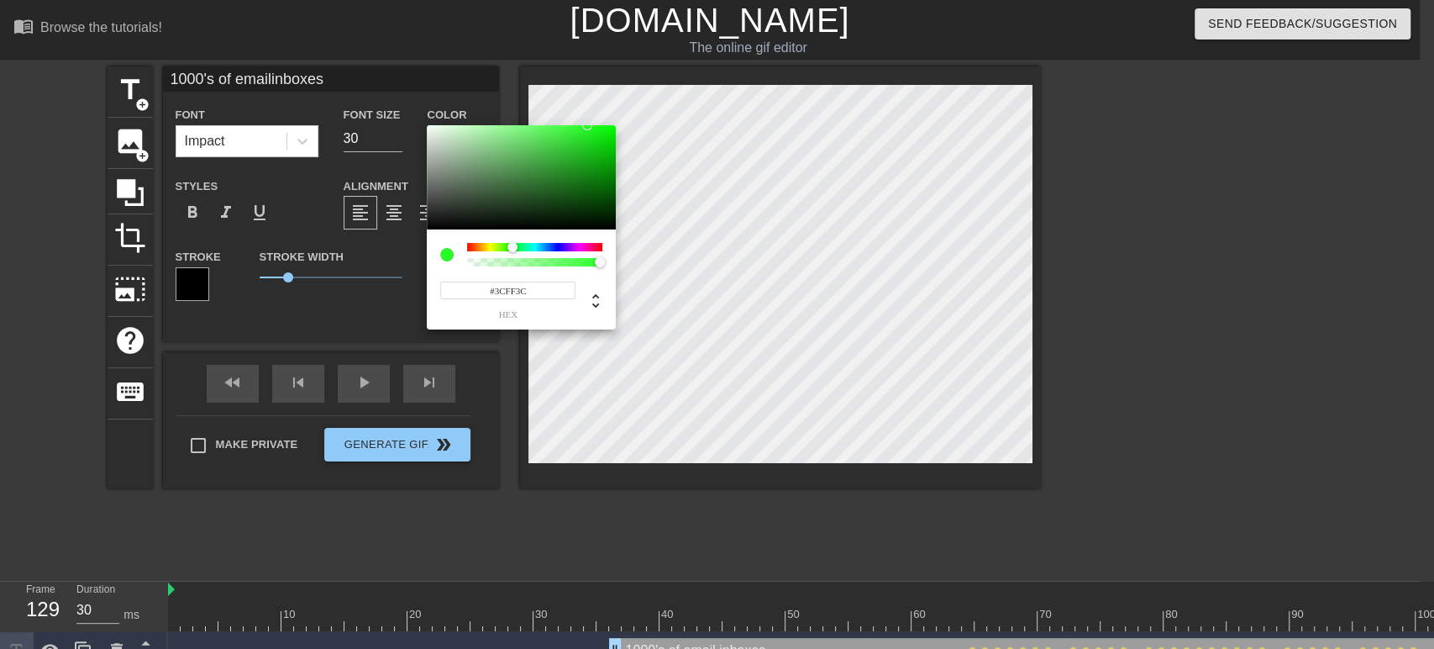
type input "#47FF47"
type input "1000's of emailinboxes"
type input "#4BFF4B"
drag, startPoint x: 605, startPoint y: 156, endPoint x: 560, endPoint y: 104, distance: 68.5
click at [560, 104] on div "#4BFF4B hex" at bounding box center [717, 324] width 1434 height 649
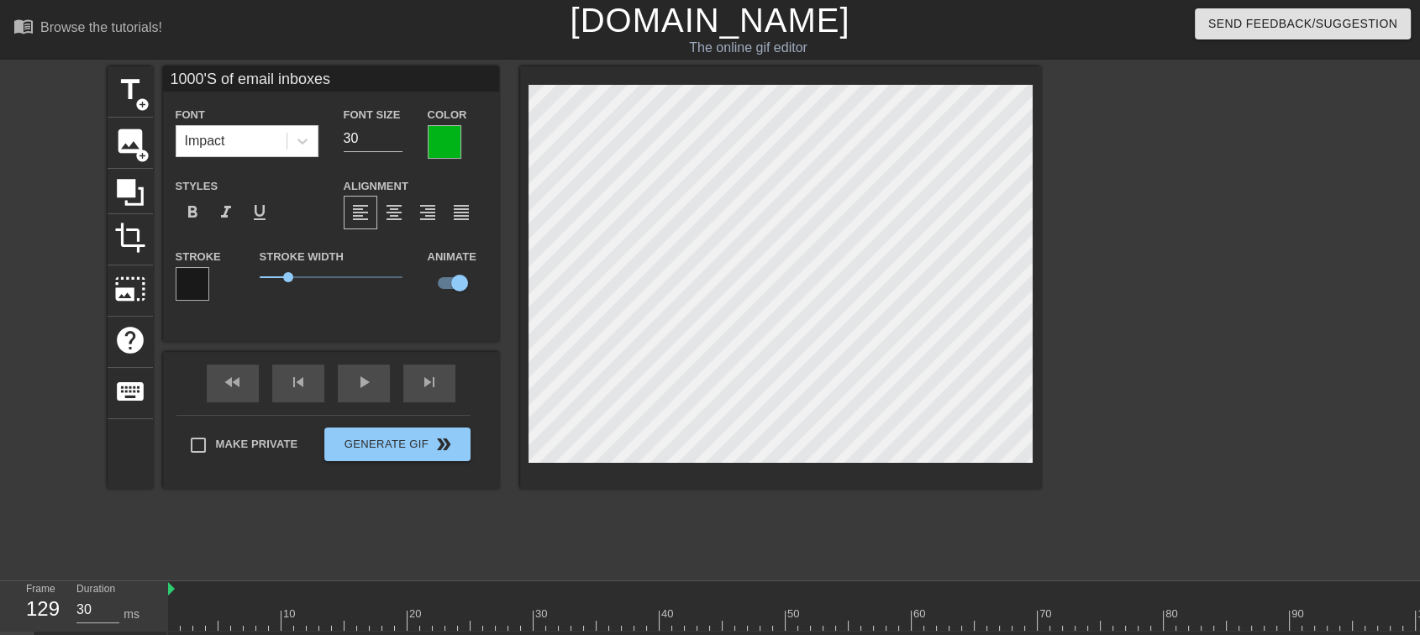
click at [434, 125] on div at bounding box center [445, 142] width 34 height 34
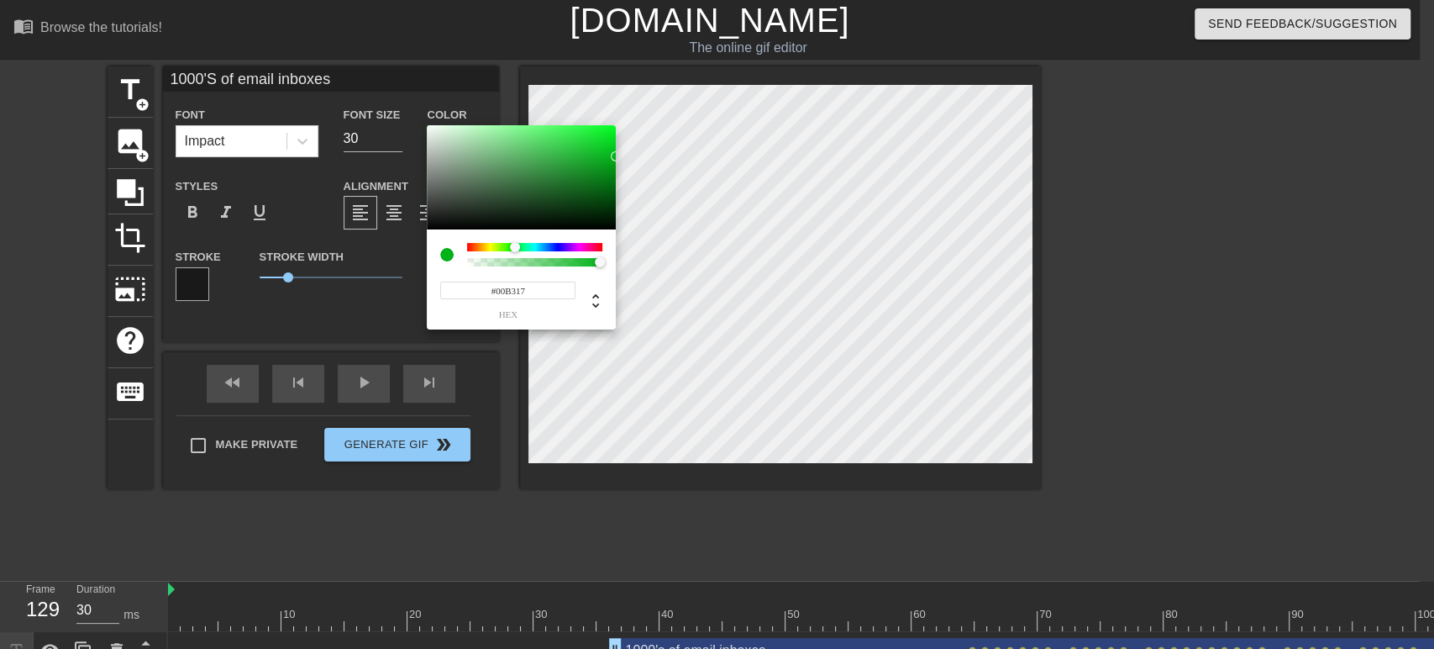
type input "1000'S of email inboxes"
type input "#07B91E"
type input "1000'S of email inboxes"
type input "#0CBD23"
type input "1000'S of email inboxes"
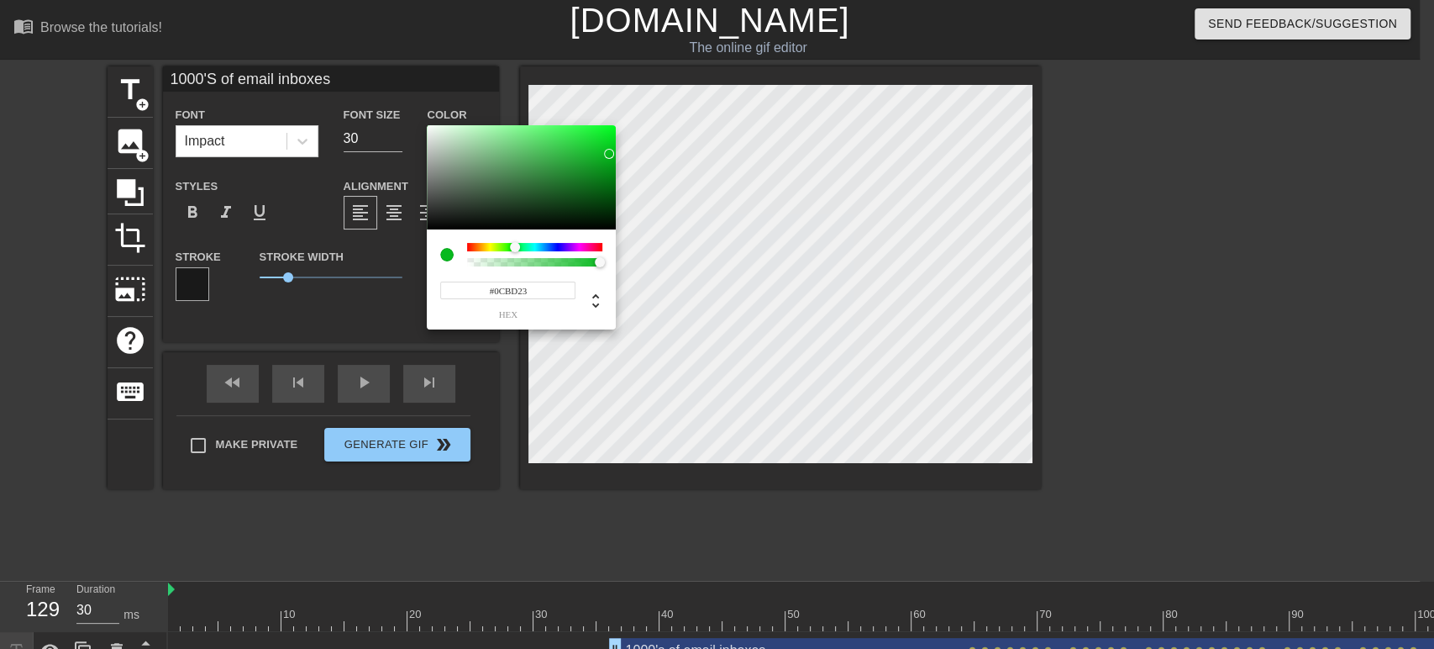
type input "#24DE3C"
type input "1000'S of email inboxes"
type input "#32EF4B"
type input "1000'S of email inboxes"
type input "#3AF553"
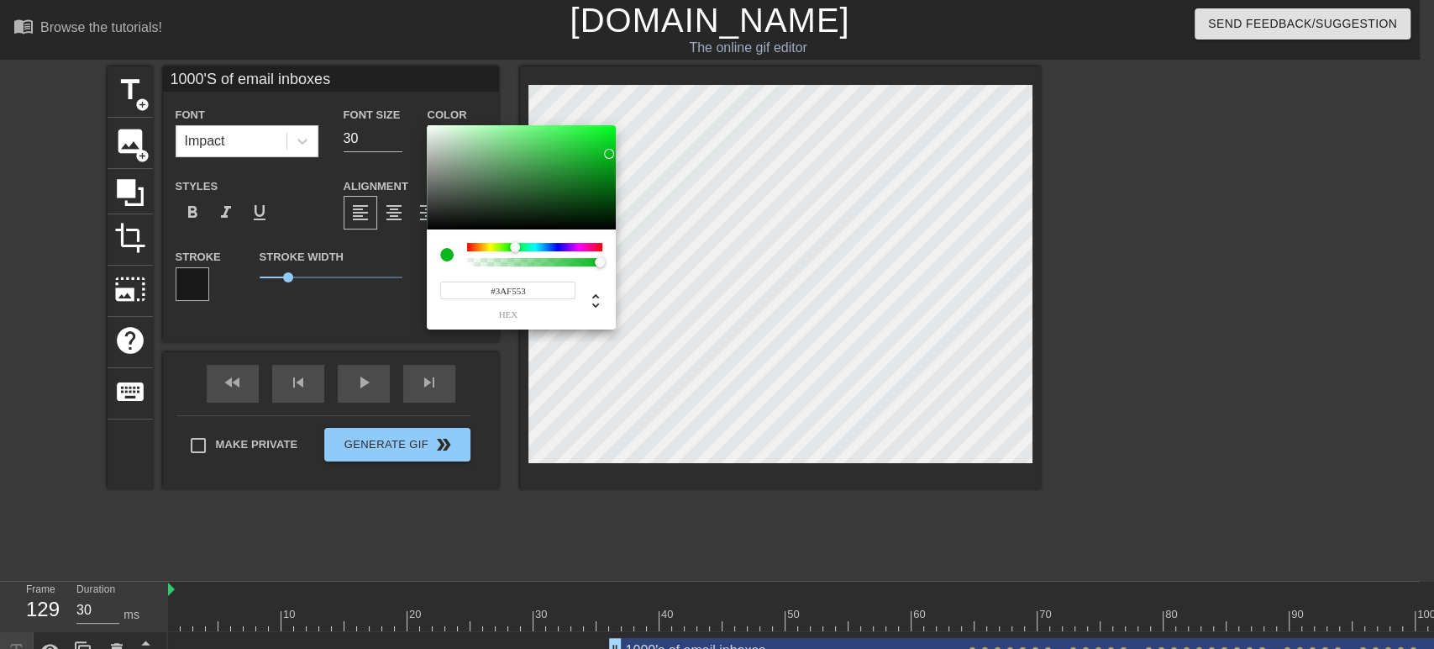
type input "1000'S of email inboxes"
type input "#46FD5F"
type input "1000'S of email inboxes"
type input "#4DFF66"
type input "1000'S of email inboxes"
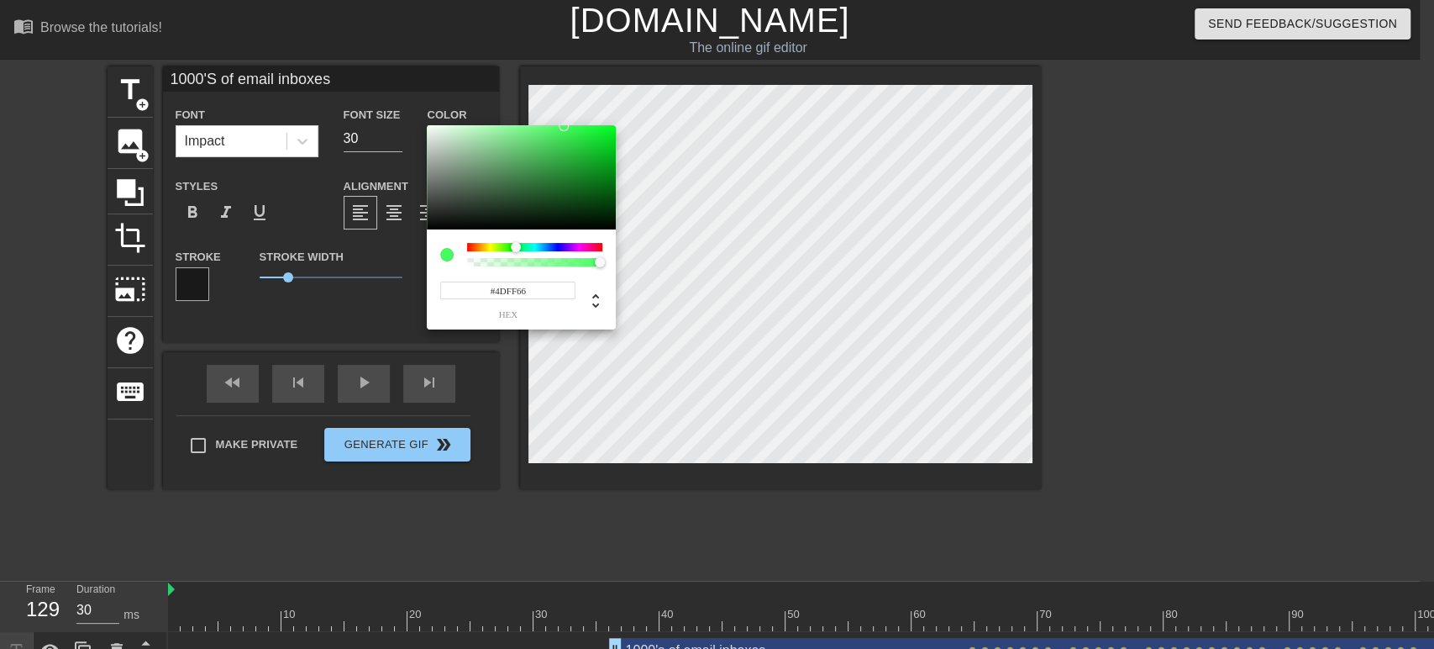
type input "#51FF69"
type input "1000'S of email inboxes"
type input "#52FF6A"
drag, startPoint x: 609, startPoint y: 154, endPoint x: 555, endPoint y: 120, distance: 63.4
click at [555, 120] on div "#52FF6A hex" at bounding box center [717, 324] width 1434 height 649
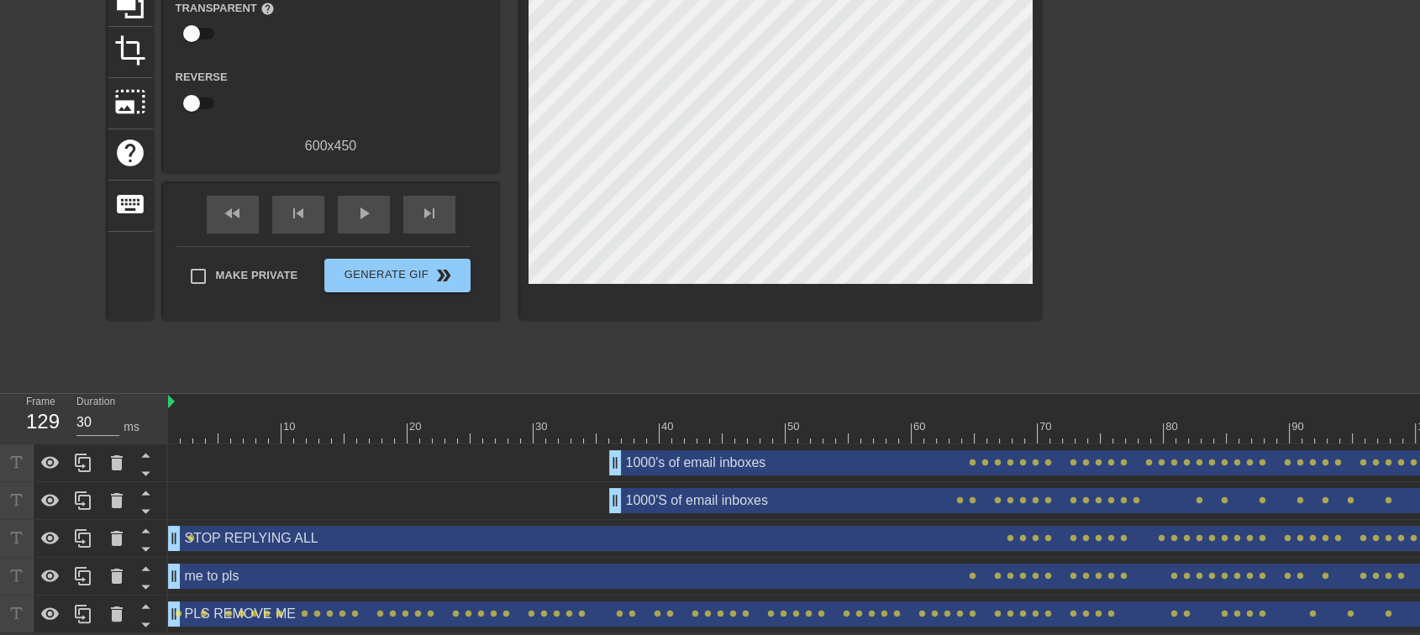
scroll to position [200, 0]
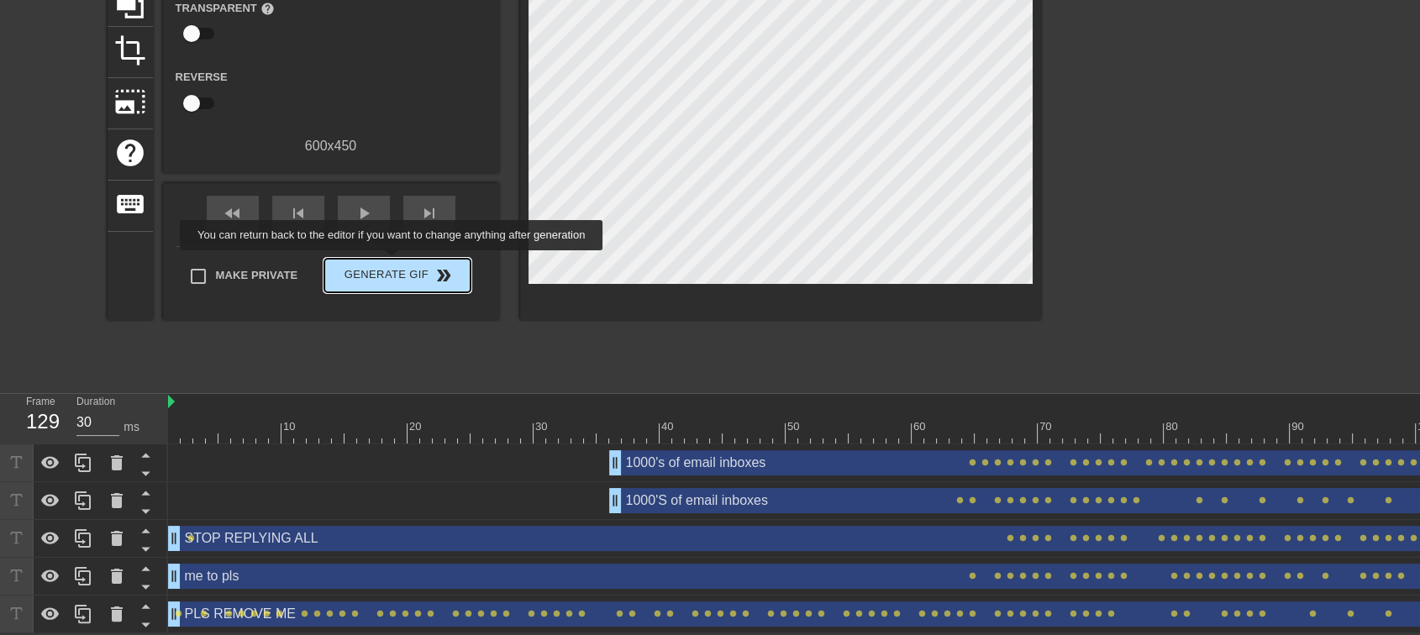
click at [393, 265] on span "Generate Gif double_arrow" at bounding box center [397, 275] width 132 height 20
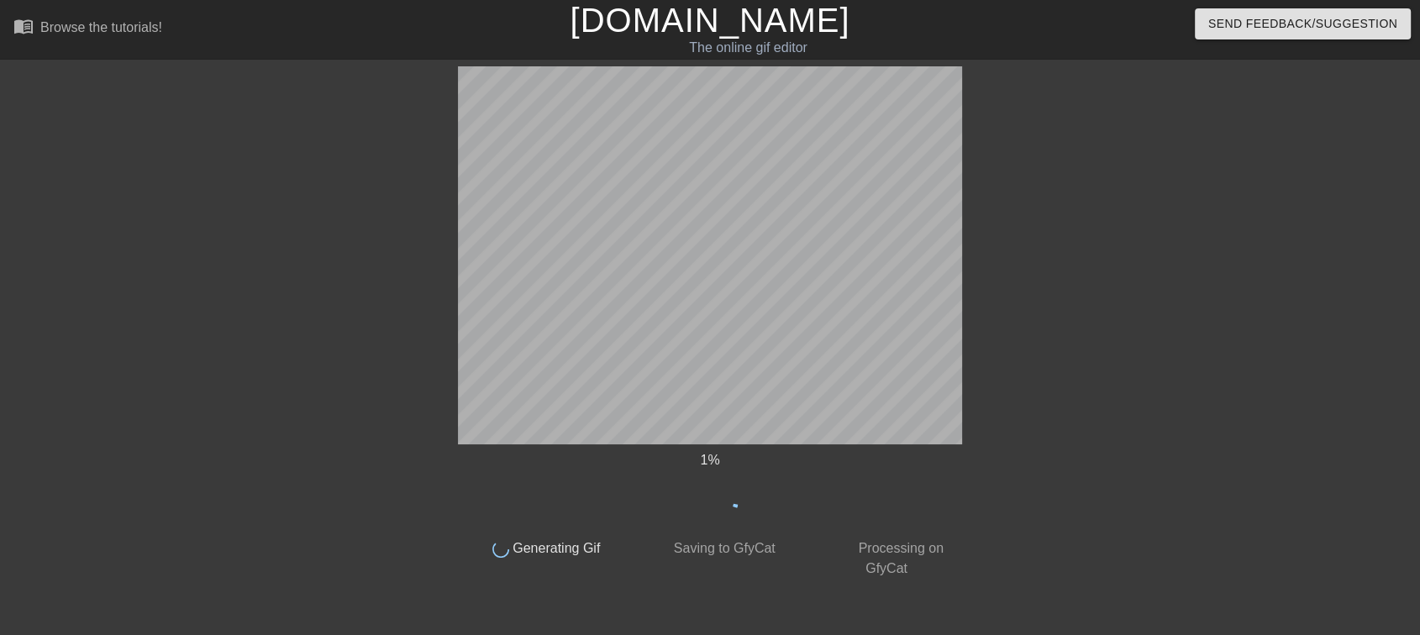
scroll to position [0, 0]
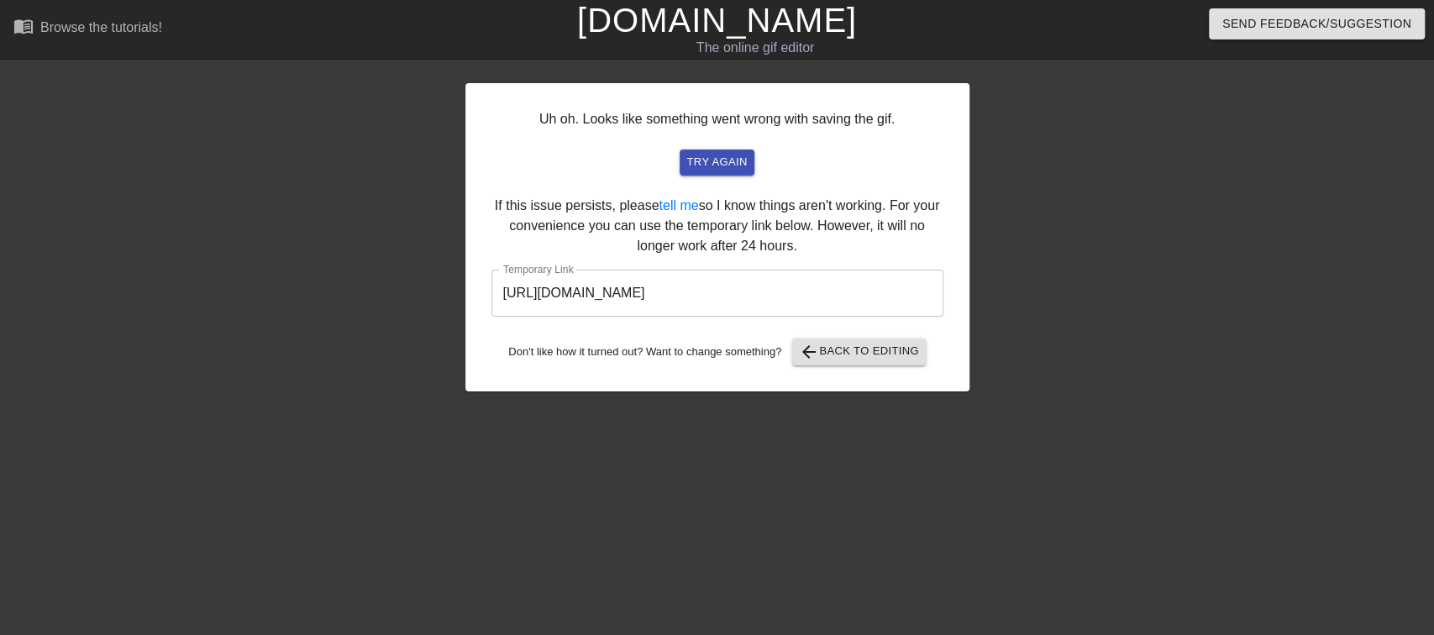
click at [794, 287] on input "[URL][DOMAIN_NAME]" at bounding box center [717, 293] width 452 height 47
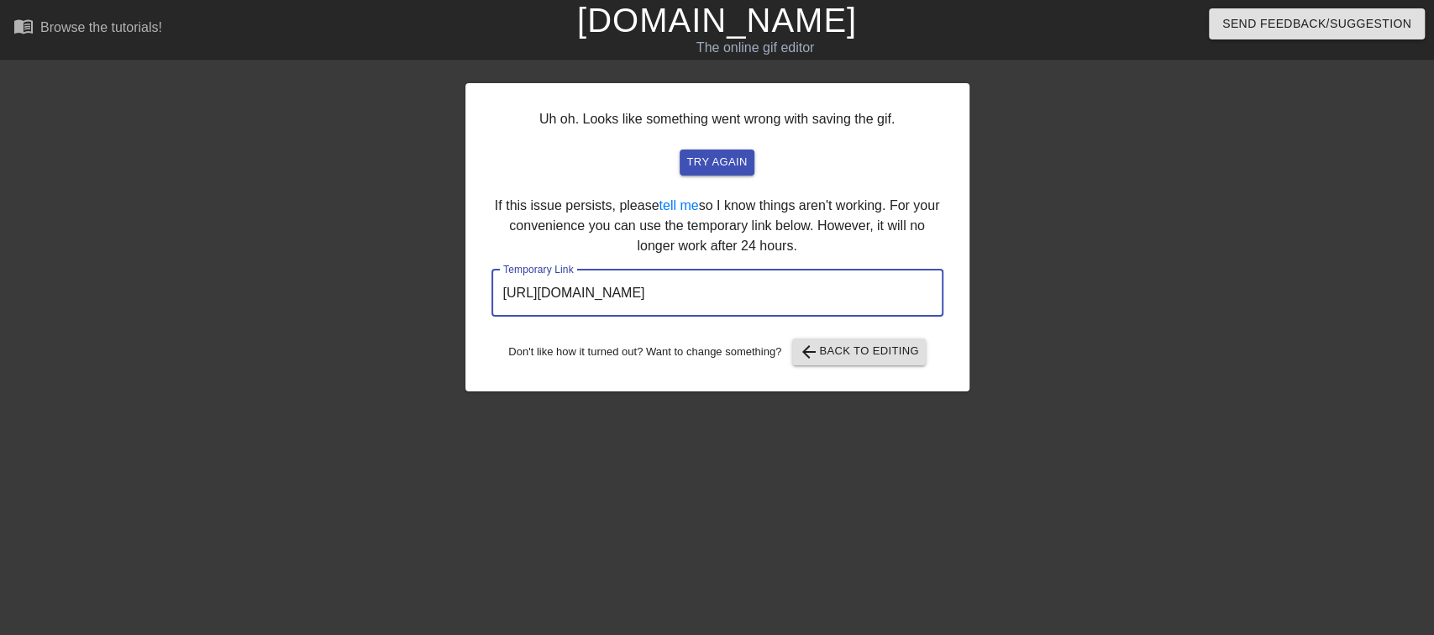
click at [794, 287] on input "[URL][DOMAIN_NAME]" at bounding box center [717, 293] width 452 height 47
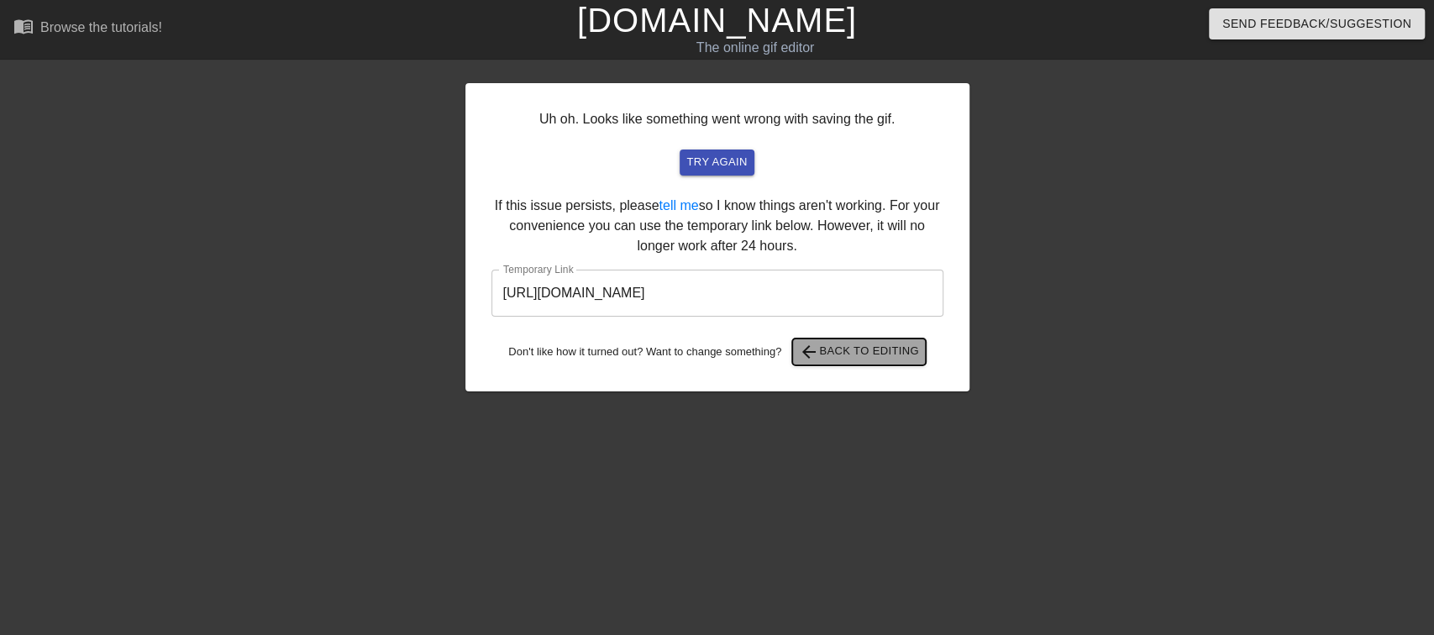
click at [887, 339] on button "arrow_back Back to Editing" at bounding box center [859, 352] width 134 height 27
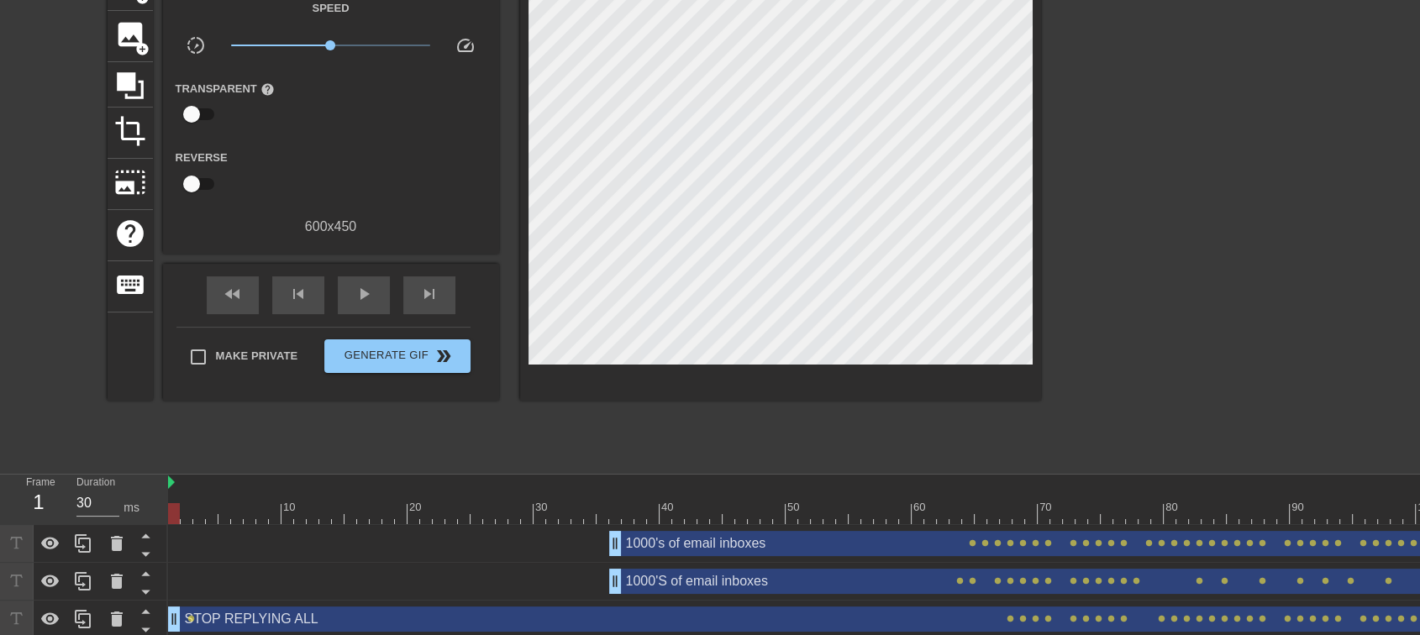
scroll to position [13, 0]
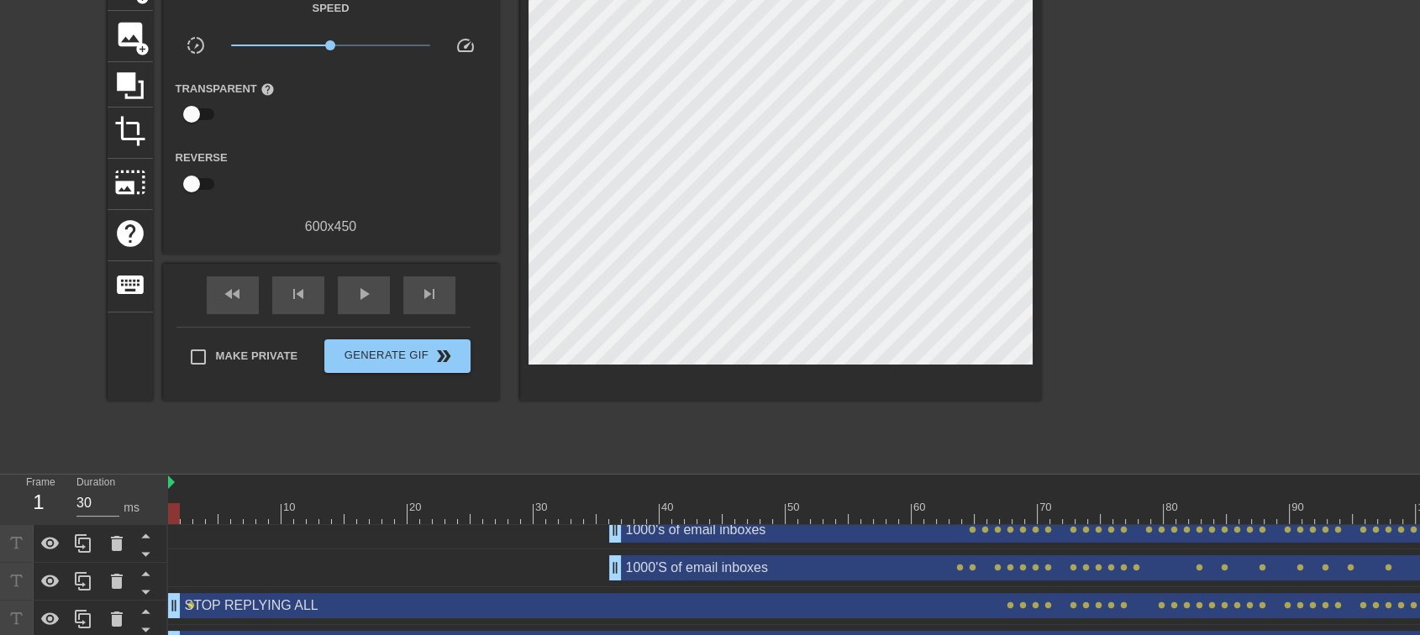
click at [166, 603] on div "Frame 1 Duration 30 ms 10 20 30 40 50 60 70 80 90 100 110 120 130 140 150" at bounding box center [710, 594] width 1420 height 239
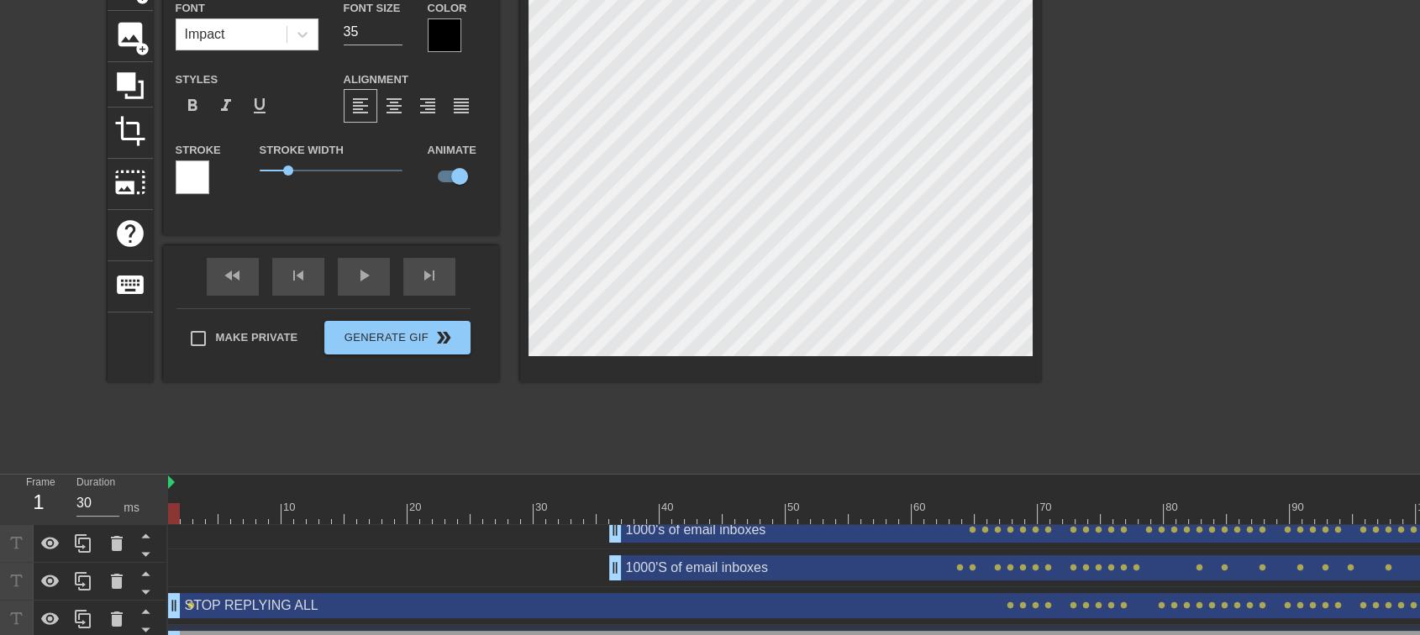
click at [512, 266] on div "title add_circle image add_circle crop photo_size_select_large help keyboard me…" at bounding box center [574, 171] width 933 height 423
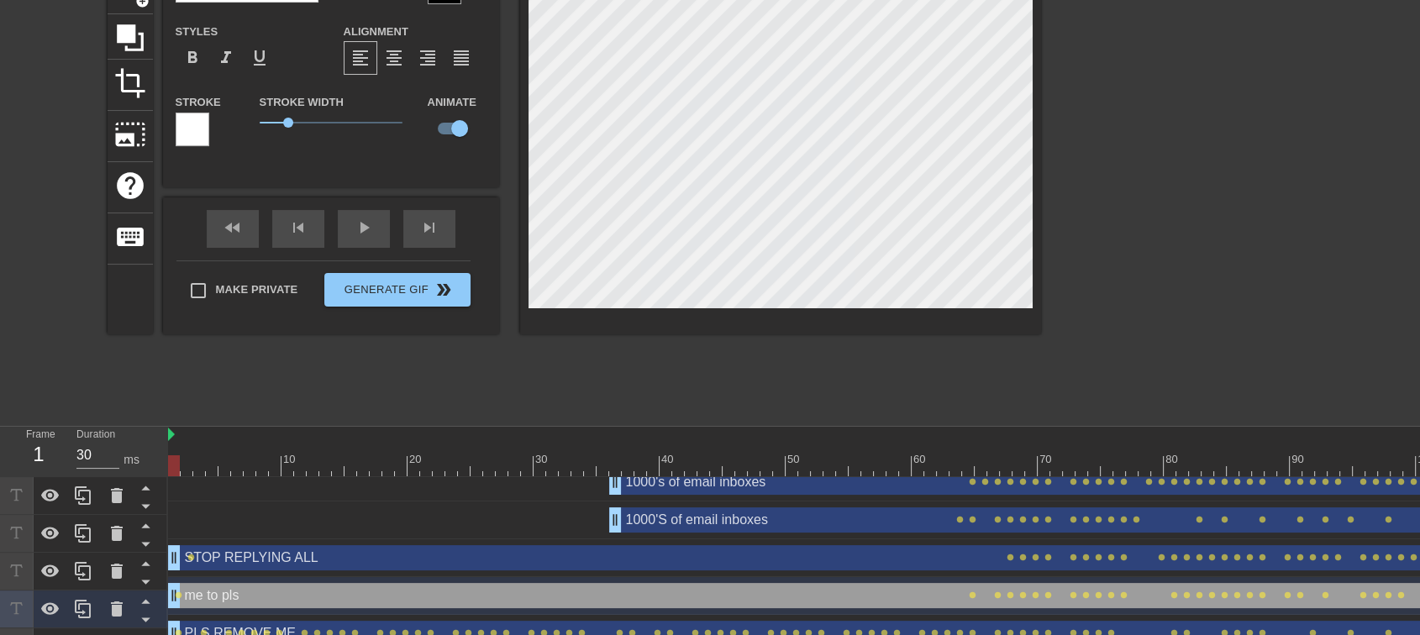
scroll to position [200, 0]
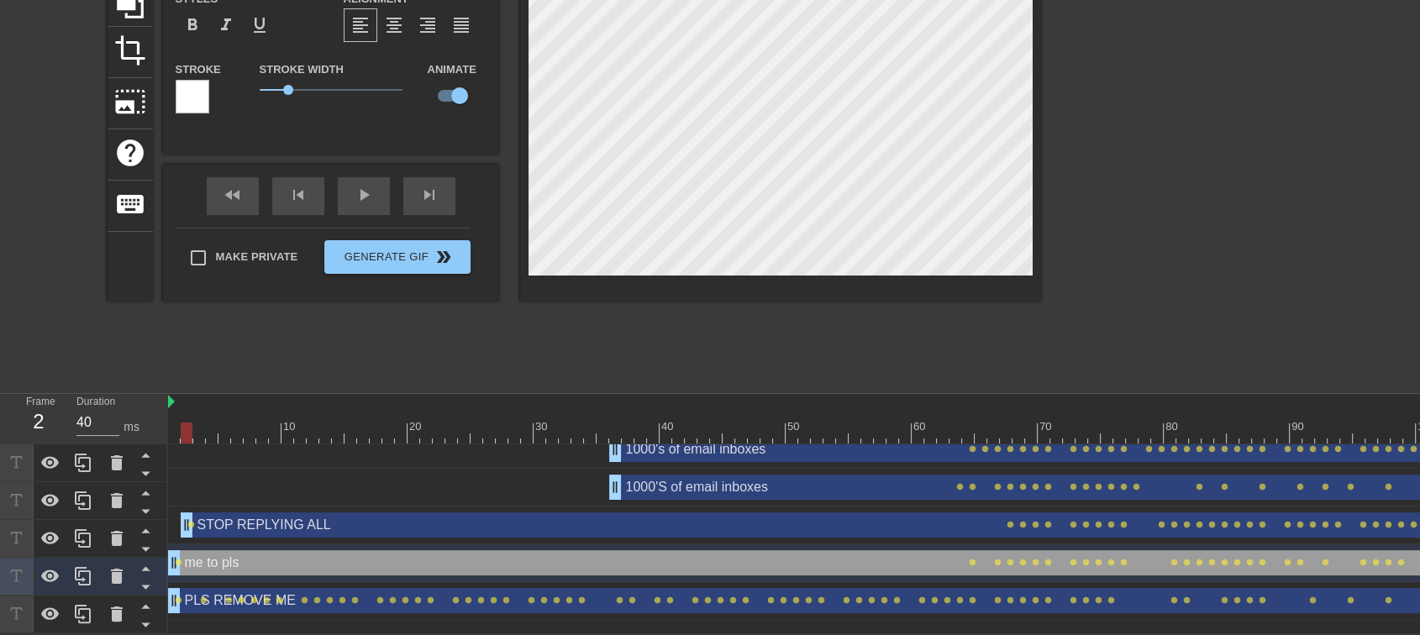
drag, startPoint x: 172, startPoint y: 503, endPoint x: 186, endPoint y: 504, distance: 13.5
drag, startPoint x: 181, startPoint y: 506, endPoint x: 226, endPoint y: 506, distance: 45.4
drag, startPoint x: 237, startPoint y: 512, endPoint x: 292, endPoint y: 507, distance: 55.7
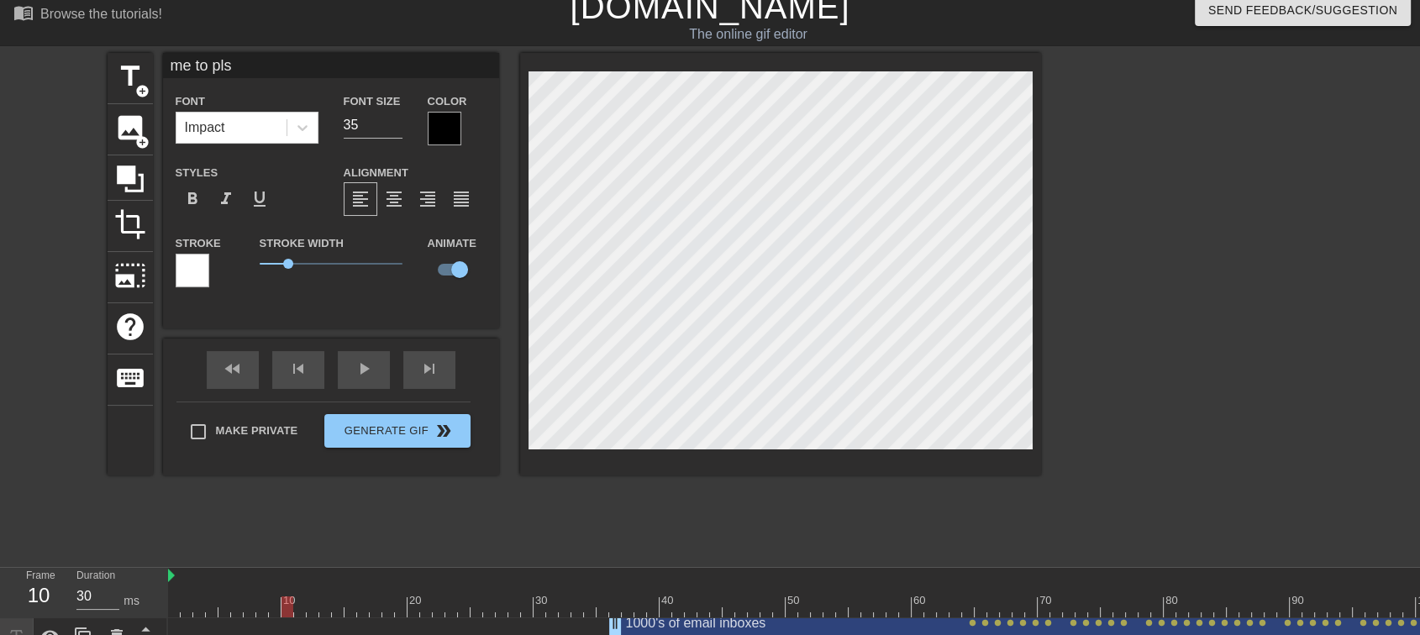
scroll to position [107, 0]
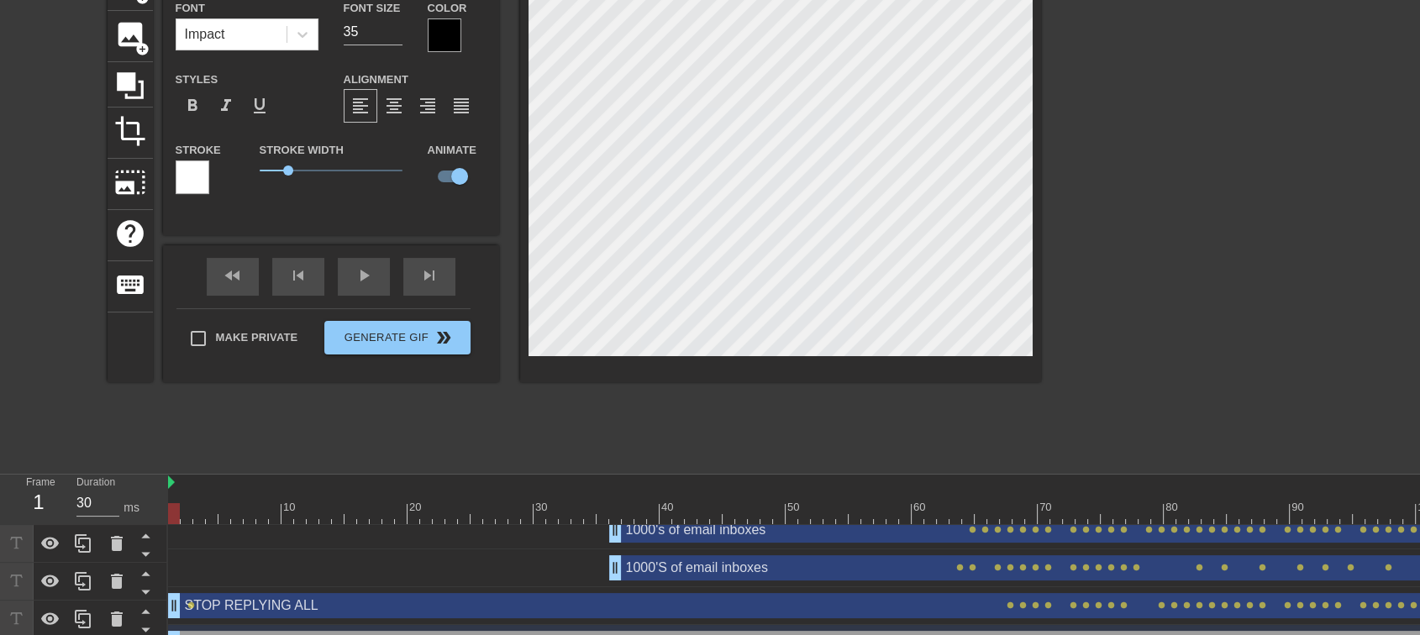
drag, startPoint x: 292, startPoint y: 599, endPoint x: 60, endPoint y: 465, distance: 266.9
click at [60, 465] on div "menu_book Browse the tutorials! [DOMAIN_NAME] The online gif editor Send Feedba…" at bounding box center [710, 303] width 1420 height 821
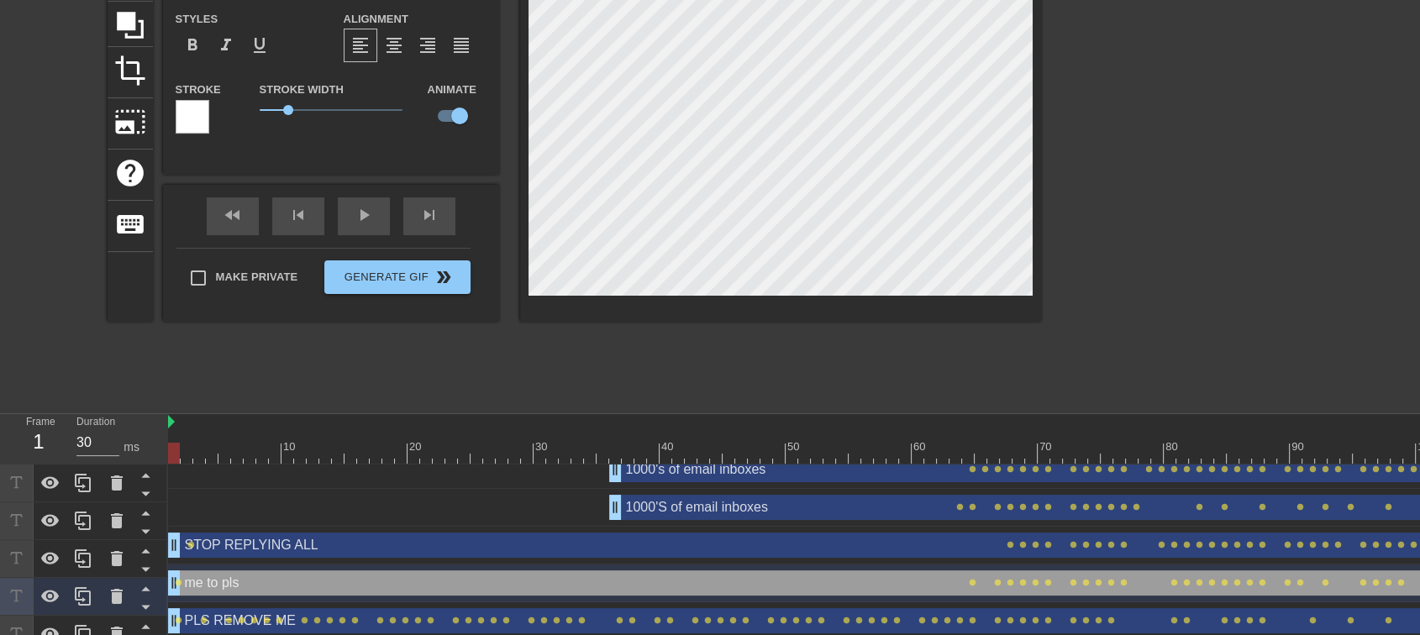
scroll to position [200, 0]
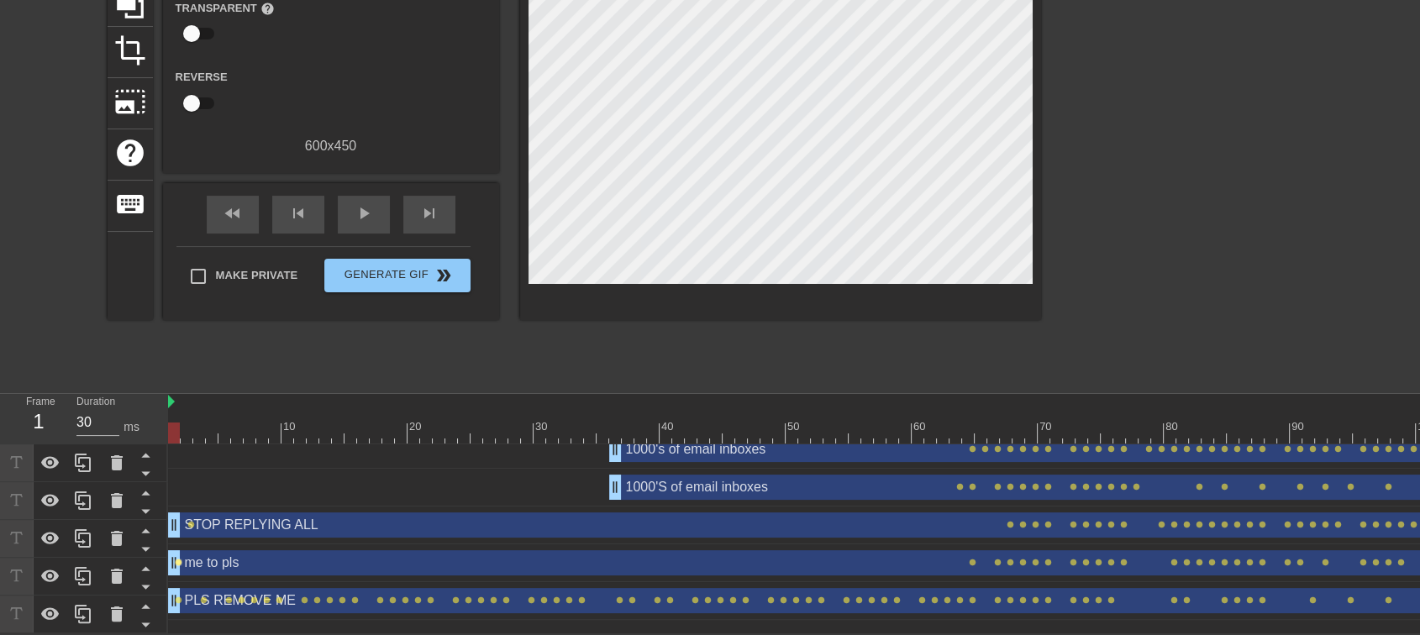
click at [175, 559] on span "lens" at bounding box center [179, 563] width 8 height 8
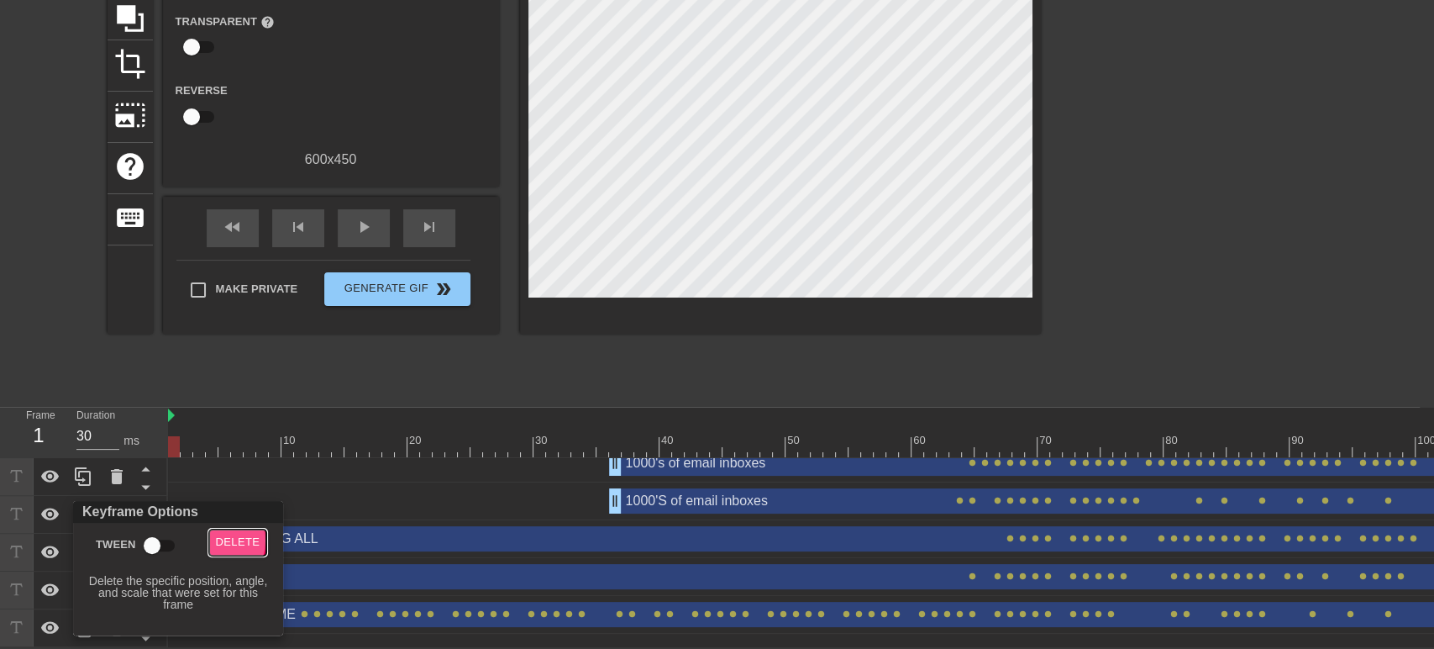
click at [213, 540] on button "Delete" at bounding box center [238, 542] width 58 height 26
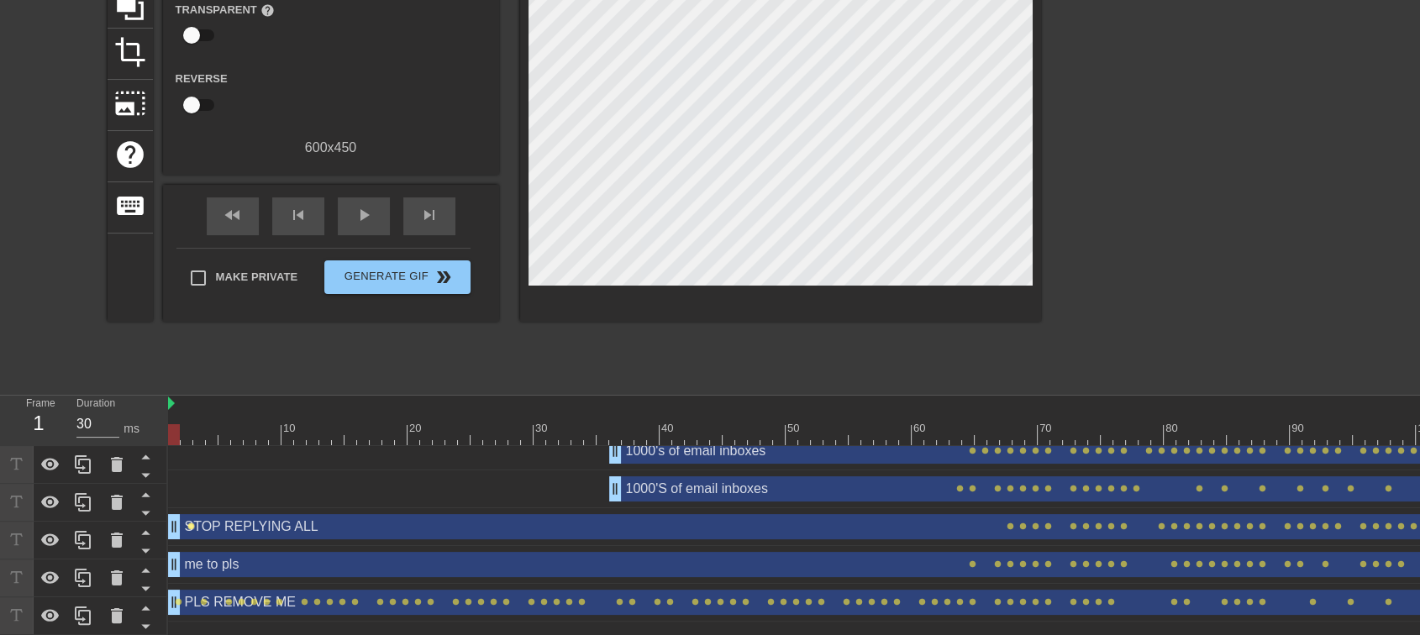
click at [188, 525] on span "lens" at bounding box center [191, 527] width 8 height 8
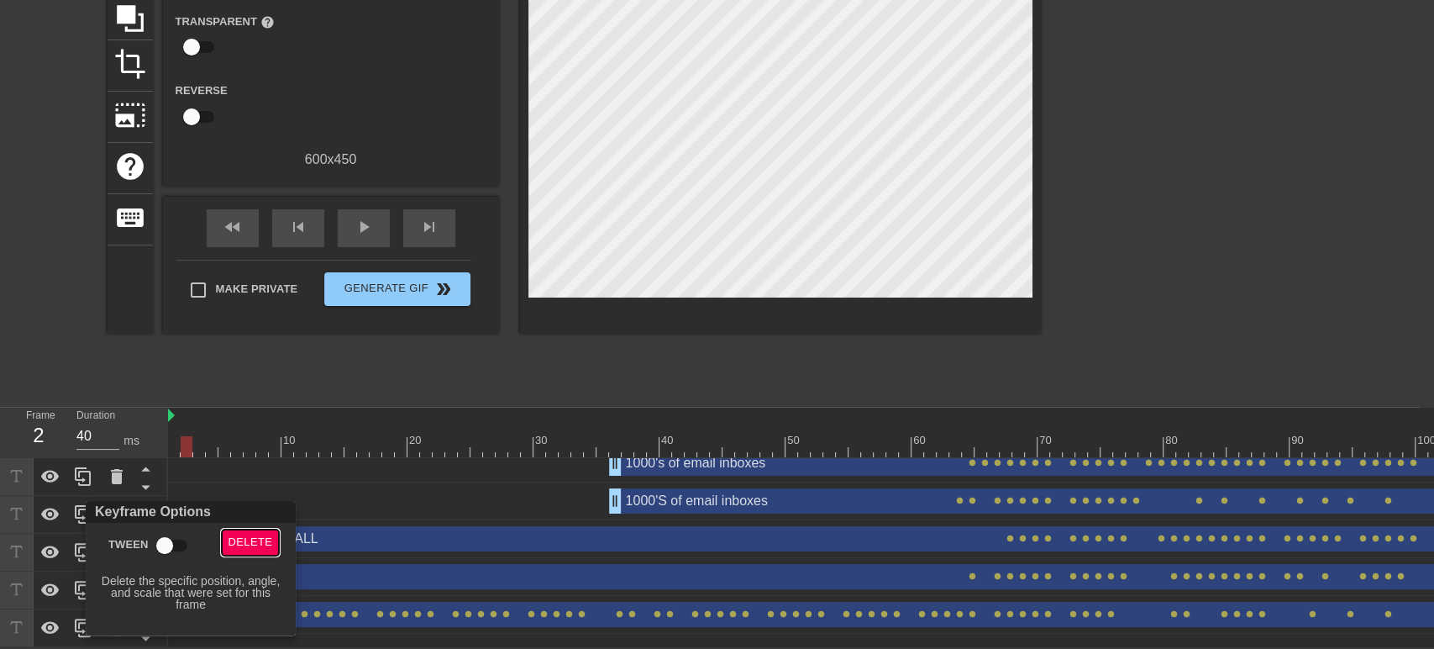
click at [244, 541] on span "Delete" at bounding box center [251, 542] width 45 height 19
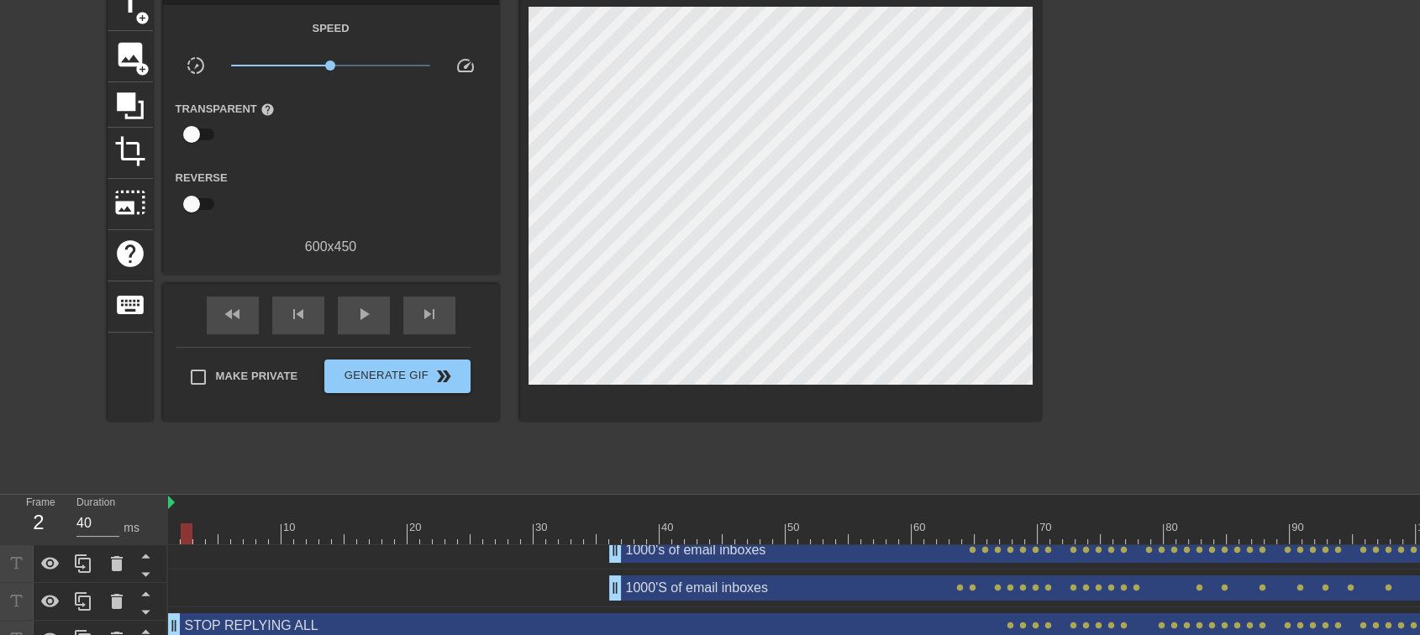
scroll to position [187, 0]
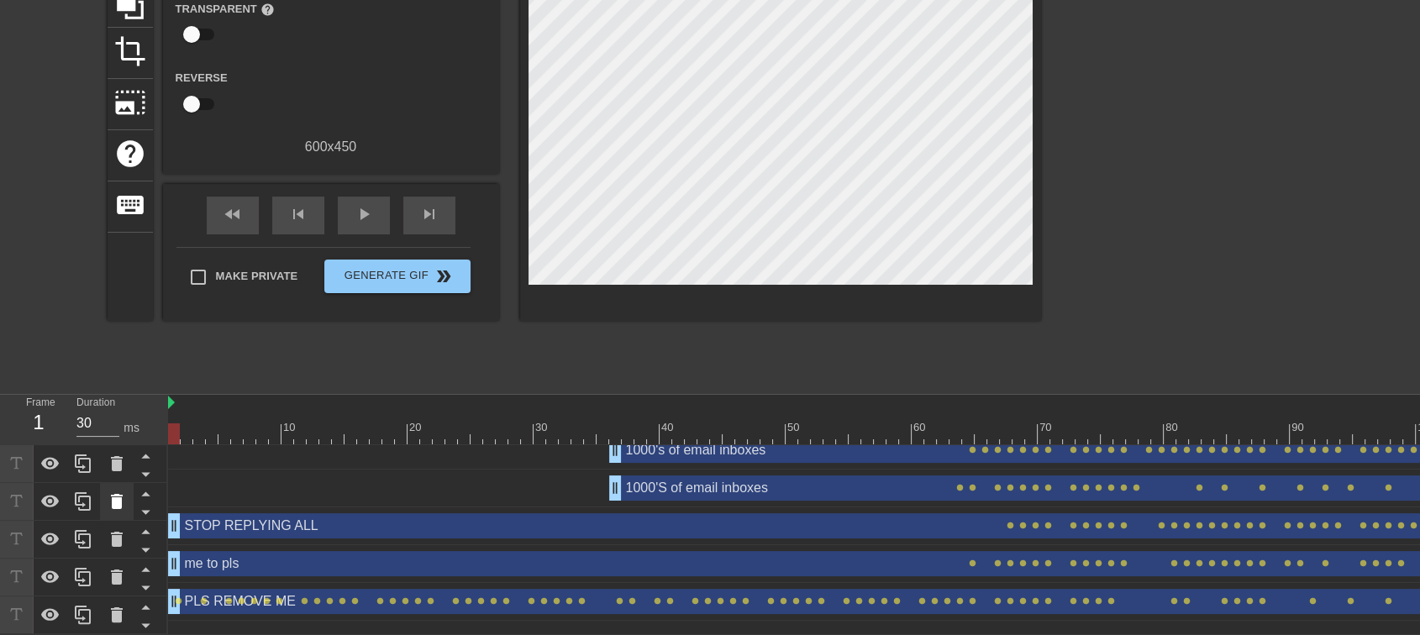
drag, startPoint x: 174, startPoint y: 529, endPoint x: 128, endPoint y: 509, distance: 50.4
click at [87, 507] on div "Frame 1 Duration 30 ms 10 20 30 40 50 60 70 80 90 100 110 120 130 140 150" at bounding box center [710, 514] width 1420 height 239
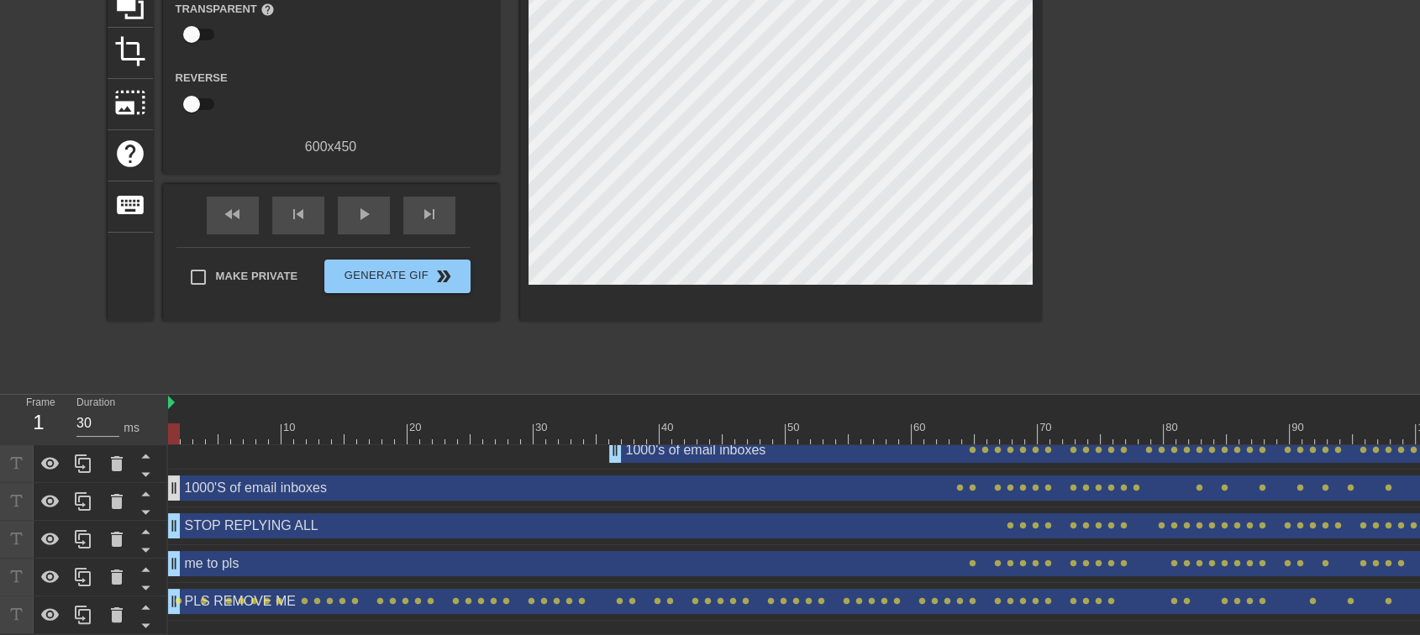
drag, startPoint x: 611, startPoint y: 491, endPoint x: 180, endPoint y: 482, distance: 431.1
click at [0, 490] on div "Frame 1 Duration 30 ms 10 20 30 40 50 60 70 80 90 100 110 120 130 140 150" at bounding box center [710, 514] width 1420 height 239
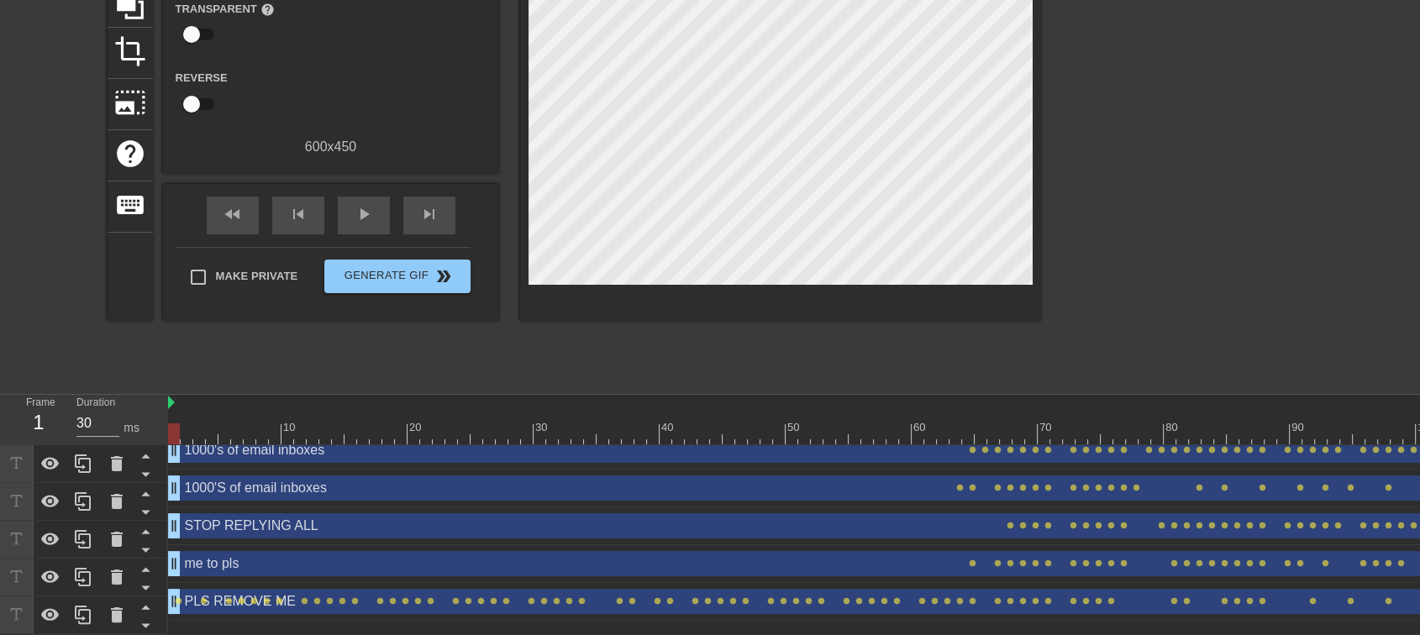
drag, startPoint x: 614, startPoint y: 459, endPoint x: 0, endPoint y: 456, distance: 614.1
click at [0, 456] on div "Frame 1 Duration 30 ms 10 20 30 40 50 60 70 80 90 100 110 120 130 140 150" at bounding box center [710, 514] width 1420 height 239
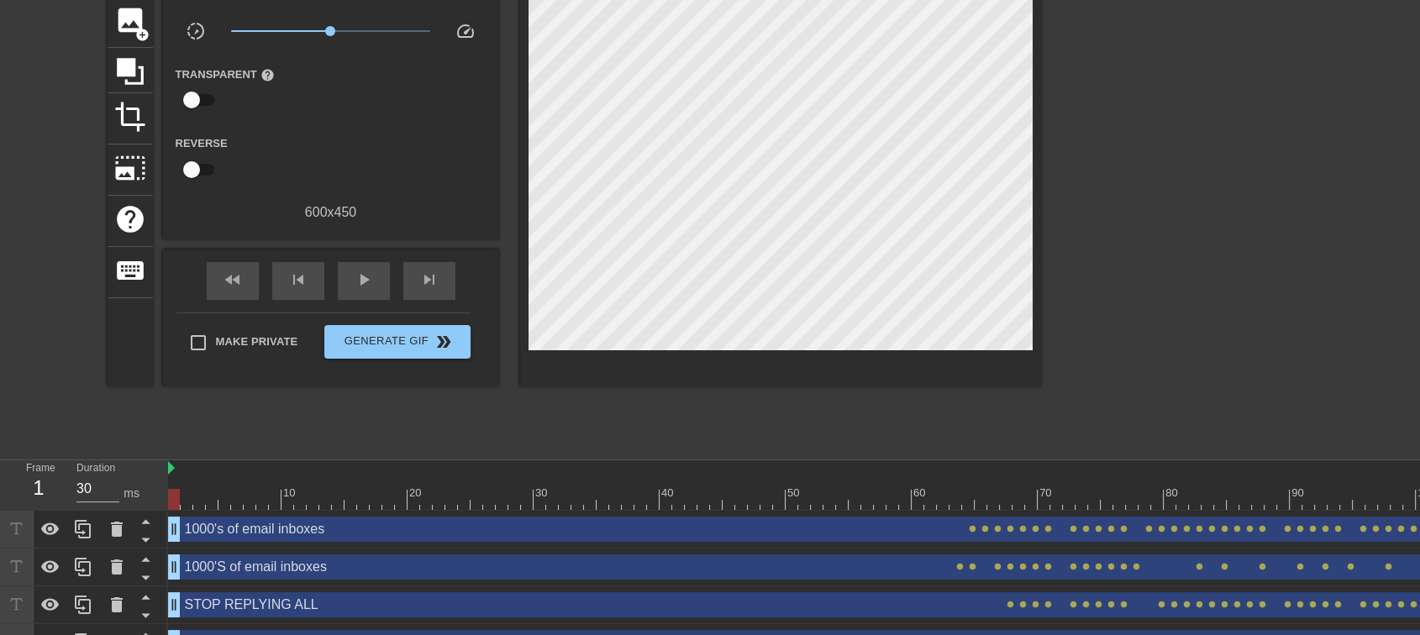
scroll to position [93, 0]
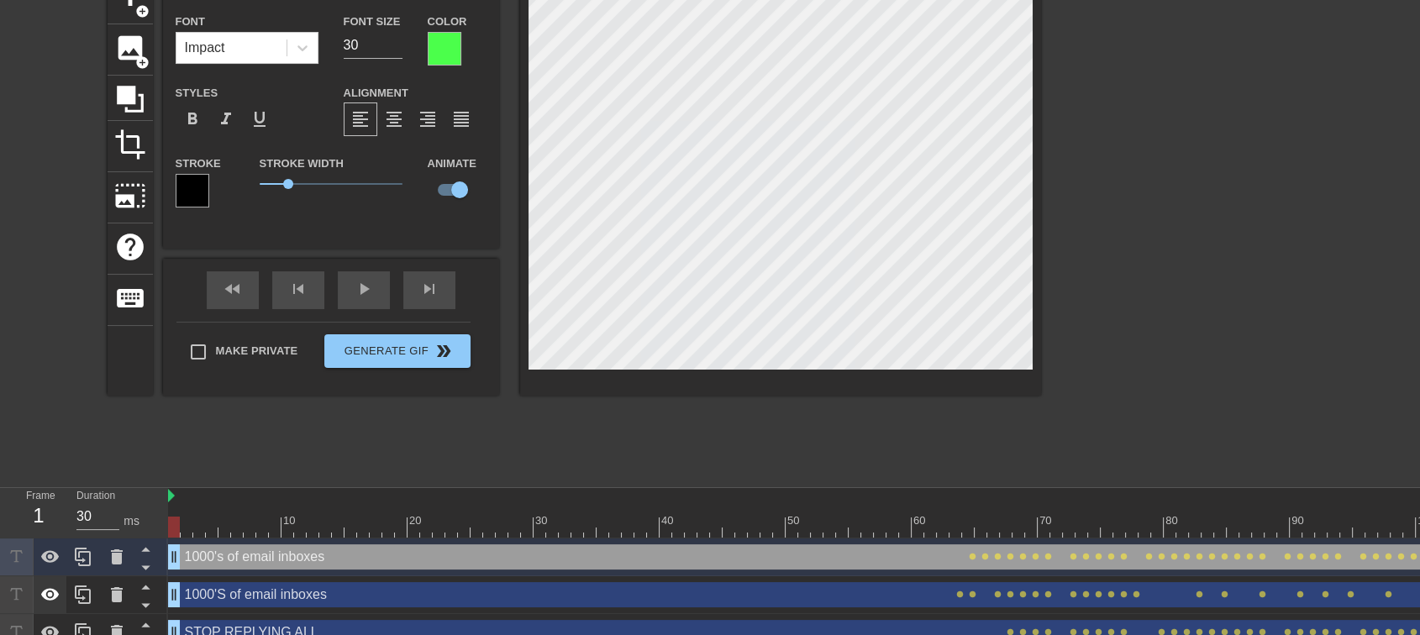
drag, startPoint x: 181, startPoint y: 561, endPoint x: 52, endPoint y: 582, distance: 130.2
click at [52, 582] on div "Frame 1 Duration 30 ms 10 20 30 40 50 60 70 80 90 100 110 120 130 140 150" at bounding box center [710, 607] width 1420 height 239
drag, startPoint x: 172, startPoint y: 598, endPoint x: 65, endPoint y: 570, distance: 111.0
click at [65, 570] on div "Frame 1 Duration 30 ms 10 20 30 40 50 60 70 80 90 100 110 120 130 140 150" at bounding box center [710, 607] width 1420 height 239
drag, startPoint x: 171, startPoint y: 549, endPoint x: 195, endPoint y: 547, distance: 23.7
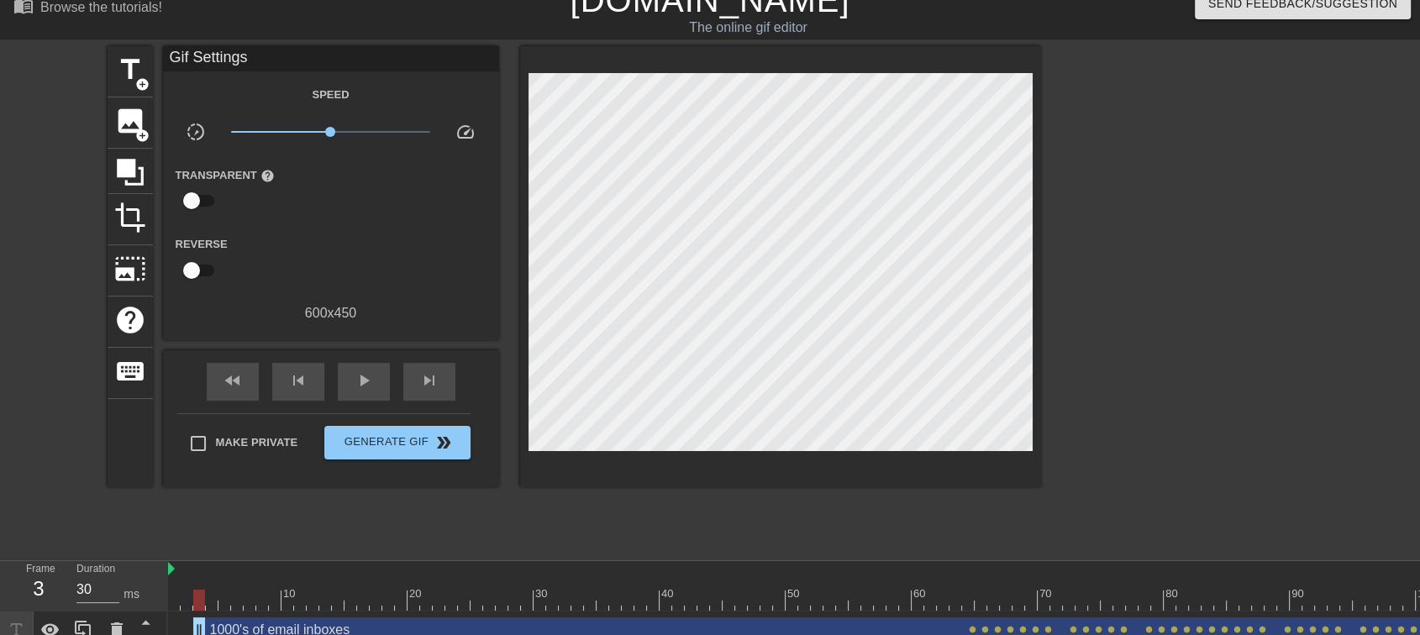
scroll to position [37, 0]
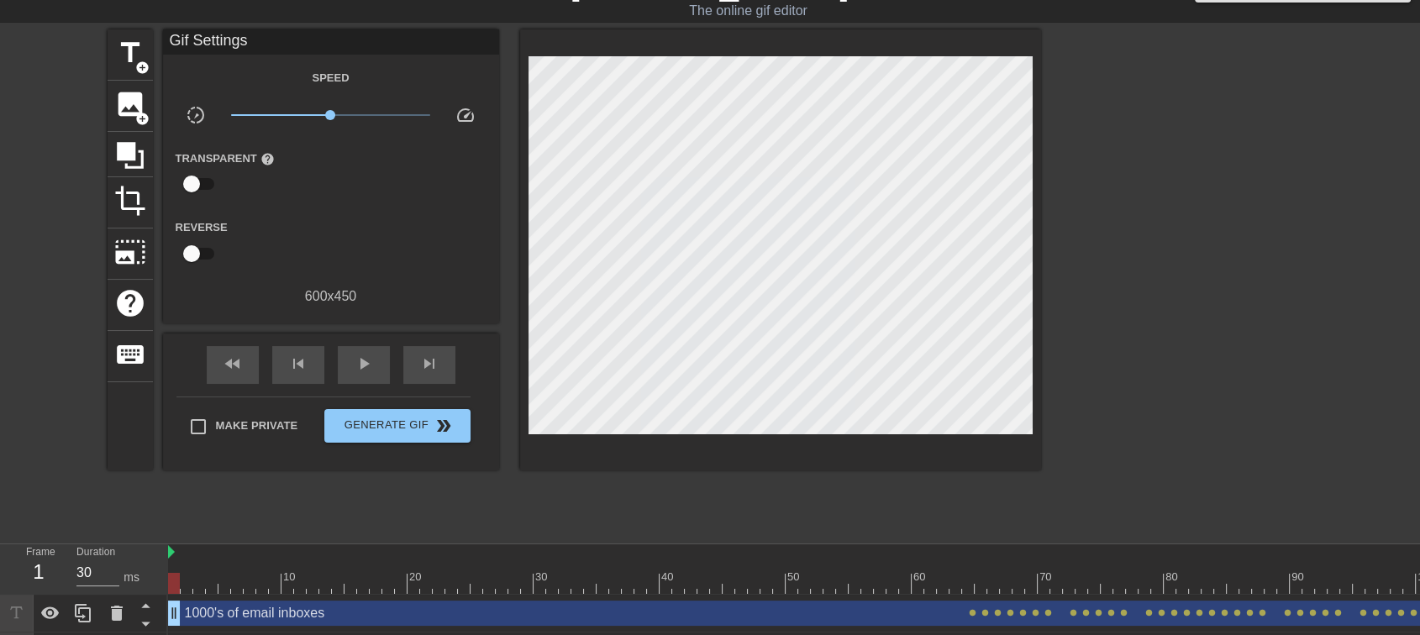
drag, startPoint x: 197, startPoint y: 611, endPoint x: 17, endPoint y: 549, distance: 190.0
drag, startPoint x: 171, startPoint y: 617, endPoint x: 96, endPoint y: 571, distance: 87.9
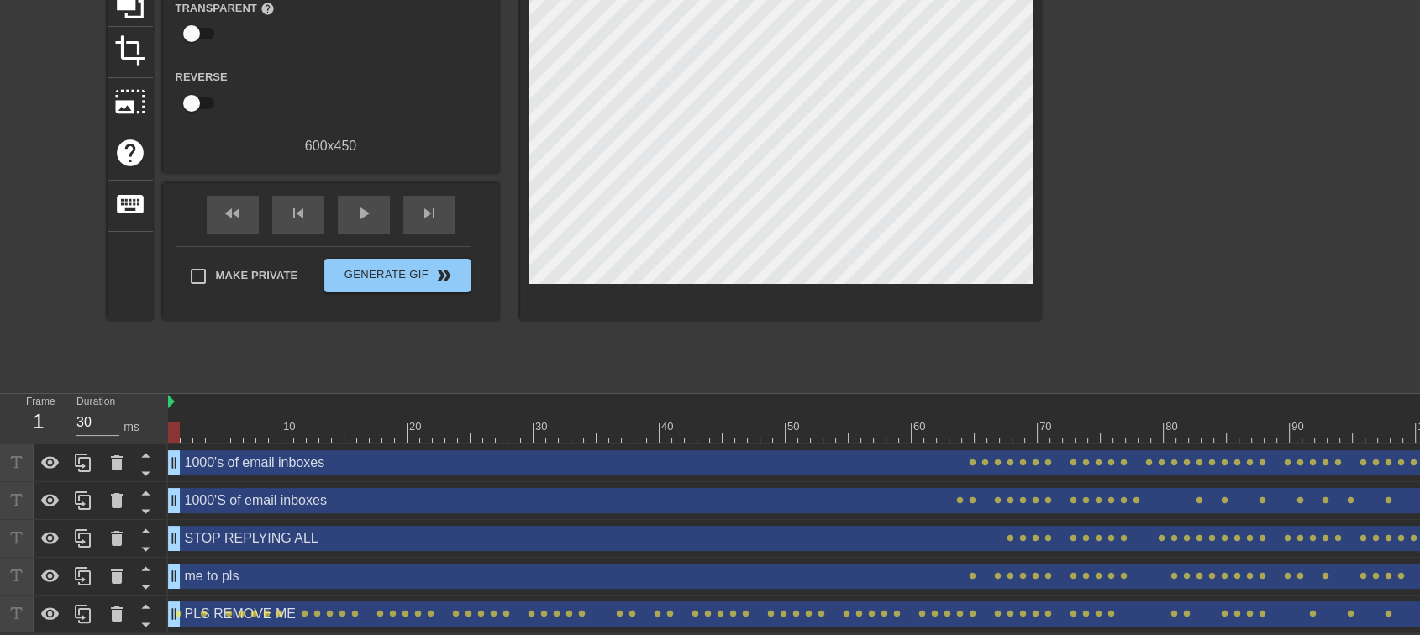
scroll to position [200, 0]
drag, startPoint x: 178, startPoint y: 533, endPoint x: 0, endPoint y: 507, distance: 179.9
click at [0, 507] on div "Frame 1 Duration 30 ms 10 20 30 40 50 60 70 80 90 100 110 120 130 140 150" at bounding box center [710, 513] width 1420 height 239
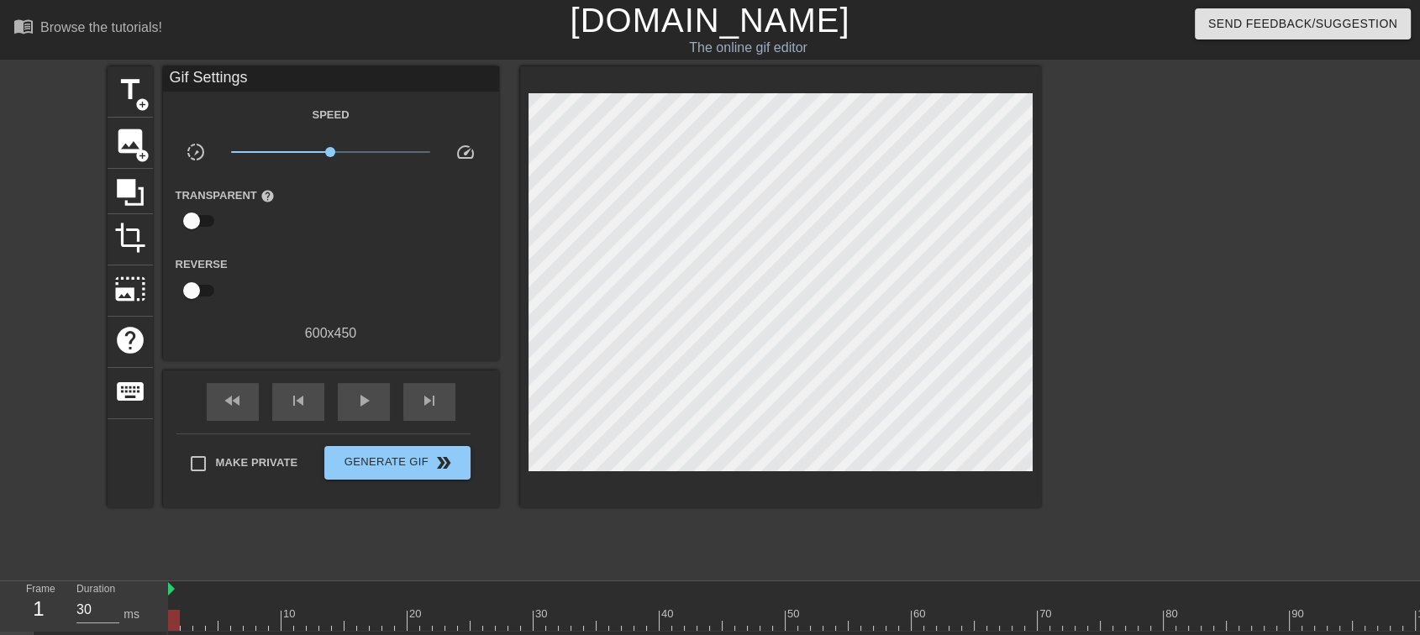
scroll to position [93, 0]
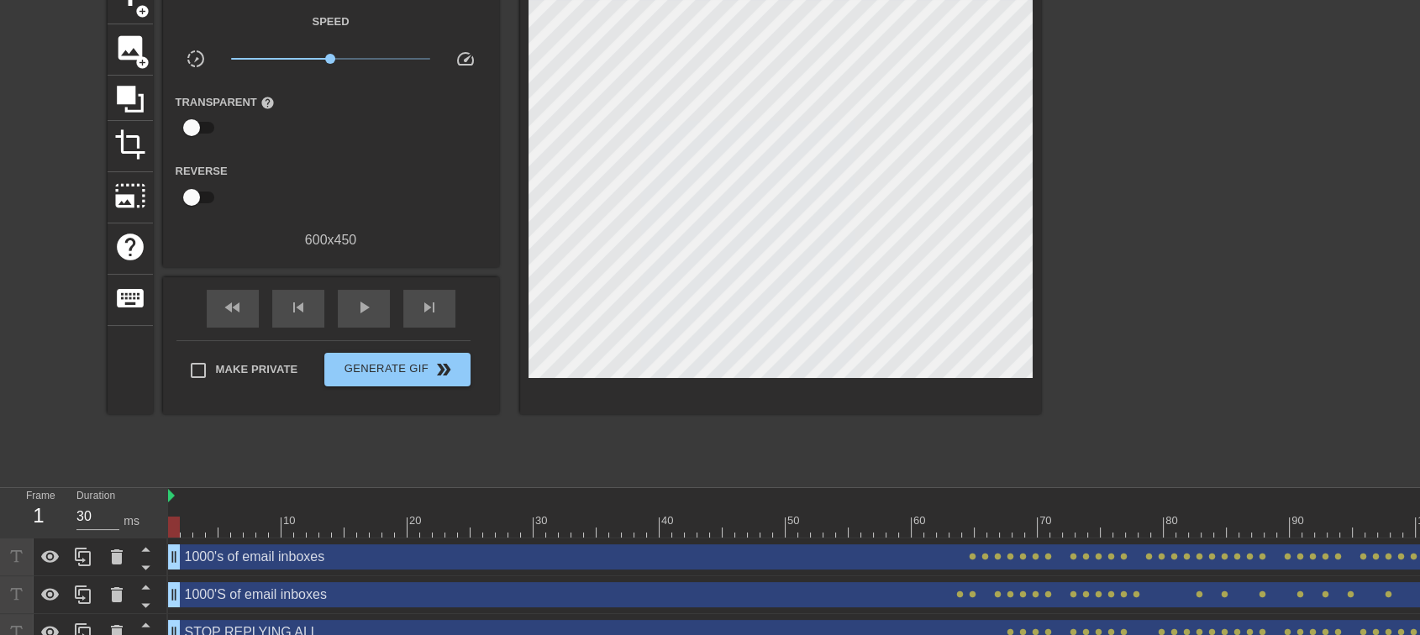
drag, startPoint x: 168, startPoint y: 550, endPoint x: 0, endPoint y: 449, distance: 196.4
click at [0, 449] on div "menu_book Browse the tutorials! [DOMAIN_NAME] The online gif editor Send Feedba…" at bounding box center [710, 317] width 1420 height 821
drag, startPoint x: 171, startPoint y: 591, endPoint x: 74, endPoint y: 561, distance: 102.0
click at [74, 561] on div "Frame 1 Duration 30 ms 10 20 30 40 50 60 70 80 90 100 110 120 130 140 150" at bounding box center [710, 607] width 1420 height 239
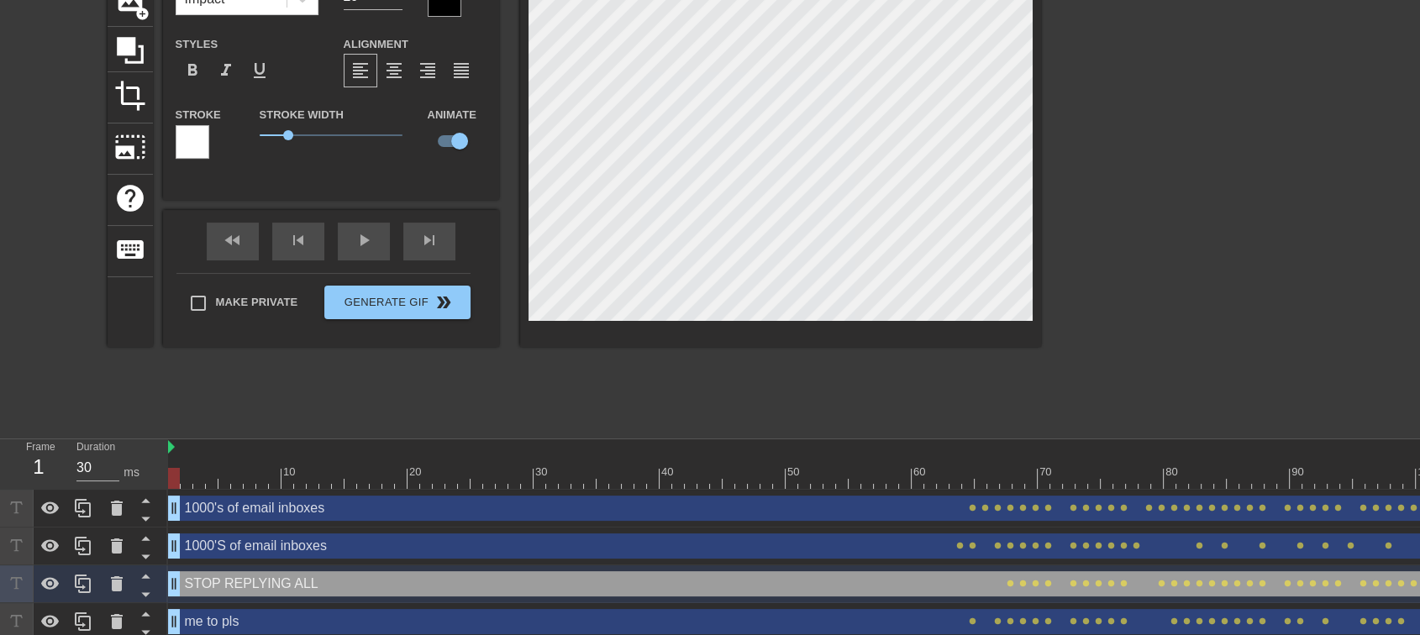
scroll to position [187, 0]
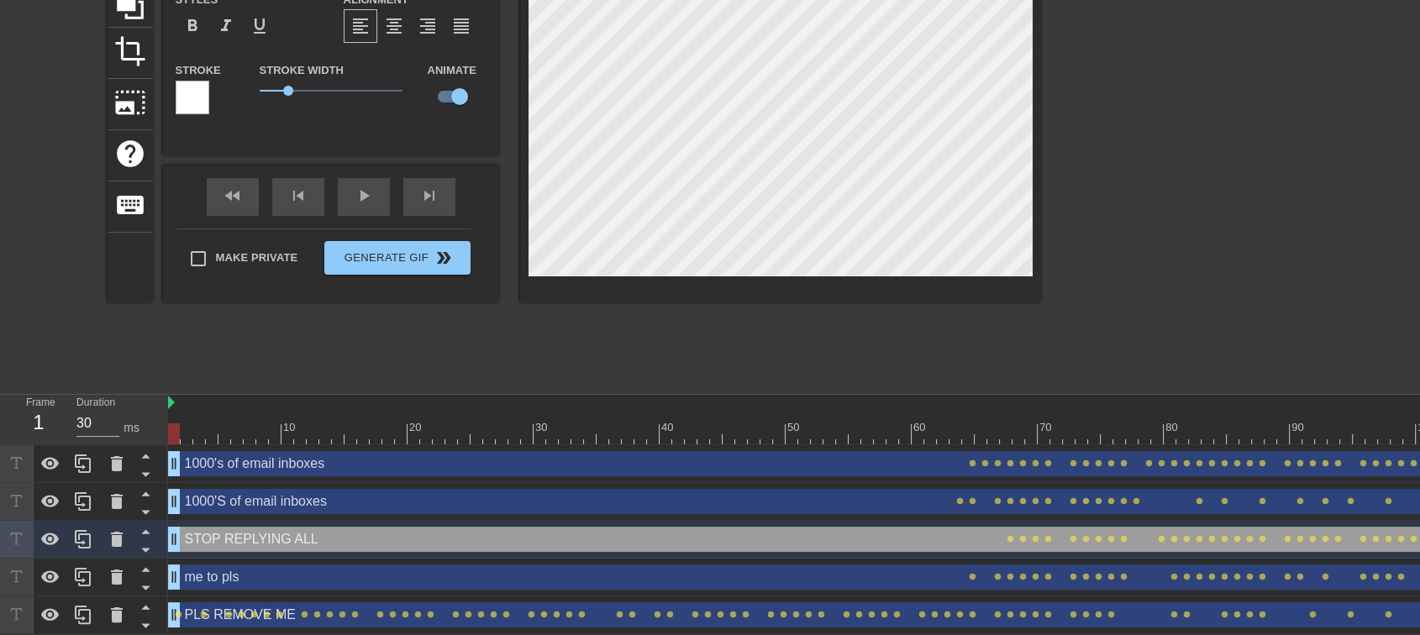
drag, startPoint x: 176, startPoint y: 547, endPoint x: 0, endPoint y: 563, distance: 176.3
click at [0, 563] on div "Frame 1 Duration 30 ms 10 20 30 40 50 60 70 80 90 100 110 120 130 140 150" at bounding box center [710, 514] width 1420 height 239
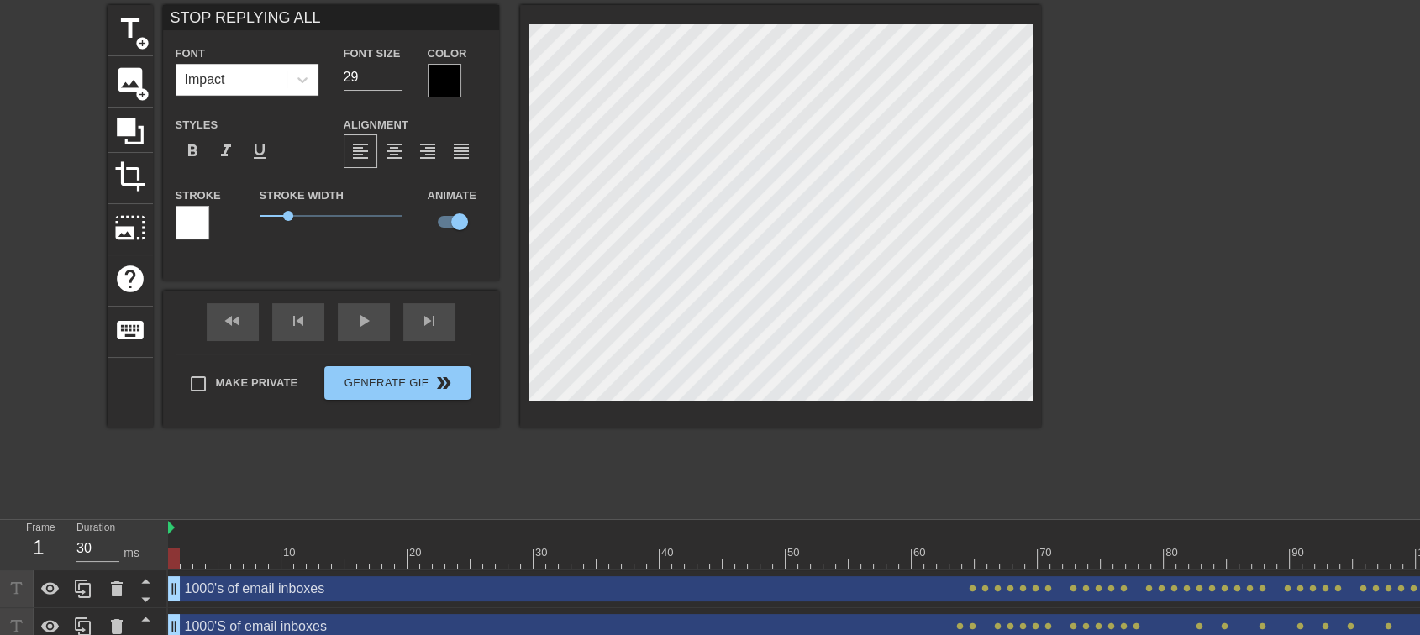
scroll to position [93, 0]
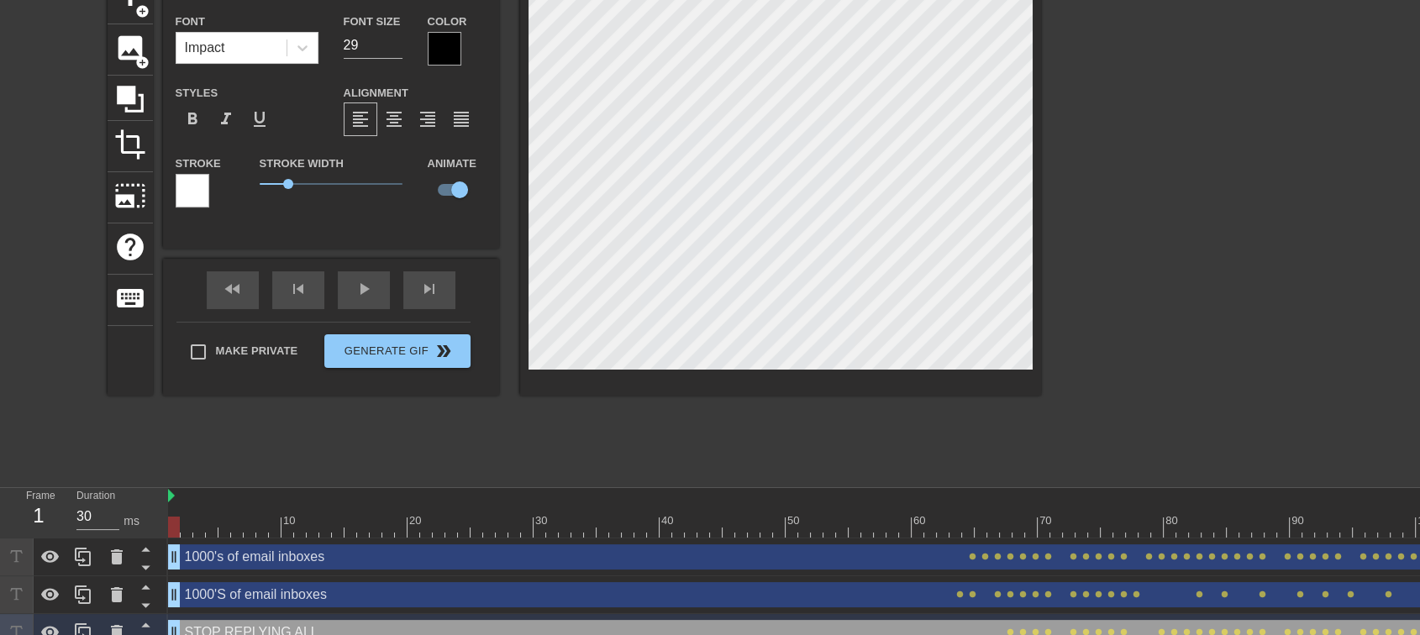
drag, startPoint x: 173, startPoint y: 622, endPoint x: 0, endPoint y: 610, distance: 173.5
click at [0, 610] on div "Frame 1 Duration 30 ms 10 20 30 40 50 60 70 80 90 100 110 120 130 140 150" at bounding box center [710, 607] width 1420 height 239
drag, startPoint x: 175, startPoint y: 552, endPoint x: 88, endPoint y: 570, distance: 88.5
click at [88, 570] on div "Frame 1 Duration 30 ms 10 20 30 40 50 60 70 80 90 100 110 120 130 140 150" at bounding box center [710, 607] width 1420 height 239
click at [1188, 269] on div at bounding box center [1187, 225] width 252 height 504
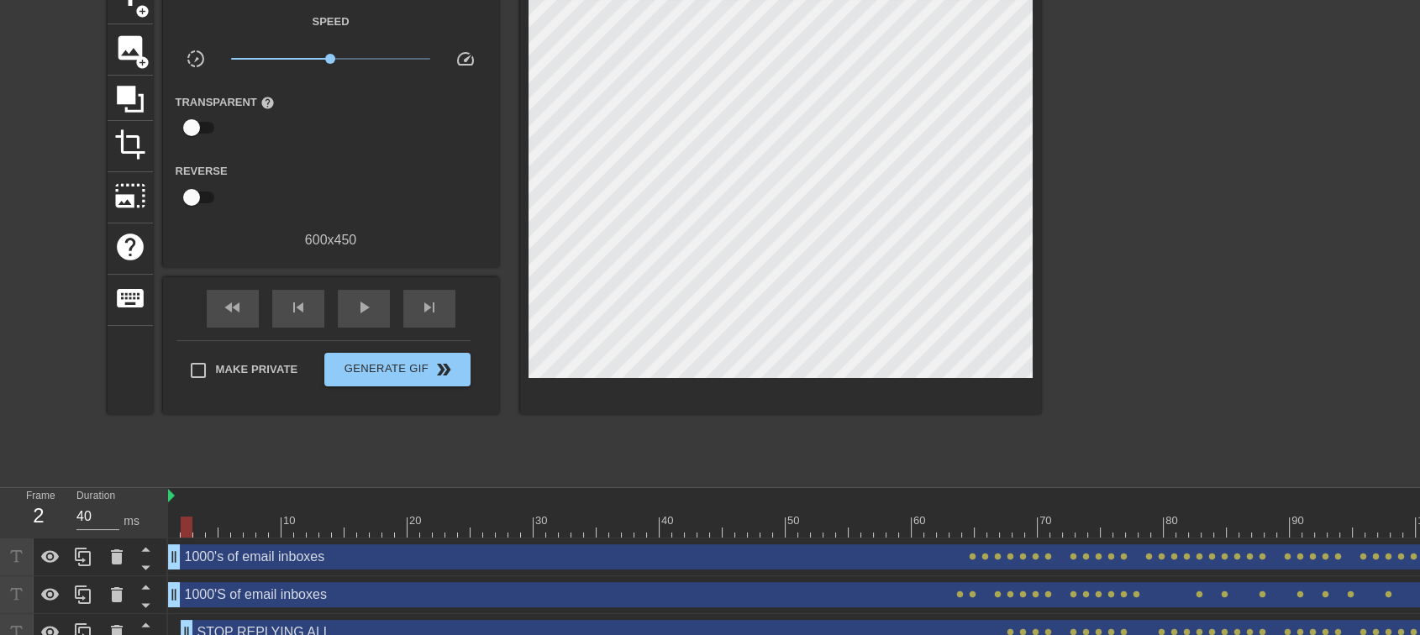
type input "30"
drag, startPoint x: 173, startPoint y: 623, endPoint x: 170, endPoint y: 512, distance: 111.8
click at [170, 512] on div "10 20 30 40 50 60 70 80 90 100 110 120 130 140 150 160" at bounding box center [794, 607] width 1252 height 239
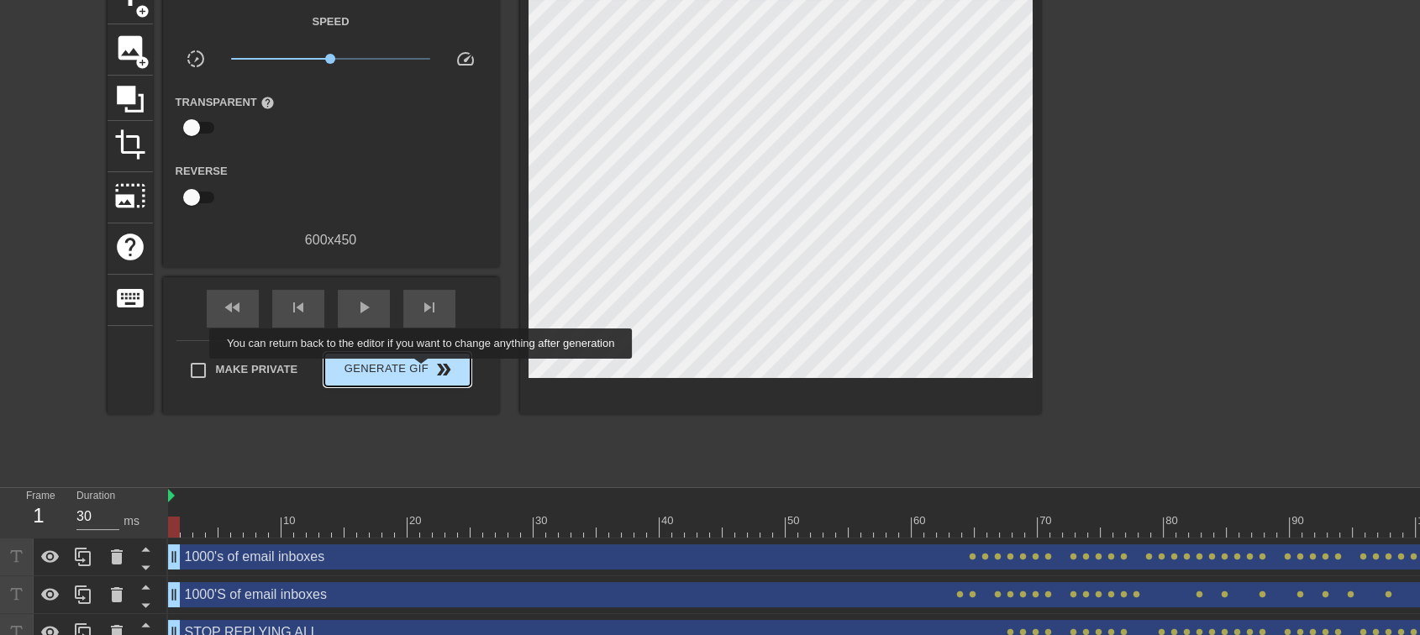
click at [423, 370] on span "Generate Gif double_arrow" at bounding box center [397, 370] width 132 height 20
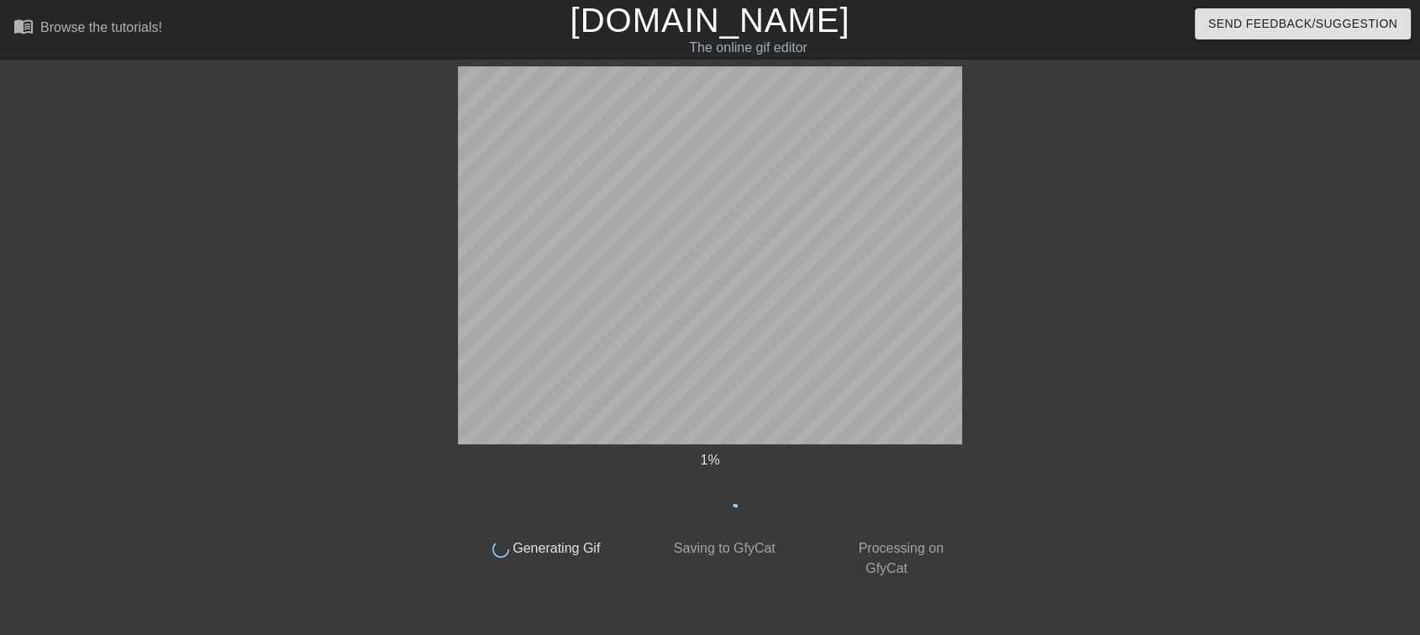
scroll to position [0, 0]
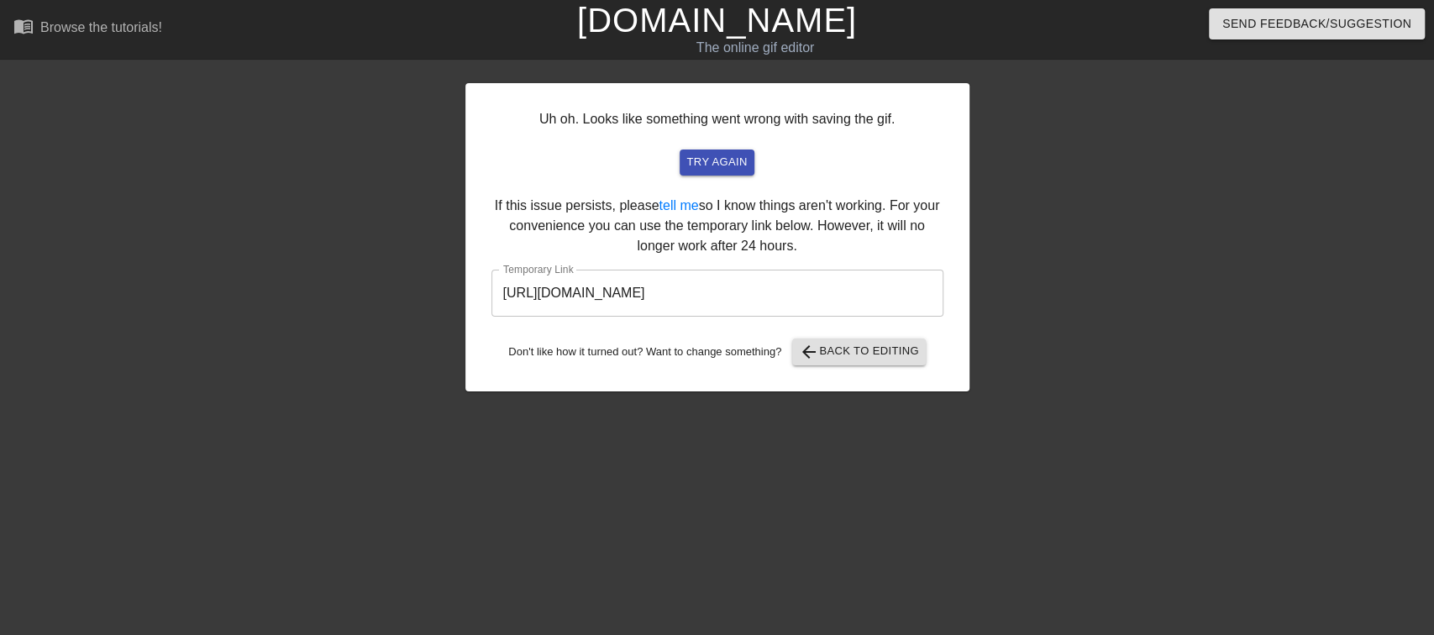
click at [736, 286] on input "[URL][DOMAIN_NAME]" at bounding box center [717, 293] width 452 height 47
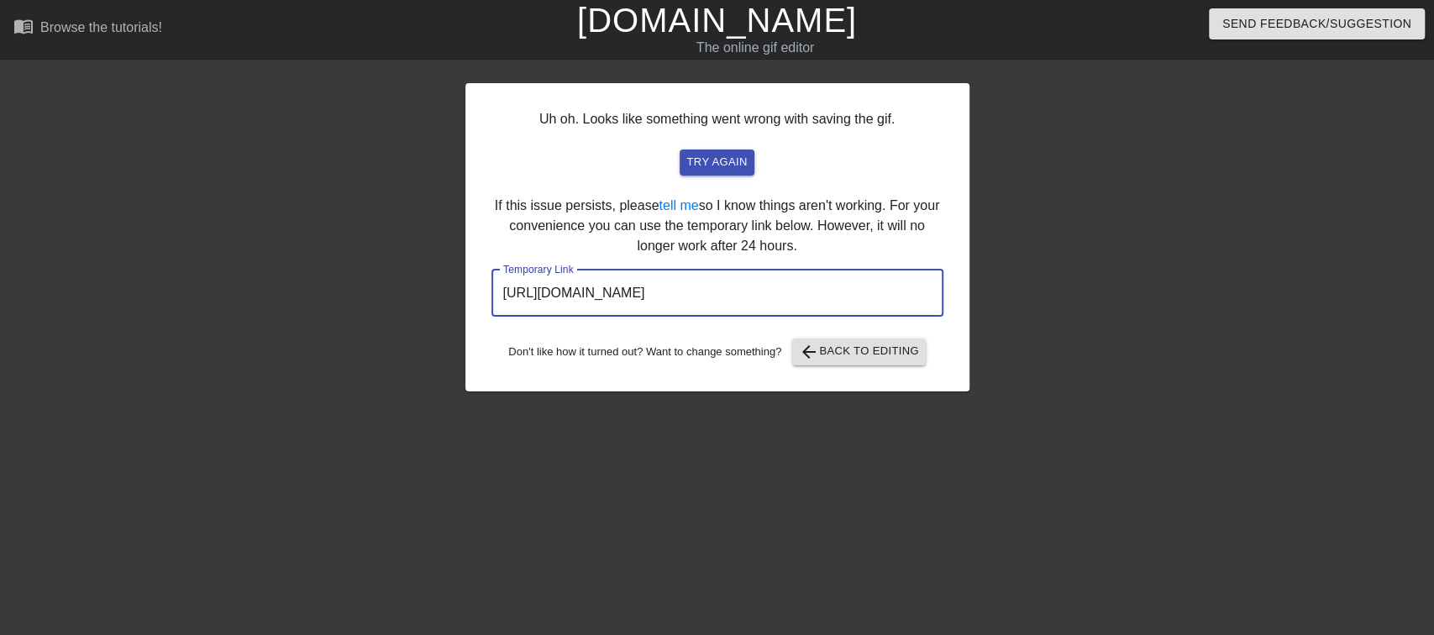
click at [736, 286] on input "[URL][DOMAIN_NAME]" at bounding box center [717, 293] width 452 height 47
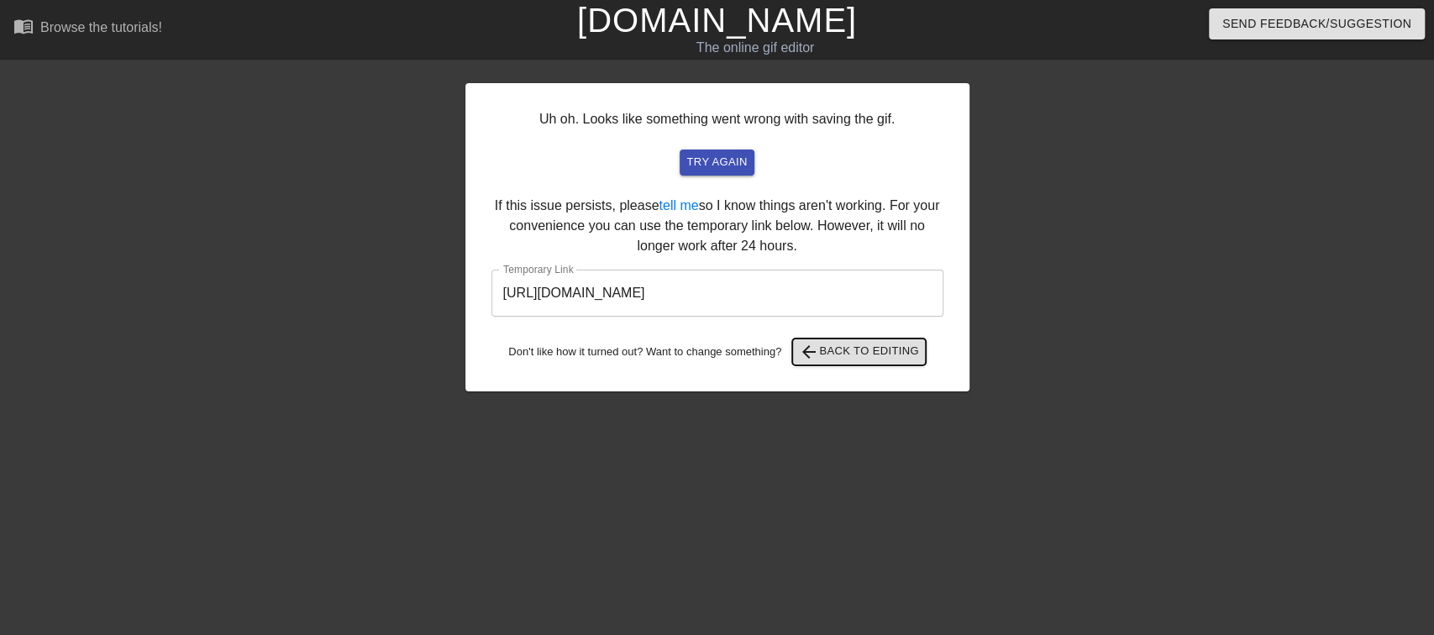
click at [819, 343] on span "arrow_back" at bounding box center [809, 352] width 20 height 20
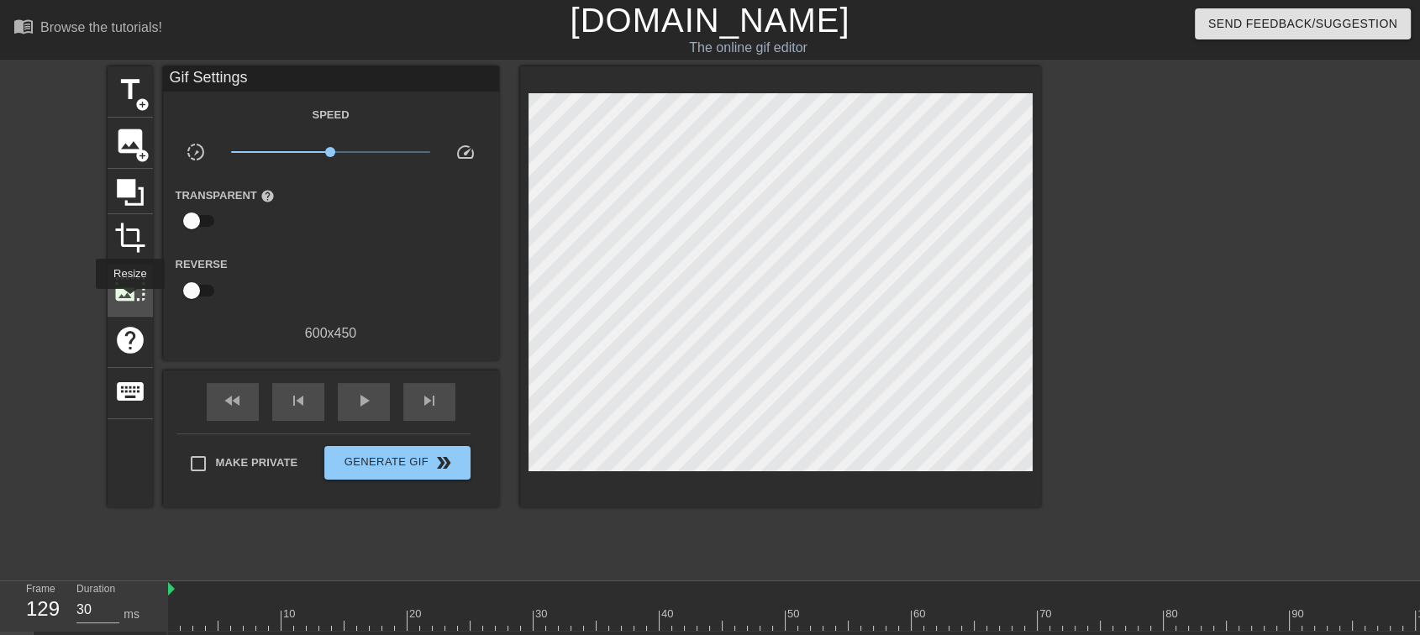
click at [129, 301] on span "photo_size_select_large" at bounding box center [130, 289] width 32 height 32
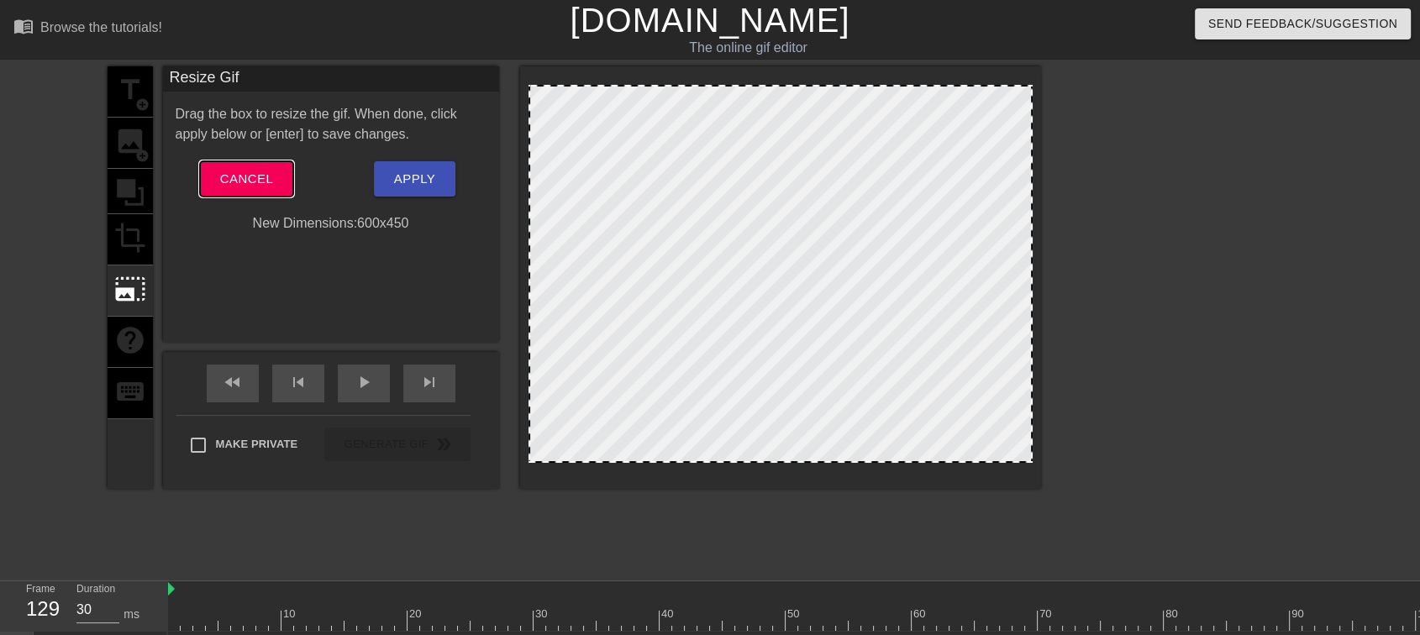
click at [262, 170] on span "Cancel" at bounding box center [246, 179] width 53 height 22
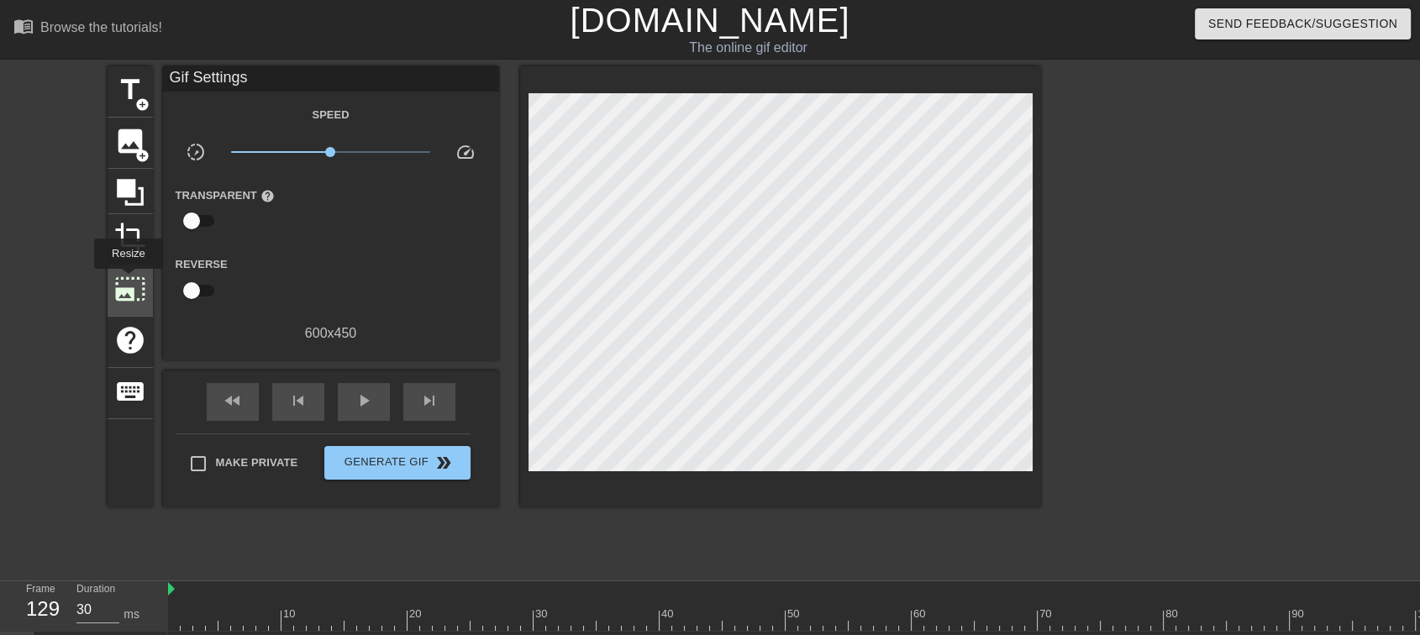
click at [127, 281] on span "photo_size_select_large" at bounding box center [130, 289] width 32 height 32
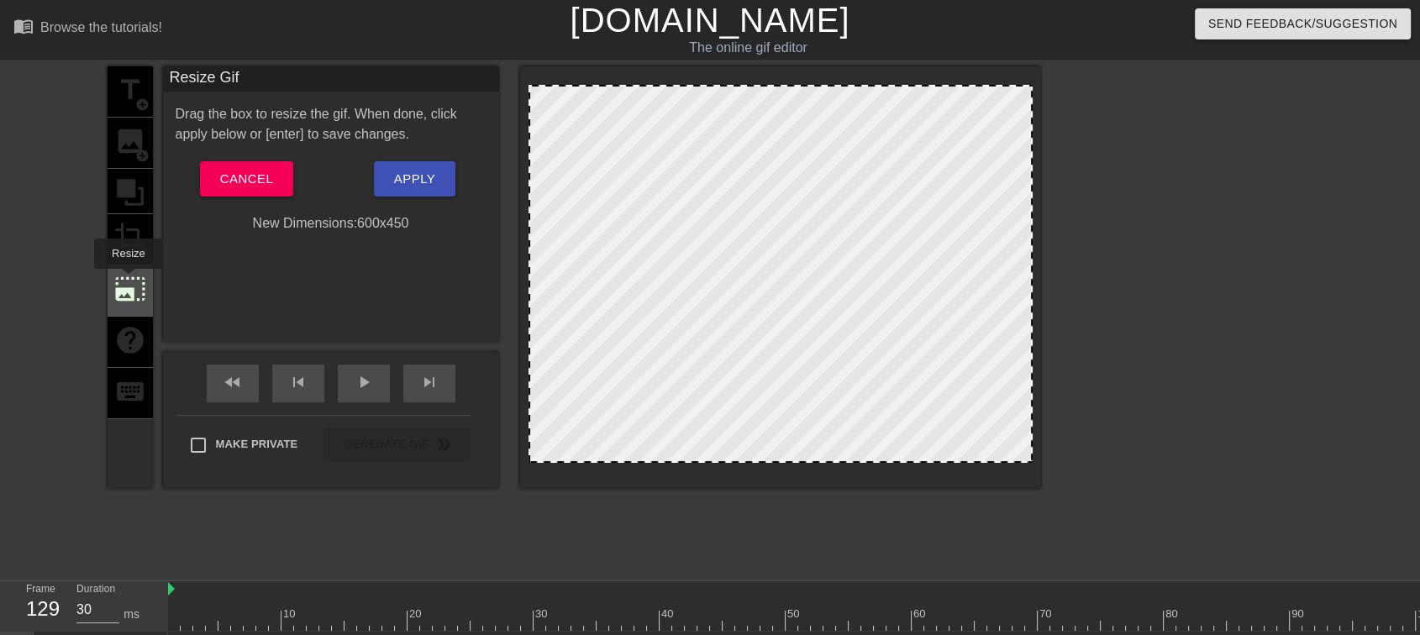
click at [127, 281] on span "photo_size_select_large" at bounding box center [130, 289] width 32 height 32
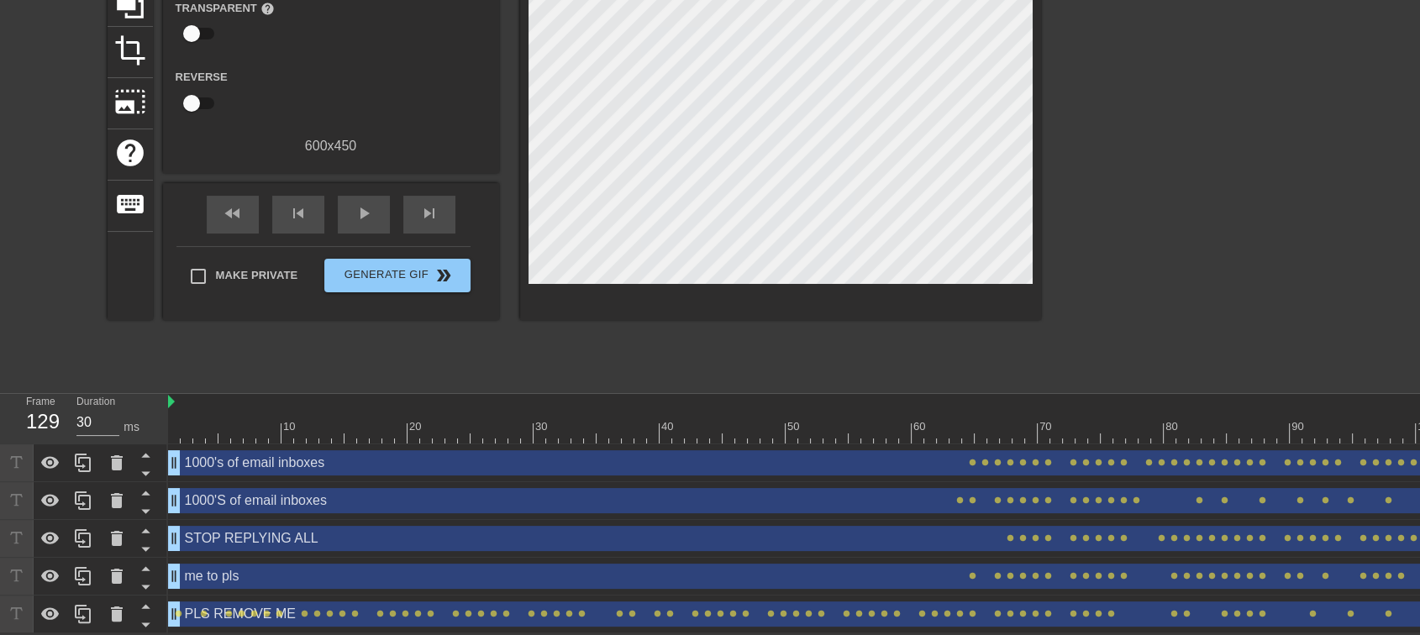
scroll to position [200, 0]
click at [150, 444] on icon at bounding box center [145, 454] width 21 height 21
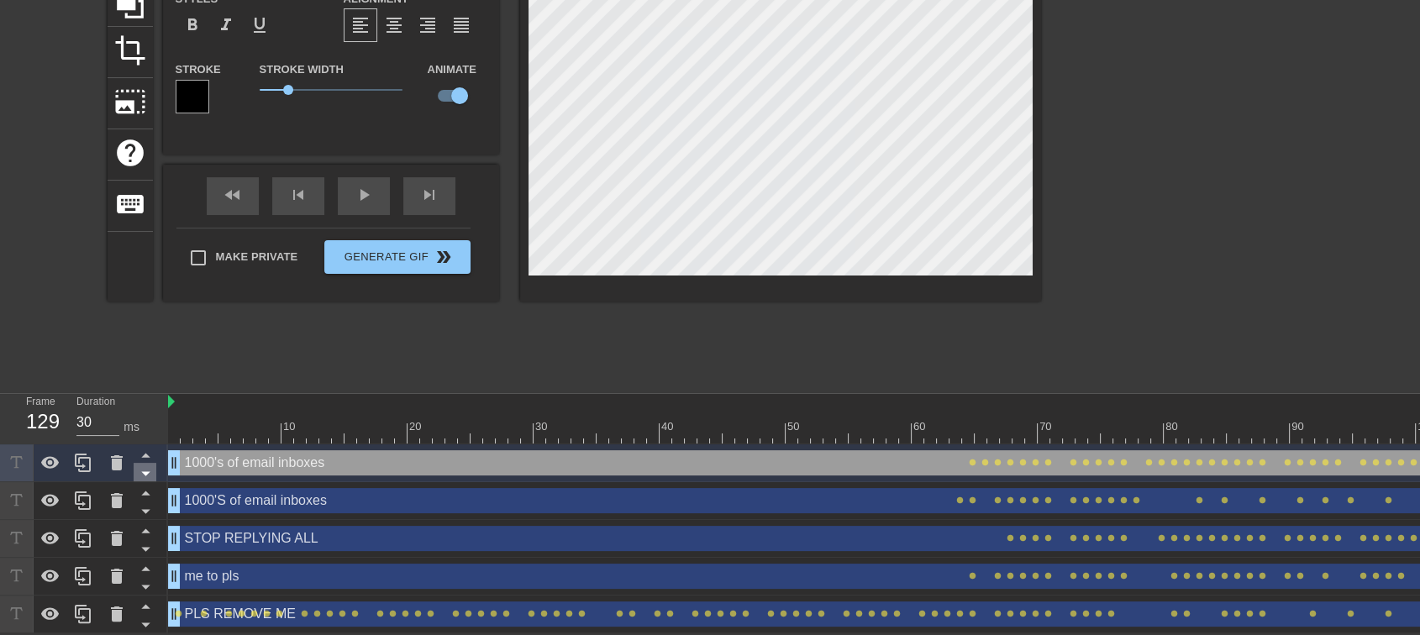
click at [144, 463] on icon at bounding box center [145, 473] width 21 height 21
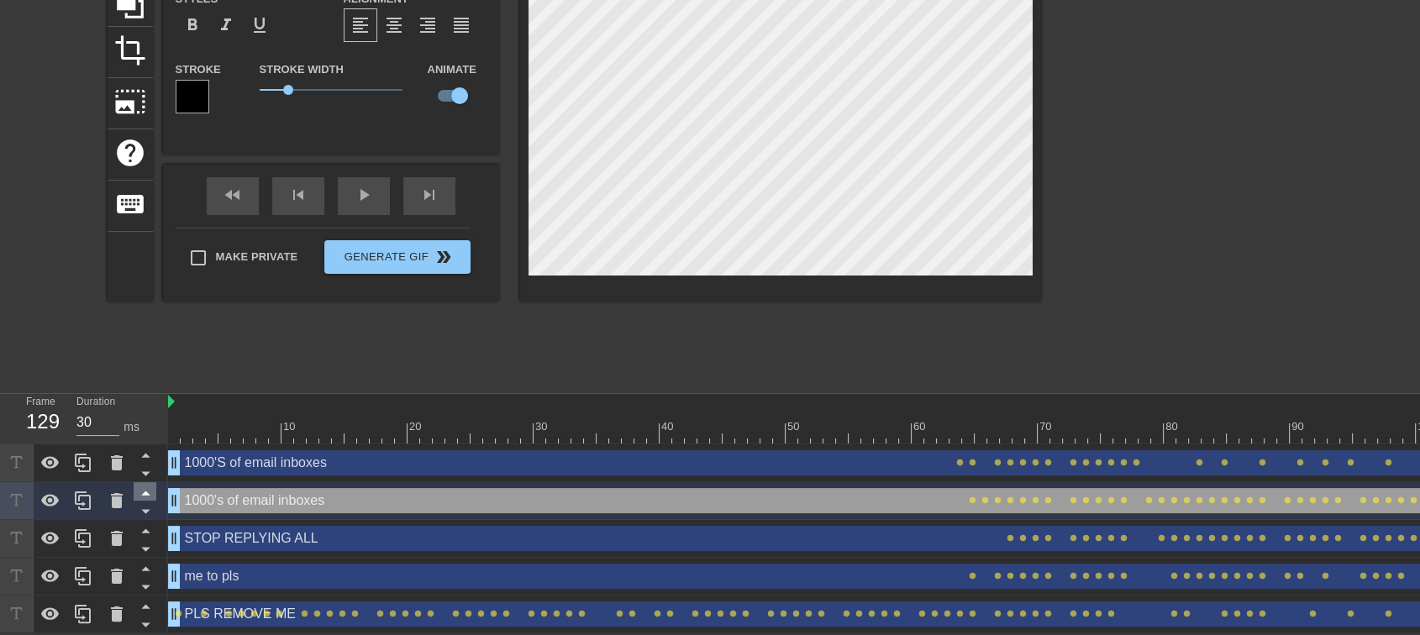
click at [142, 482] on icon at bounding box center [145, 492] width 21 height 21
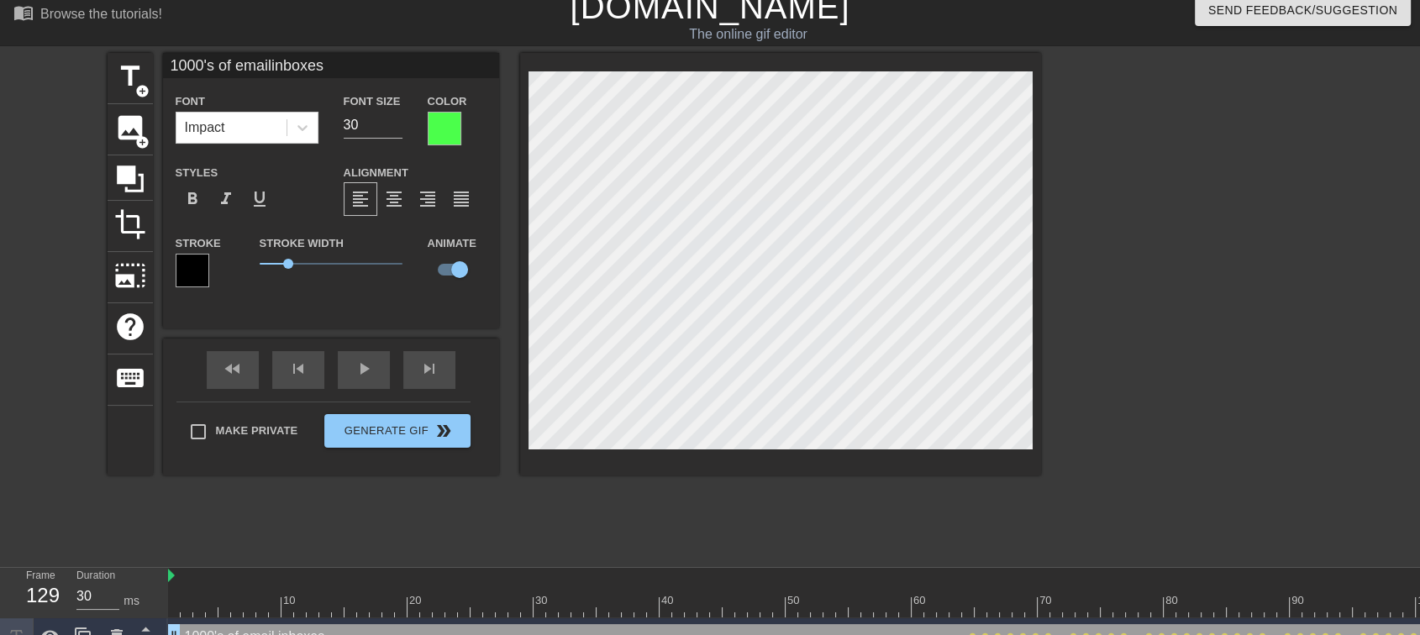
scroll to position [13, 0]
